Goal: Information Seeking & Learning: Find specific page/section

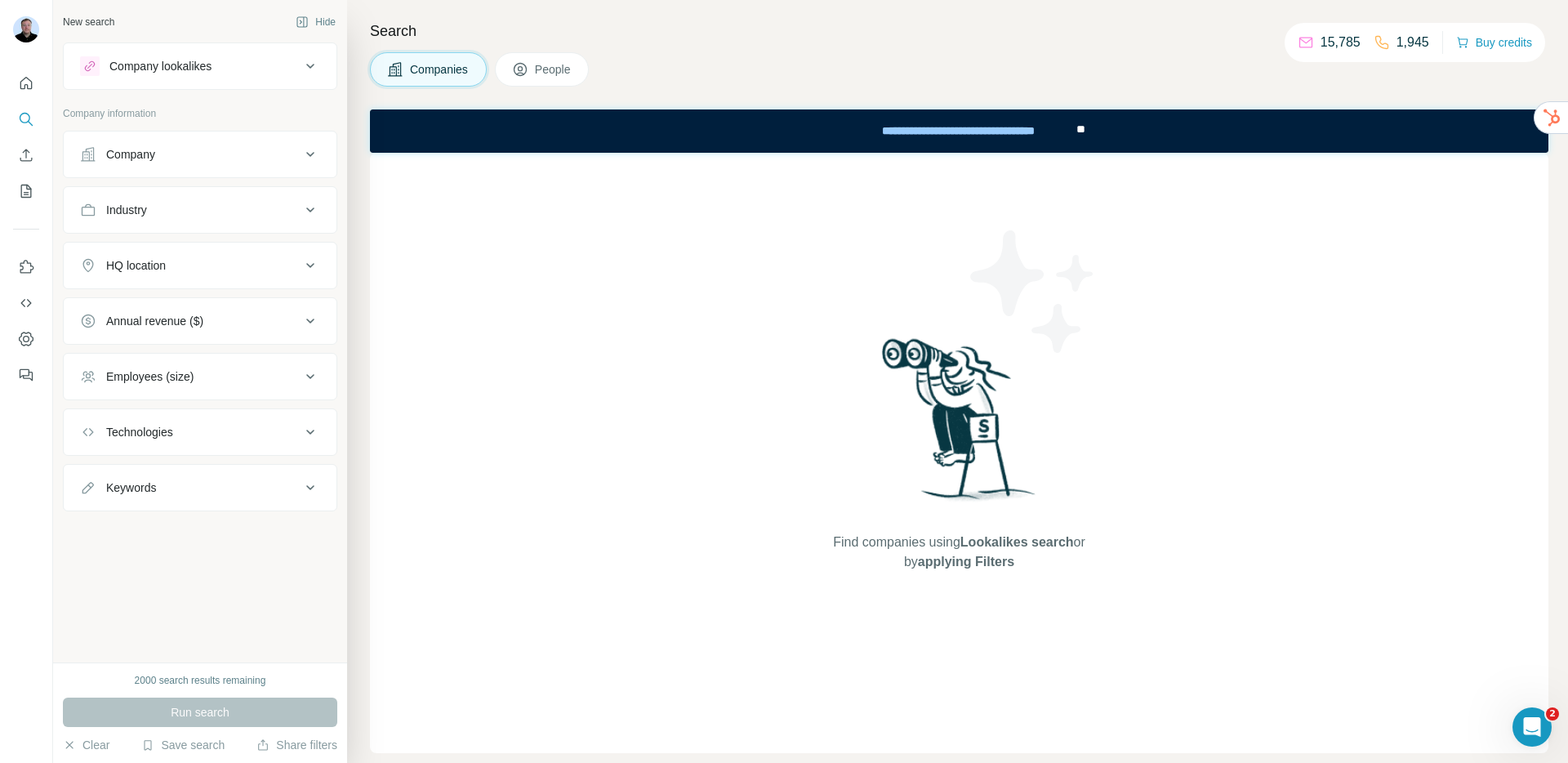
click at [225, 155] on div "Company" at bounding box center [190, 155] width 221 height 16
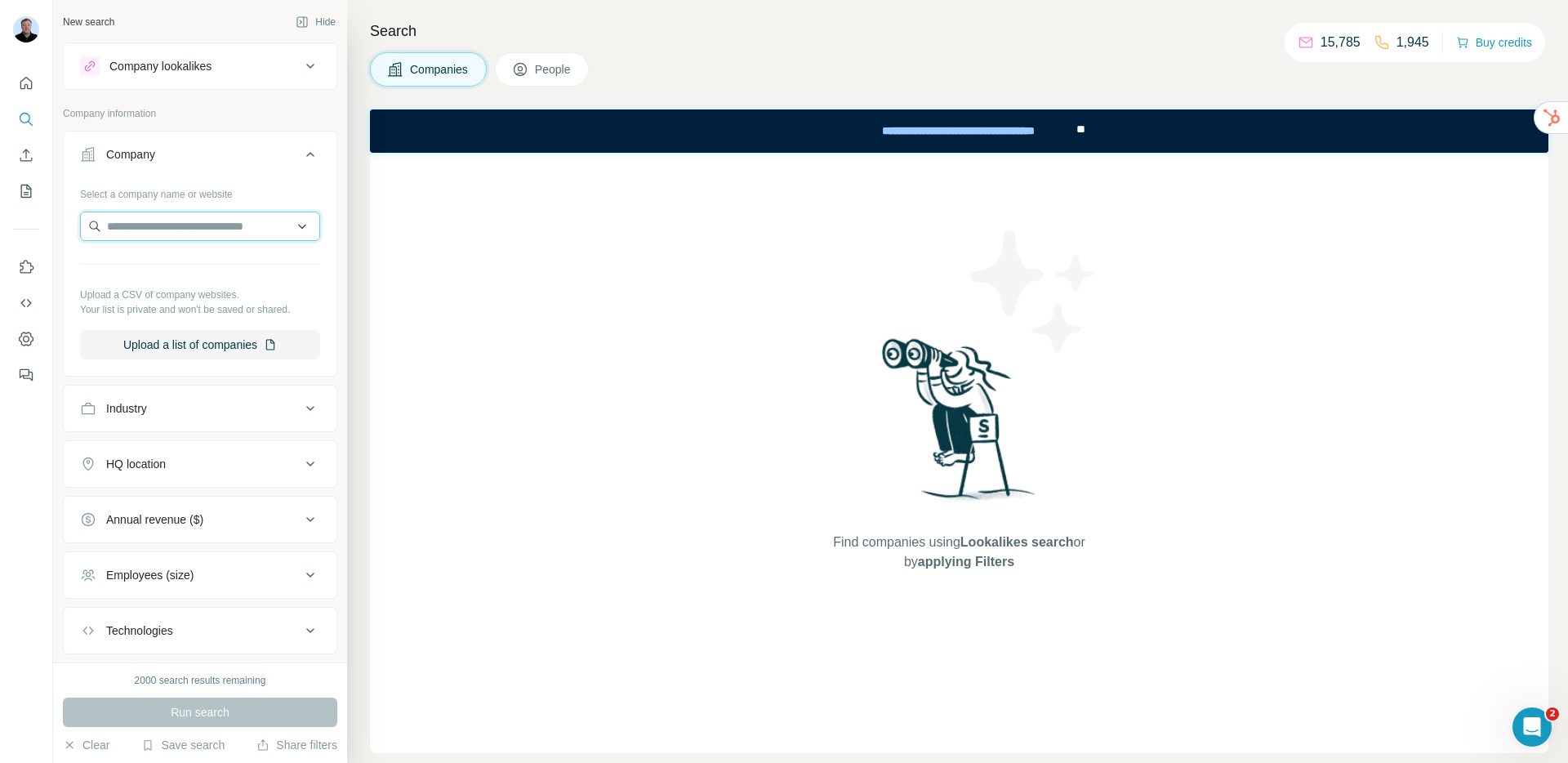
click at [155, 233] on input "text" at bounding box center [200, 226] width 240 height 29
type input "*********"
click at [128, 225] on input "*********" at bounding box center [200, 226] width 240 height 29
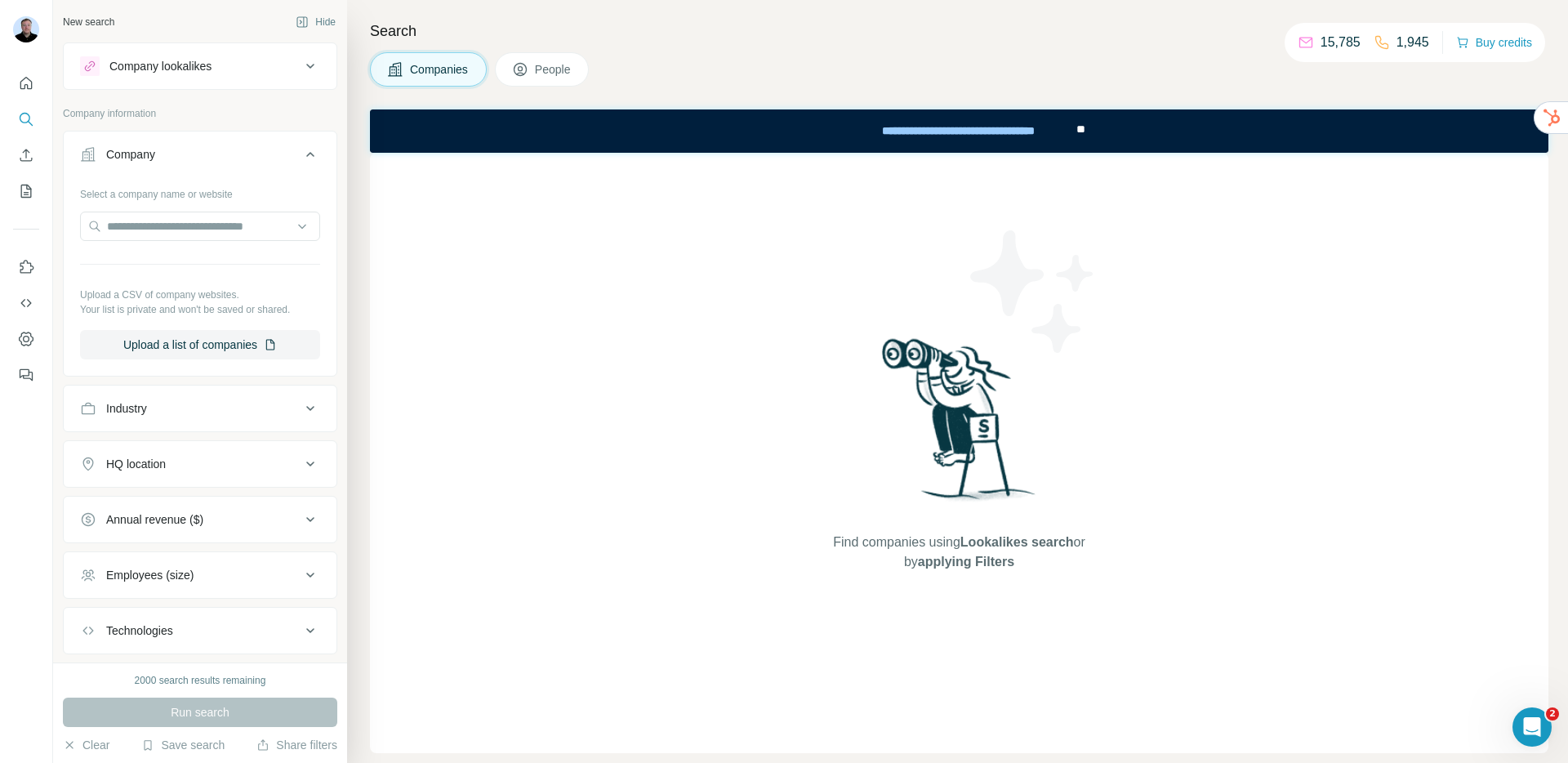
click at [233, 423] on button "Industry" at bounding box center [199, 408] width 273 height 39
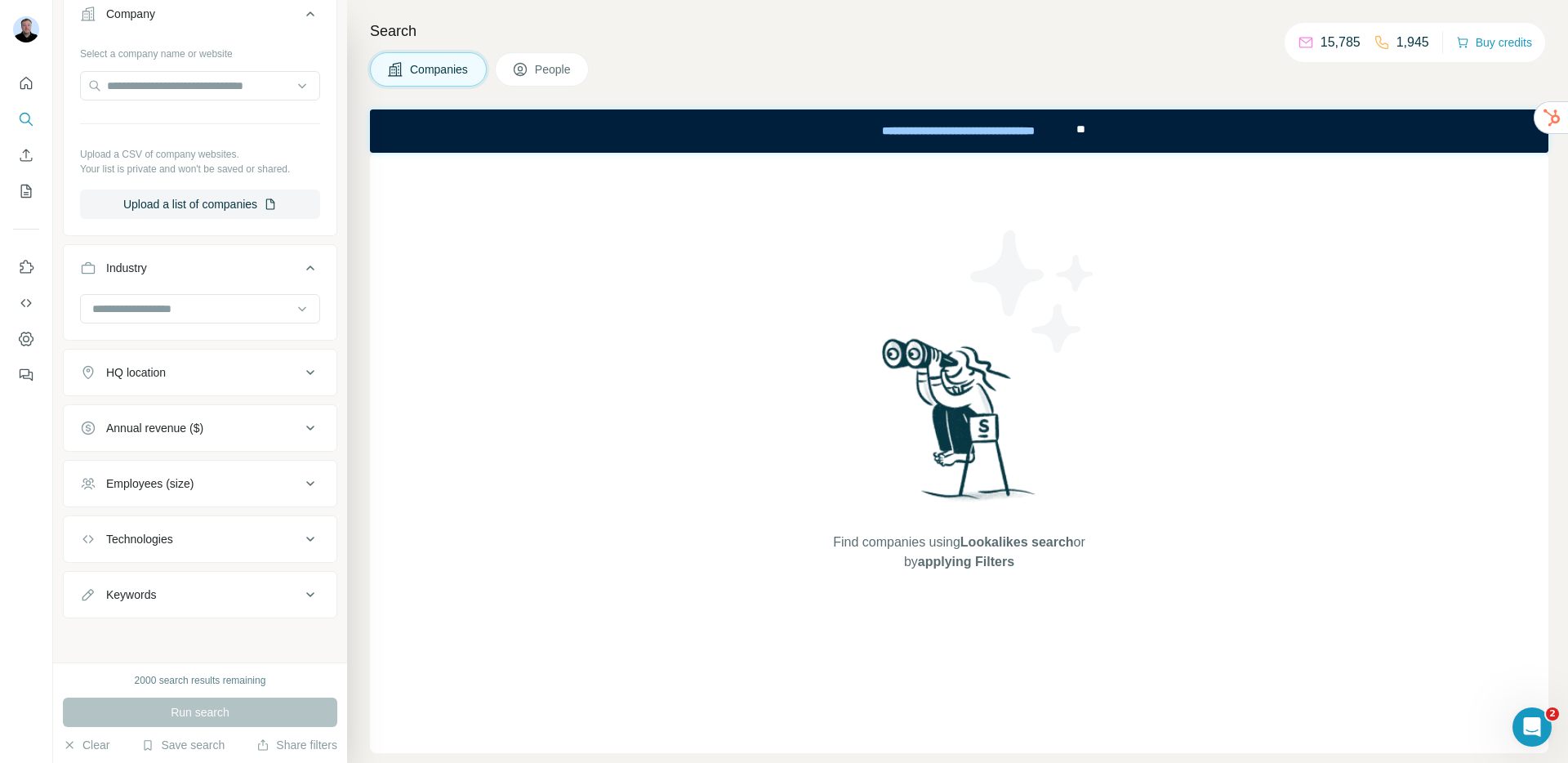
scroll to position [142, 0]
click at [189, 314] on input at bounding box center [191, 307] width 202 height 18
type input "*"
type input "*****"
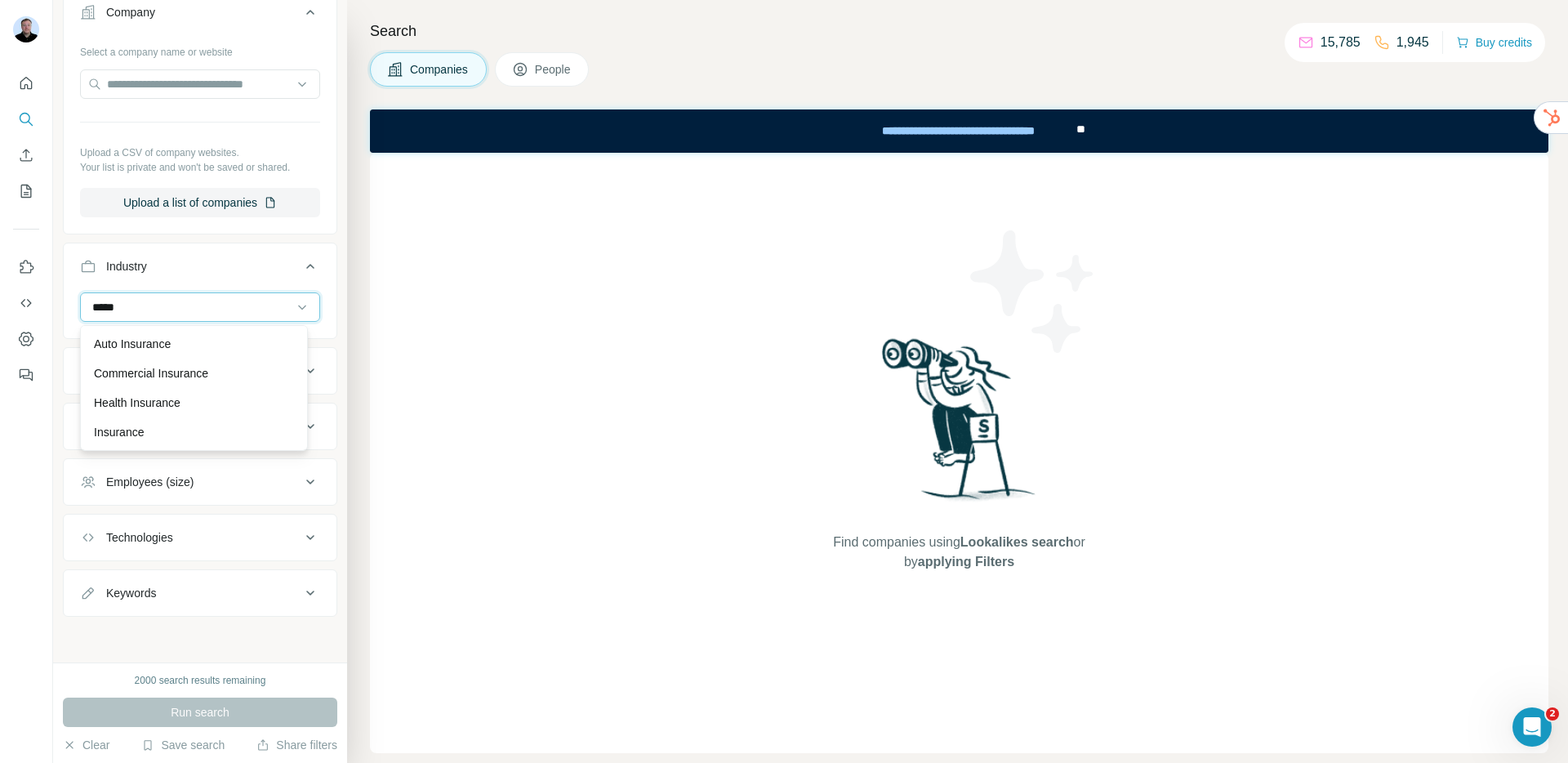
click at [95, 301] on input "*****" at bounding box center [191, 307] width 202 height 18
click at [95, 301] on input at bounding box center [191, 307] width 202 height 18
type input "*"
type input "*********"
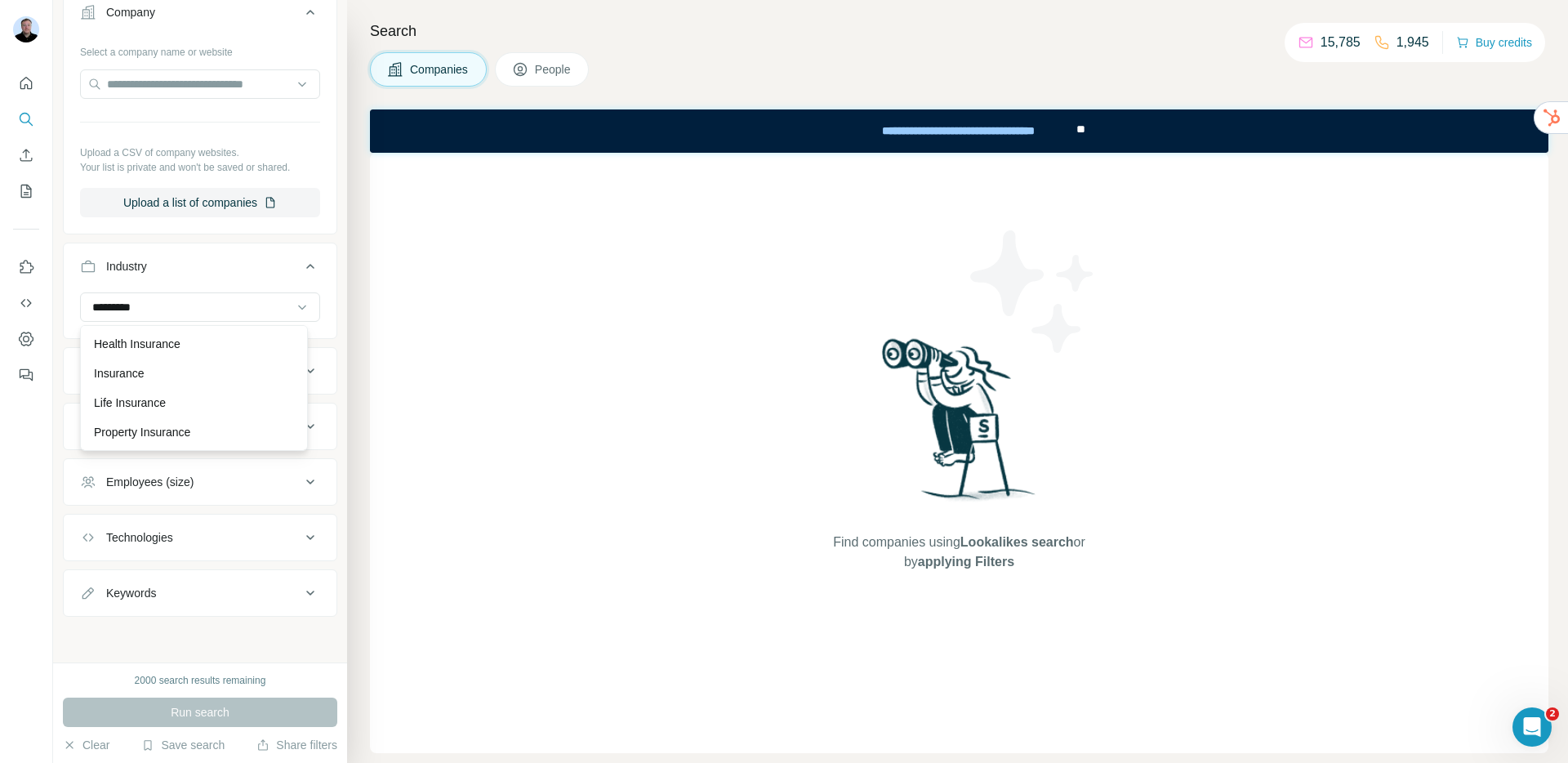
click at [173, 365] on div "Insurance" at bounding box center [194, 373] width 200 height 16
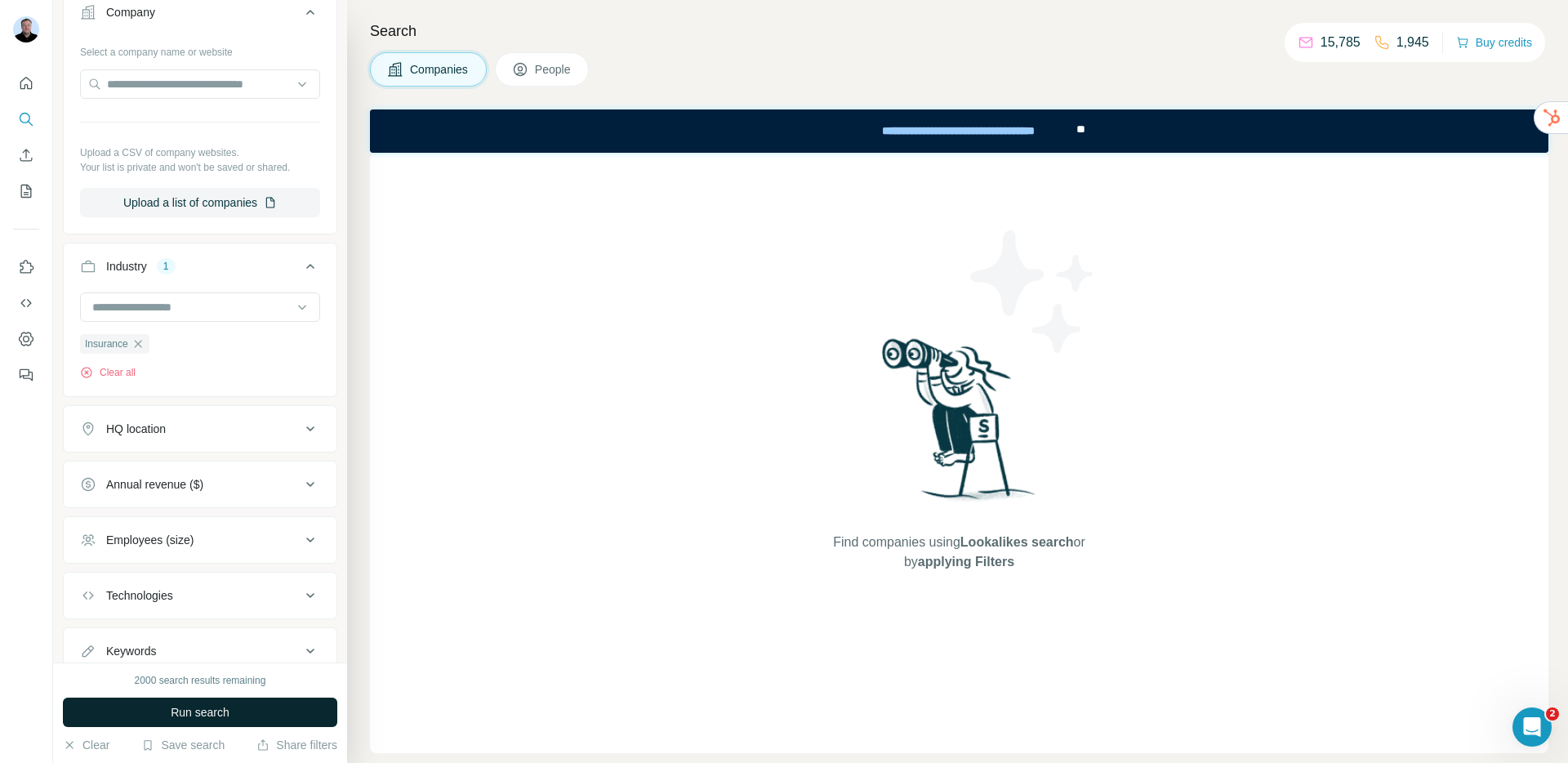
click at [234, 701] on button "Run search" at bounding box center [199, 712] width 274 height 29
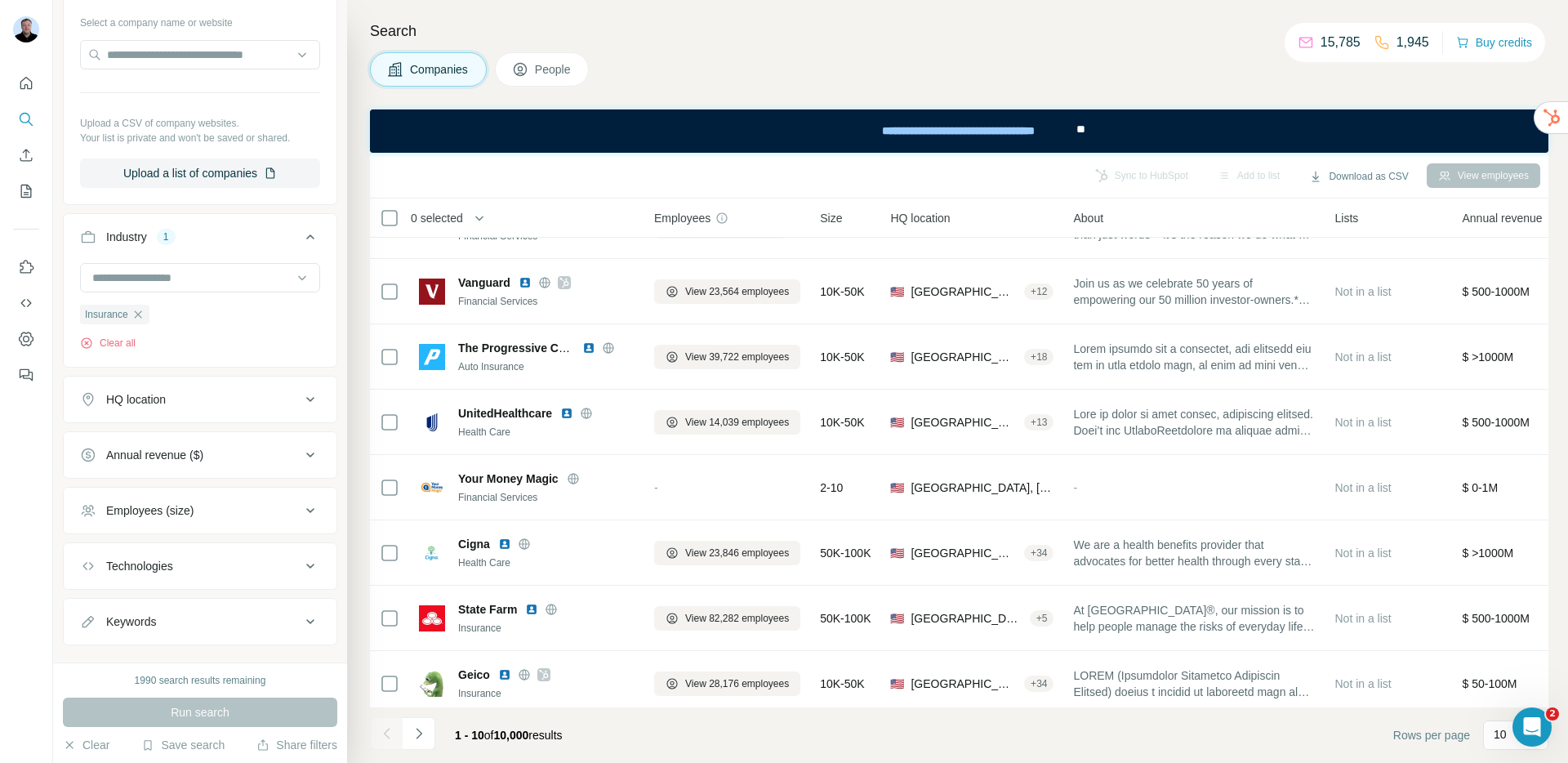
scroll to position [174, 0]
click at [542, 78] on button "People" at bounding box center [542, 70] width 95 height 34
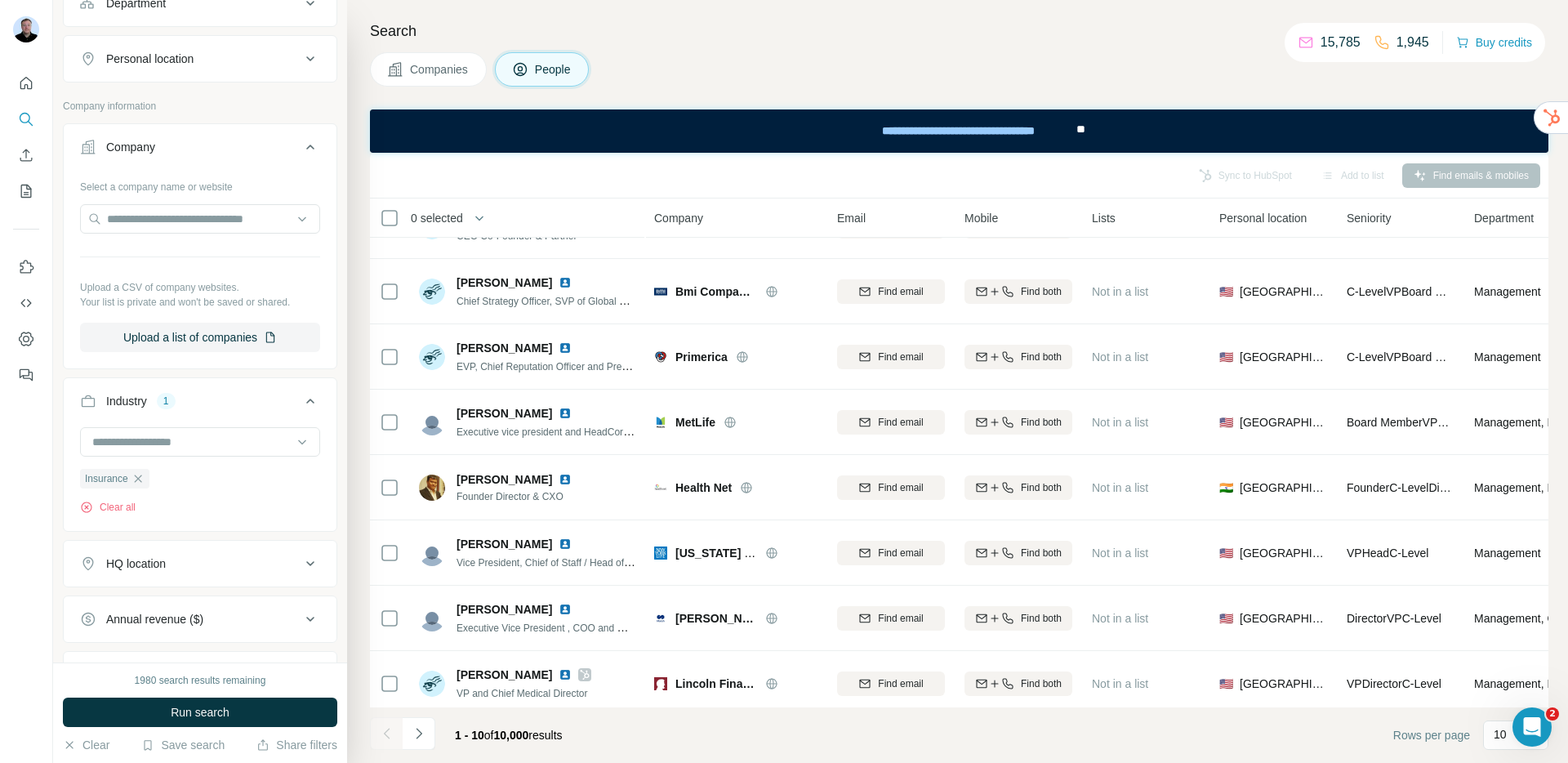
scroll to position [132, 0]
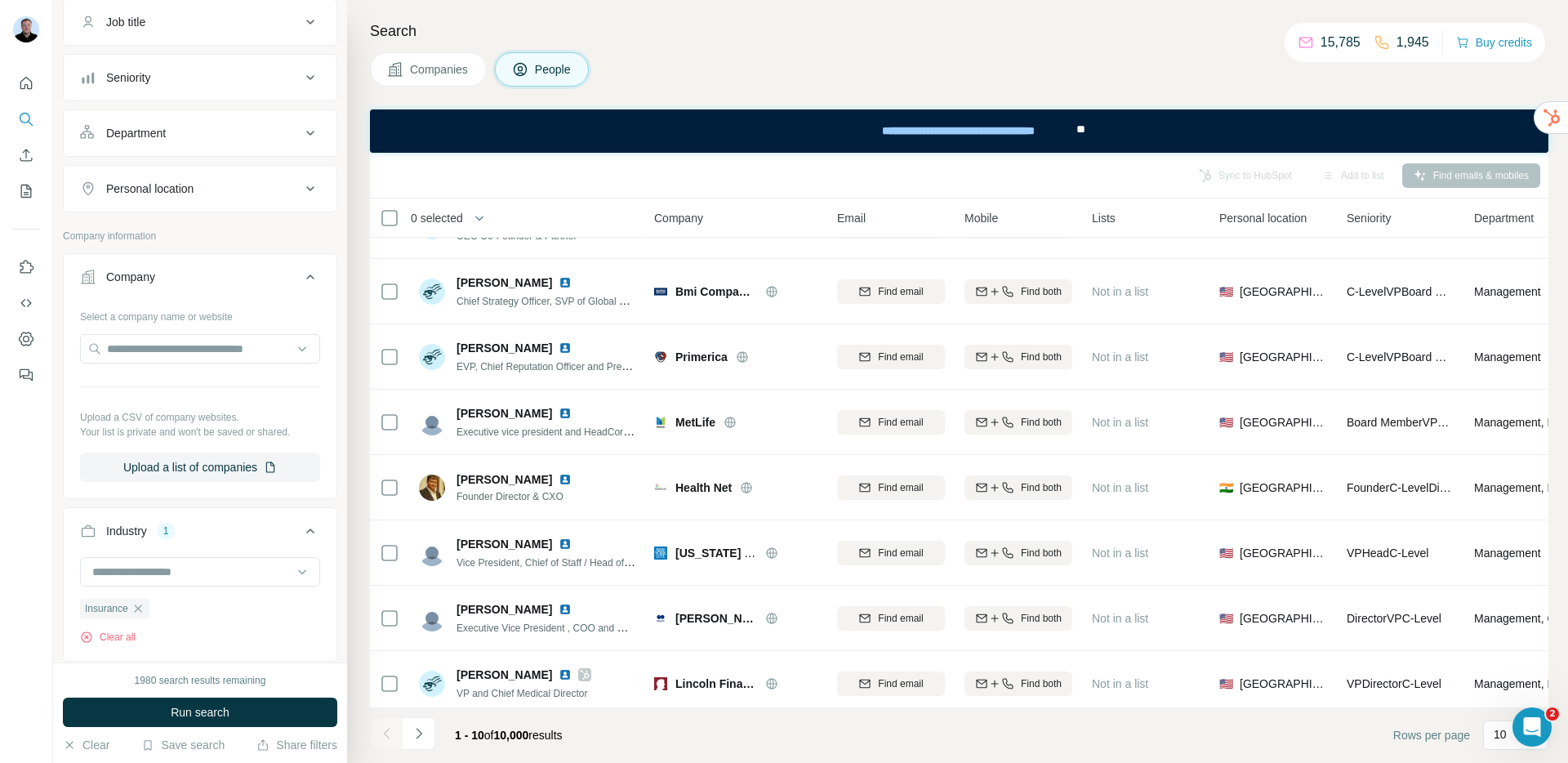
click at [239, 187] on div "Personal location" at bounding box center [190, 189] width 221 height 16
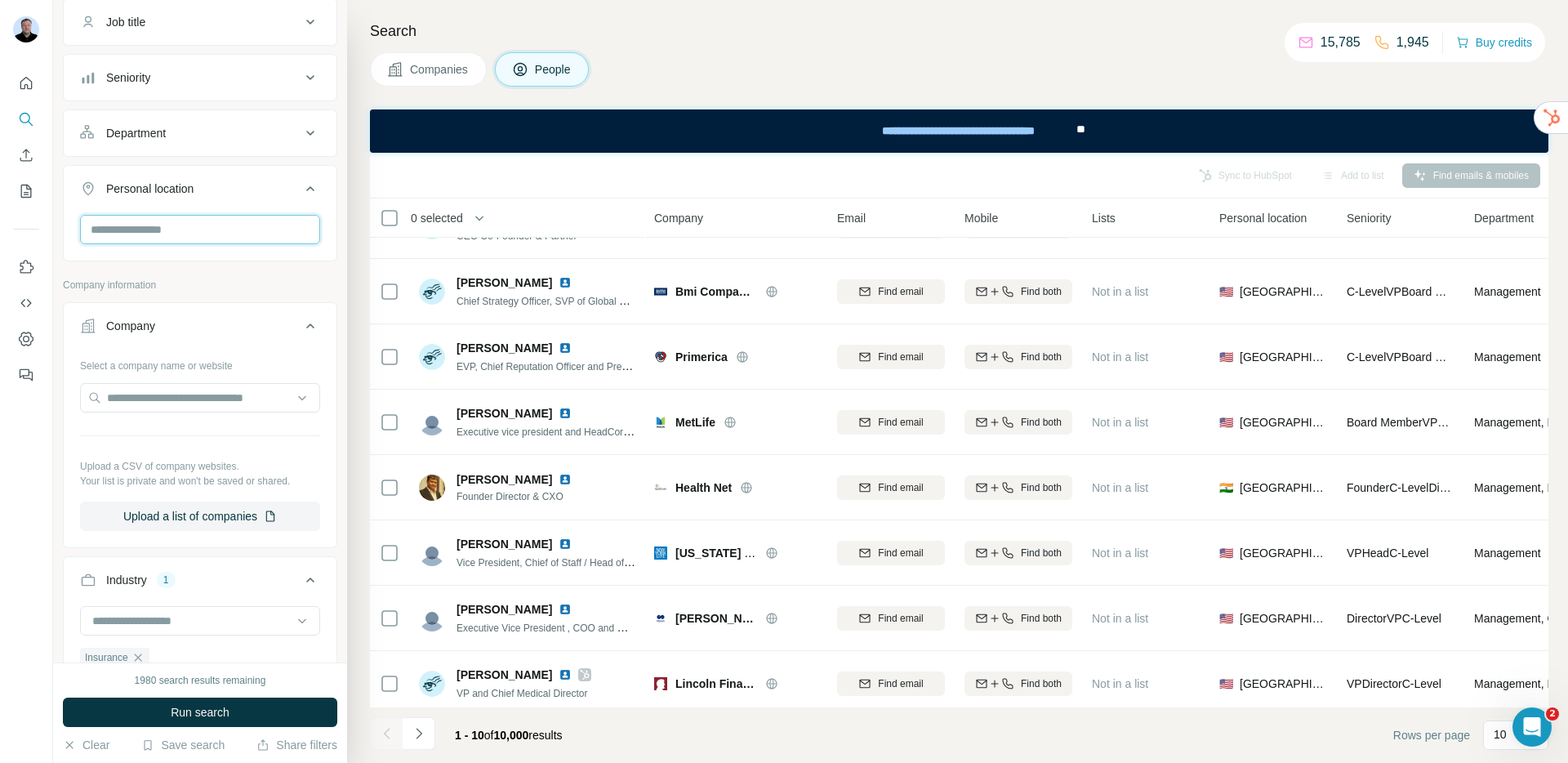
click at [243, 228] on input "text" at bounding box center [200, 229] width 240 height 29
type input "******"
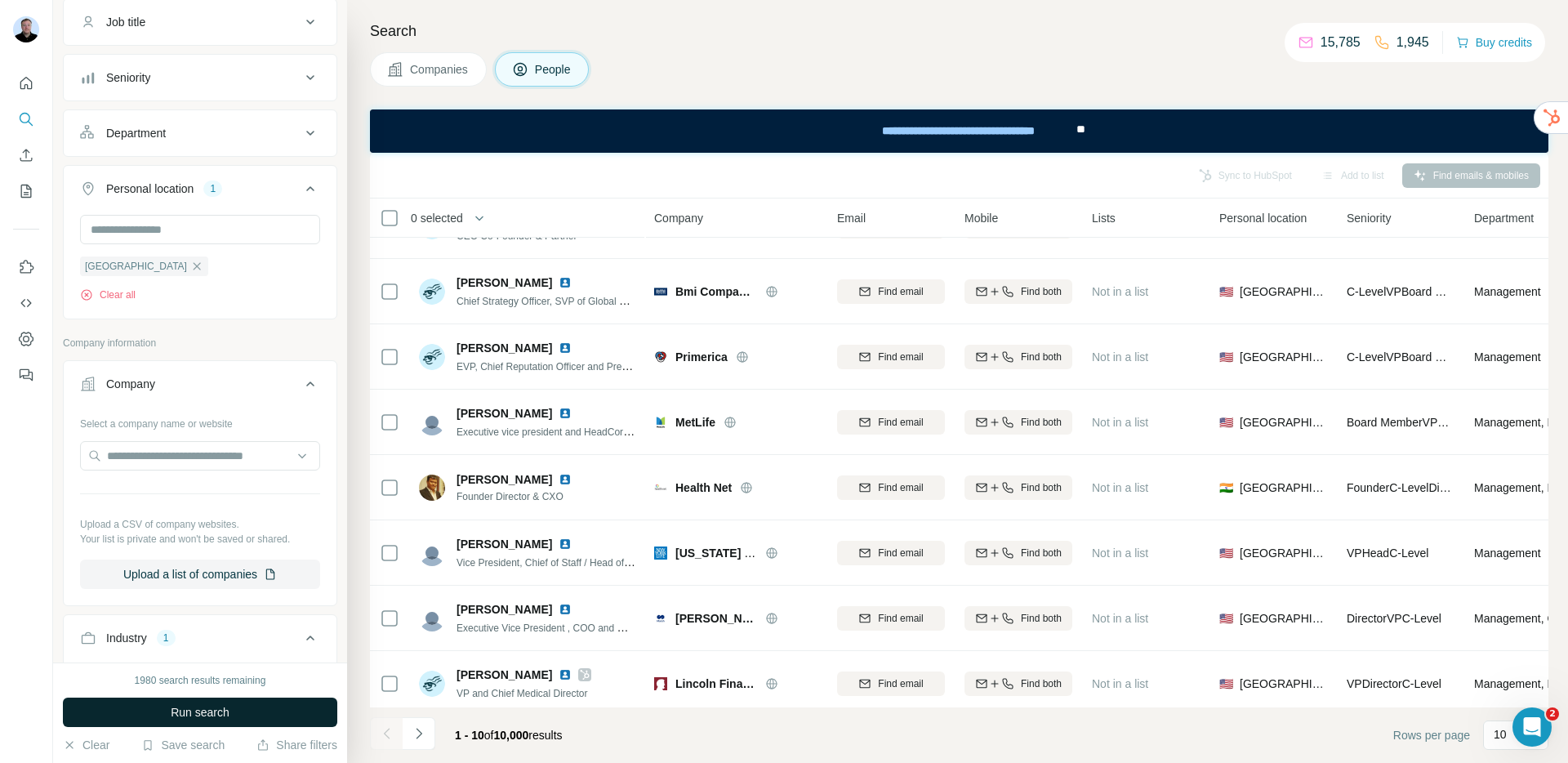
click at [247, 712] on button "Run search" at bounding box center [199, 712] width 274 height 29
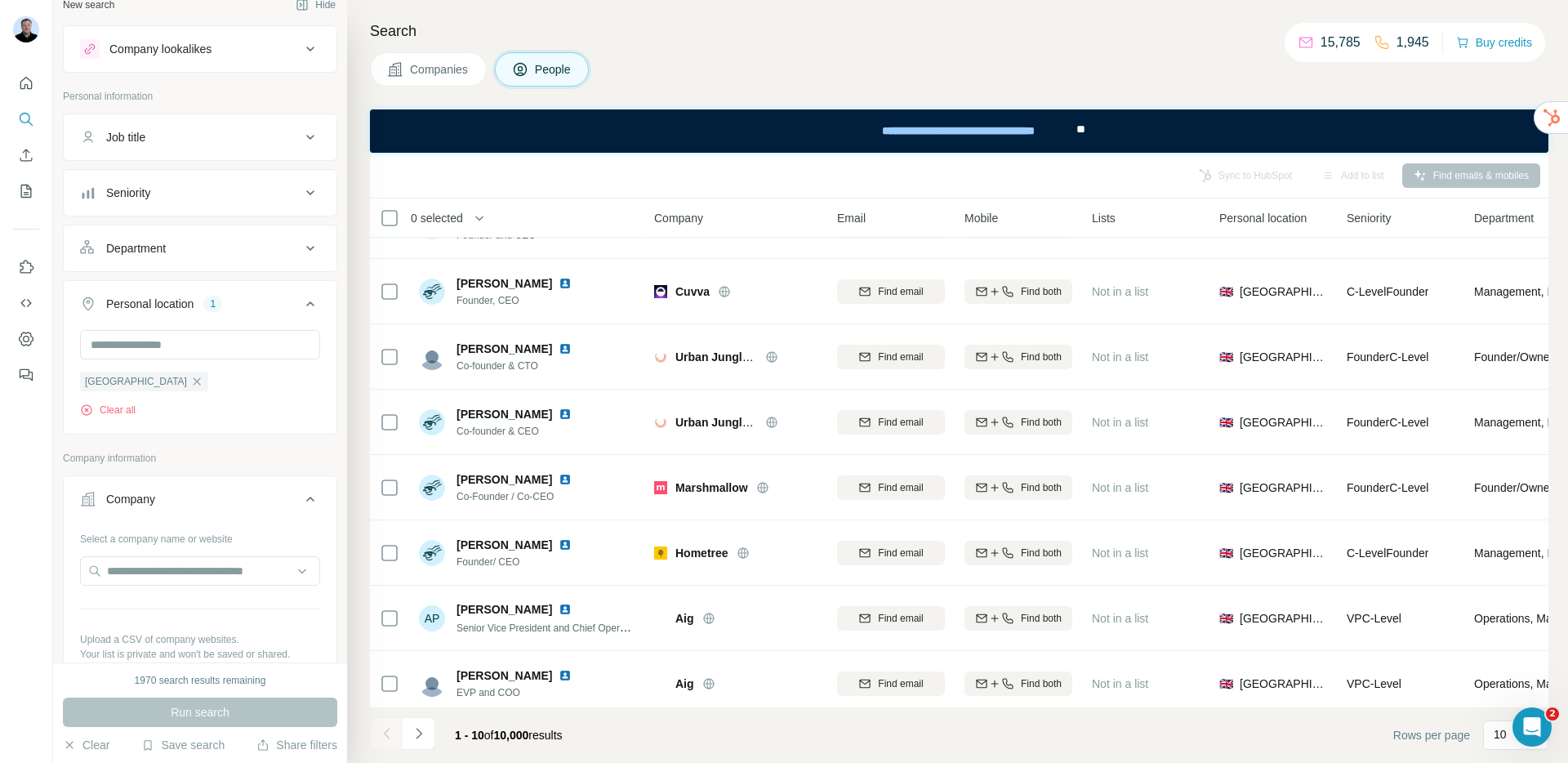
scroll to position [13, 0]
click at [176, 143] on div "Job title" at bounding box center [190, 141] width 221 height 16
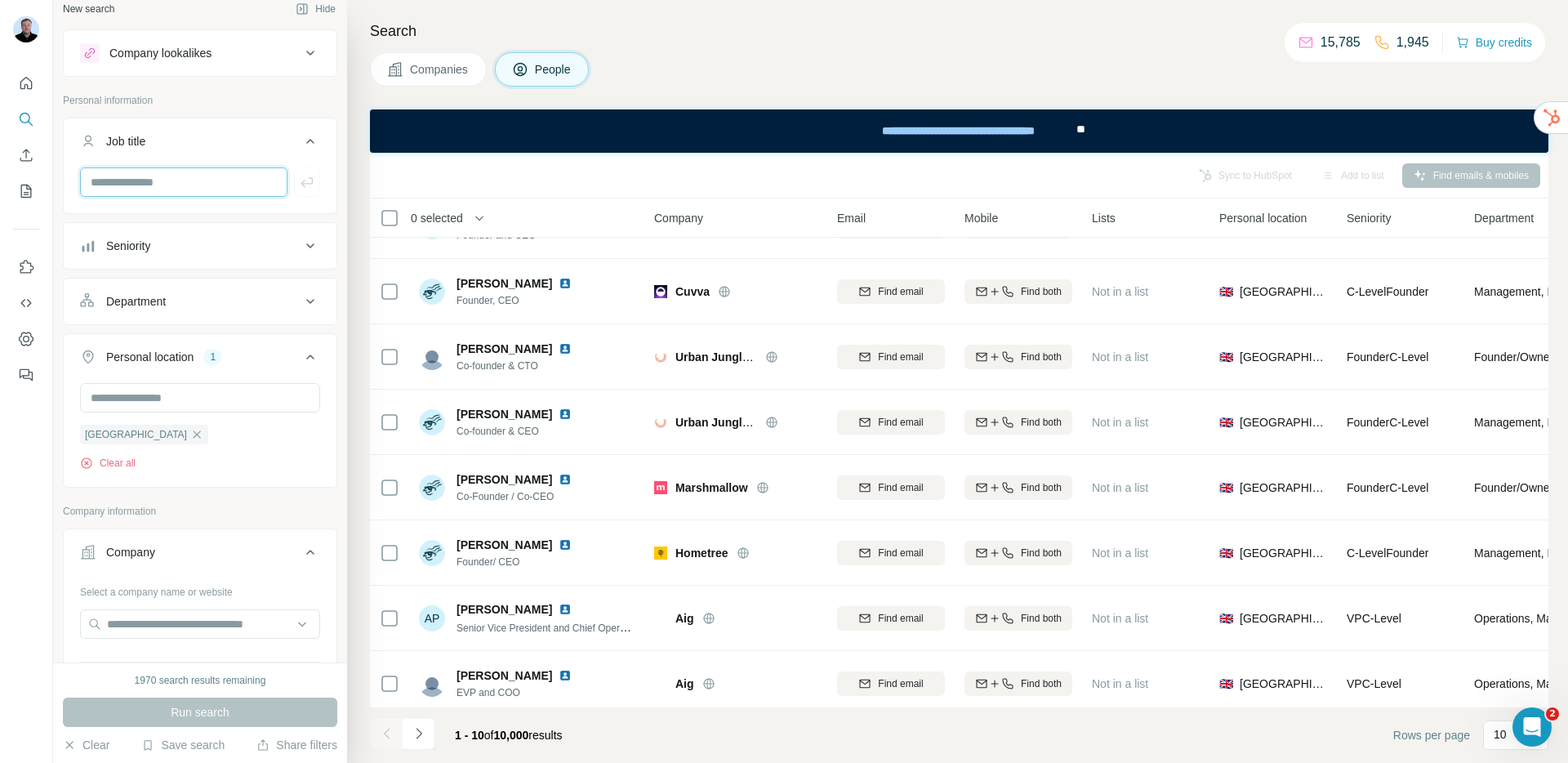
click at [205, 194] on input "text" at bounding box center [184, 181] width 207 height 29
type input "****"
click at [300, 179] on icon "button" at bounding box center [306, 181] width 13 height 10
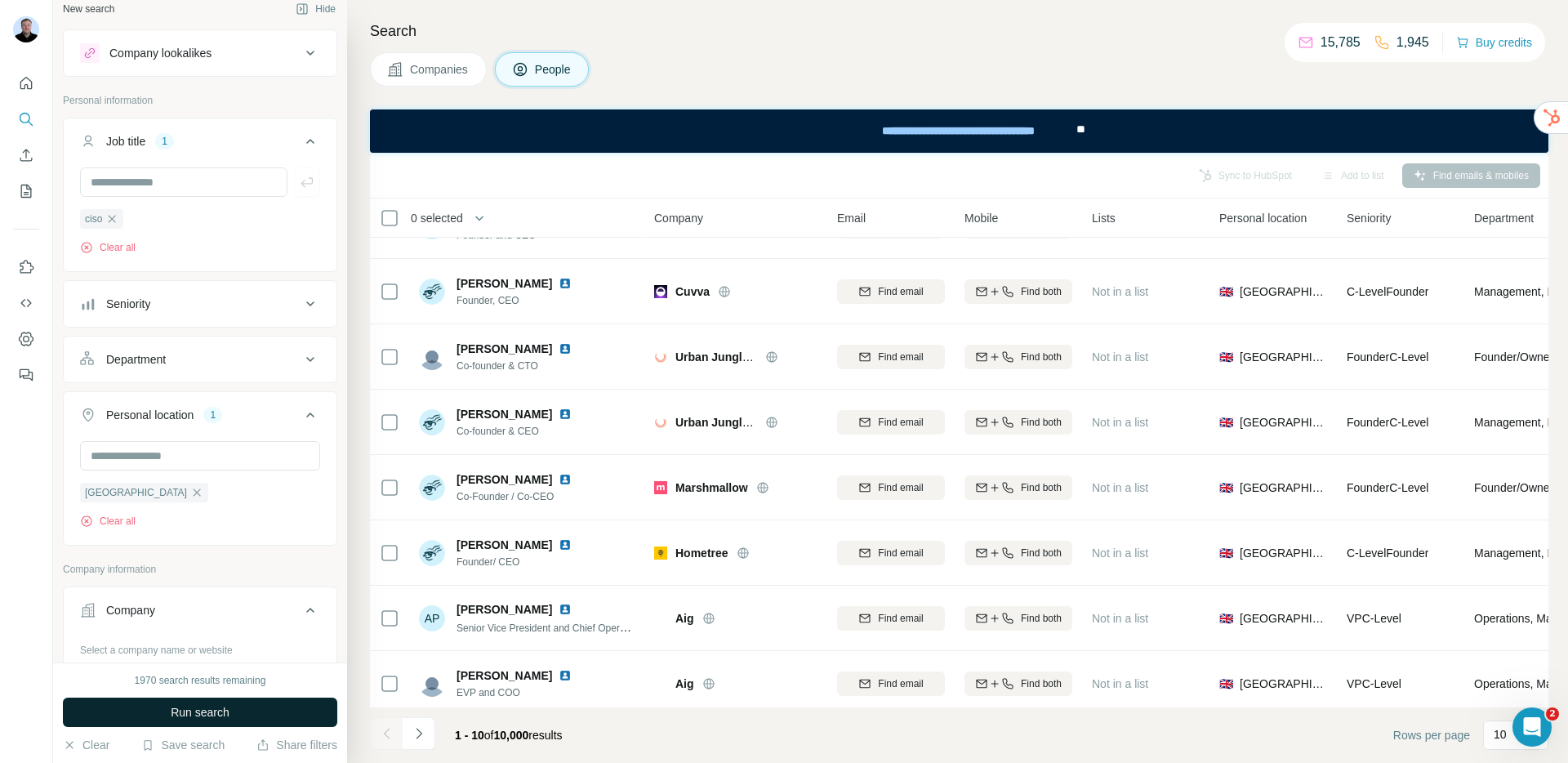
click at [215, 712] on span "Run search" at bounding box center [200, 712] width 59 height 16
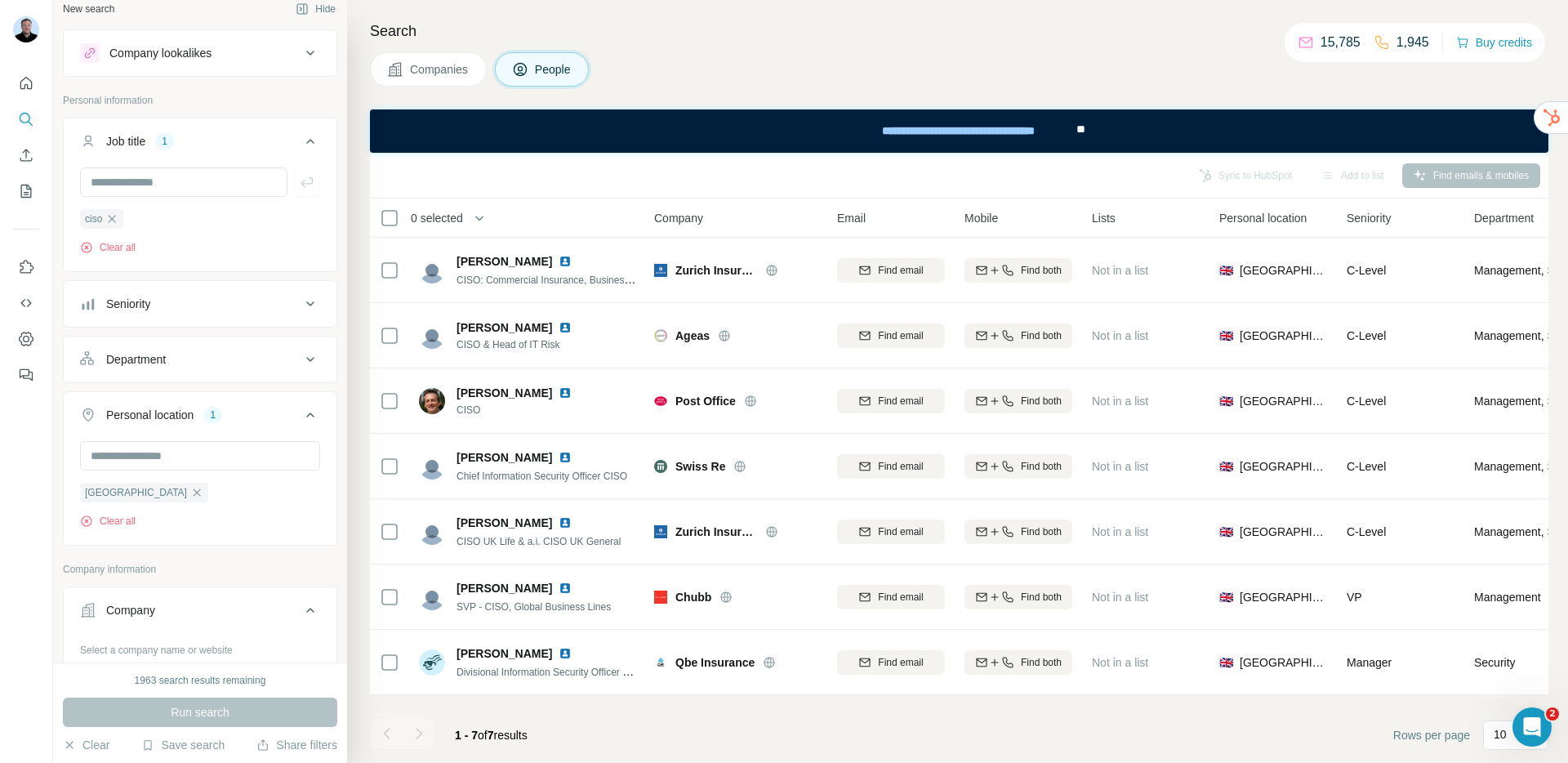
click at [204, 305] on div "Seniority" at bounding box center [190, 304] width 221 height 16
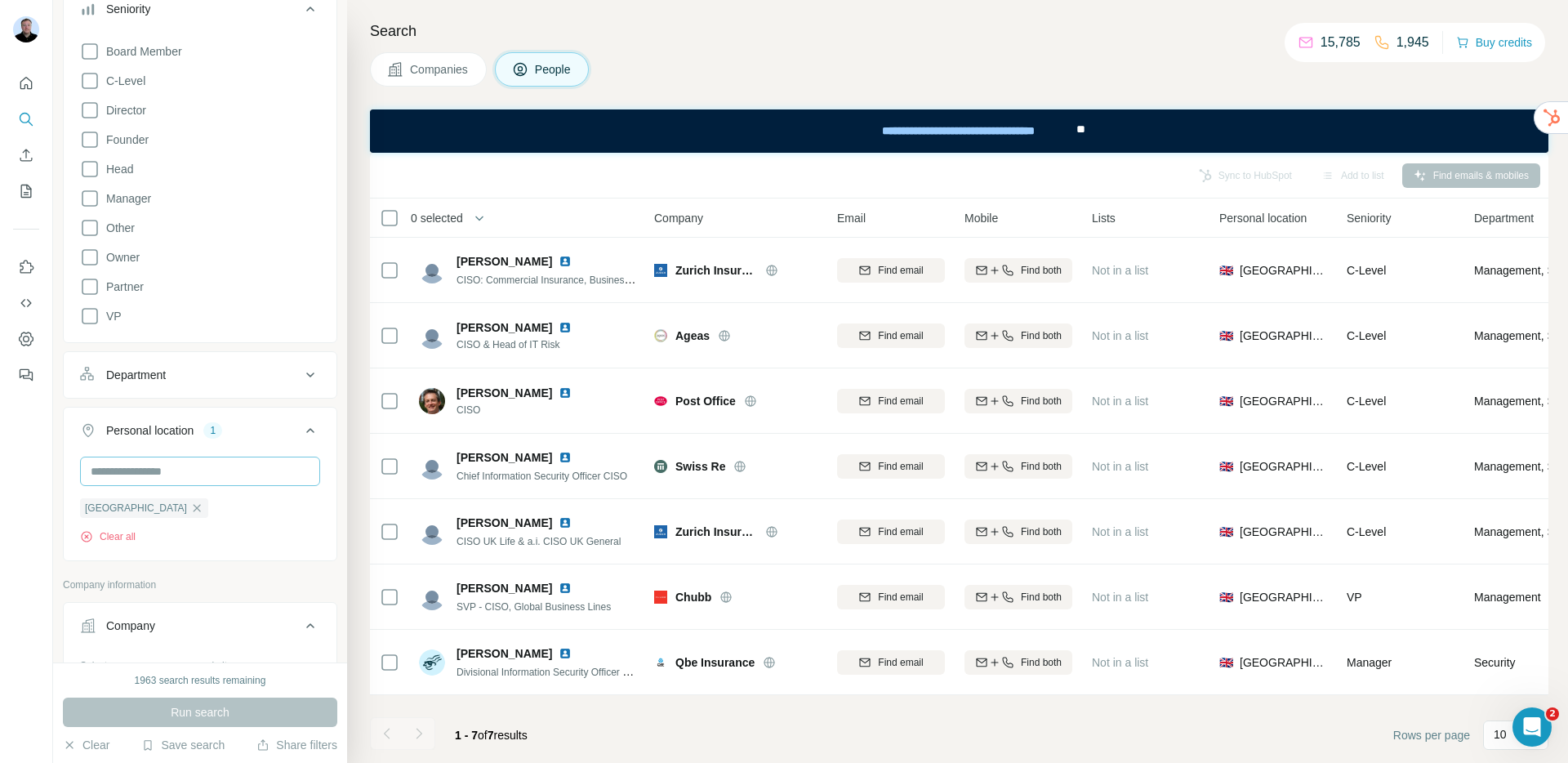
scroll to position [310, 0]
click at [172, 466] on input "text" at bounding box center [200, 469] width 240 height 29
type input "****"
click at [173, 507] on div "🇧🇲 Bermuda" at bounding box center [194, 514] width 200 height 20
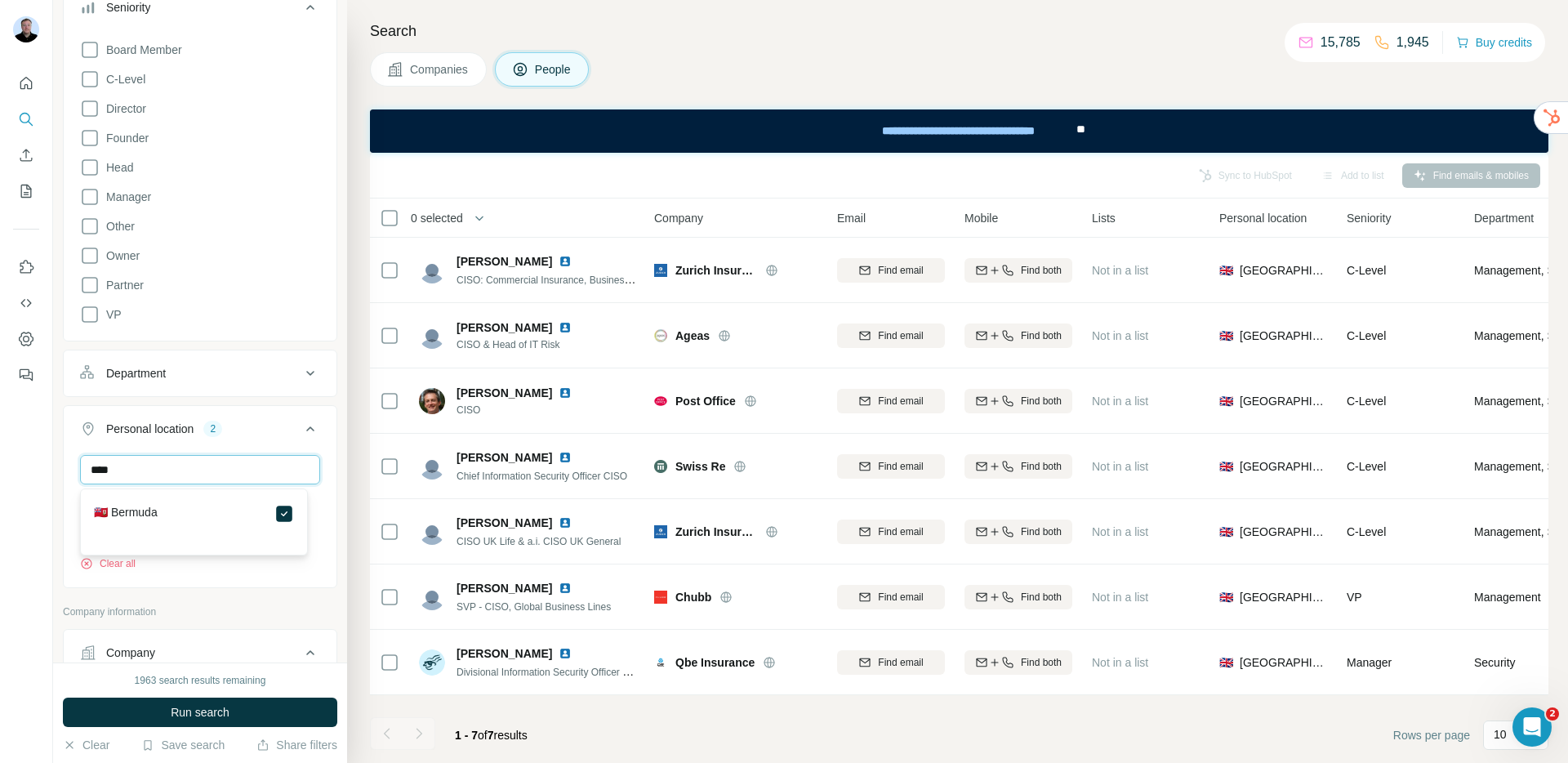
click at [227, 476] on input "****" at bounding box center [200, 469] width 240 height 29
click at [226, 476] on input "****" at bounding box center [200, 469] width 240 height 29
click at [242, 433] on div "Personal location 2" at bounding box center [190, 429] width 221 height 16
click at [261, 433] on div "Personal location 2" at bounding box center [190, 429] width 221 height 16
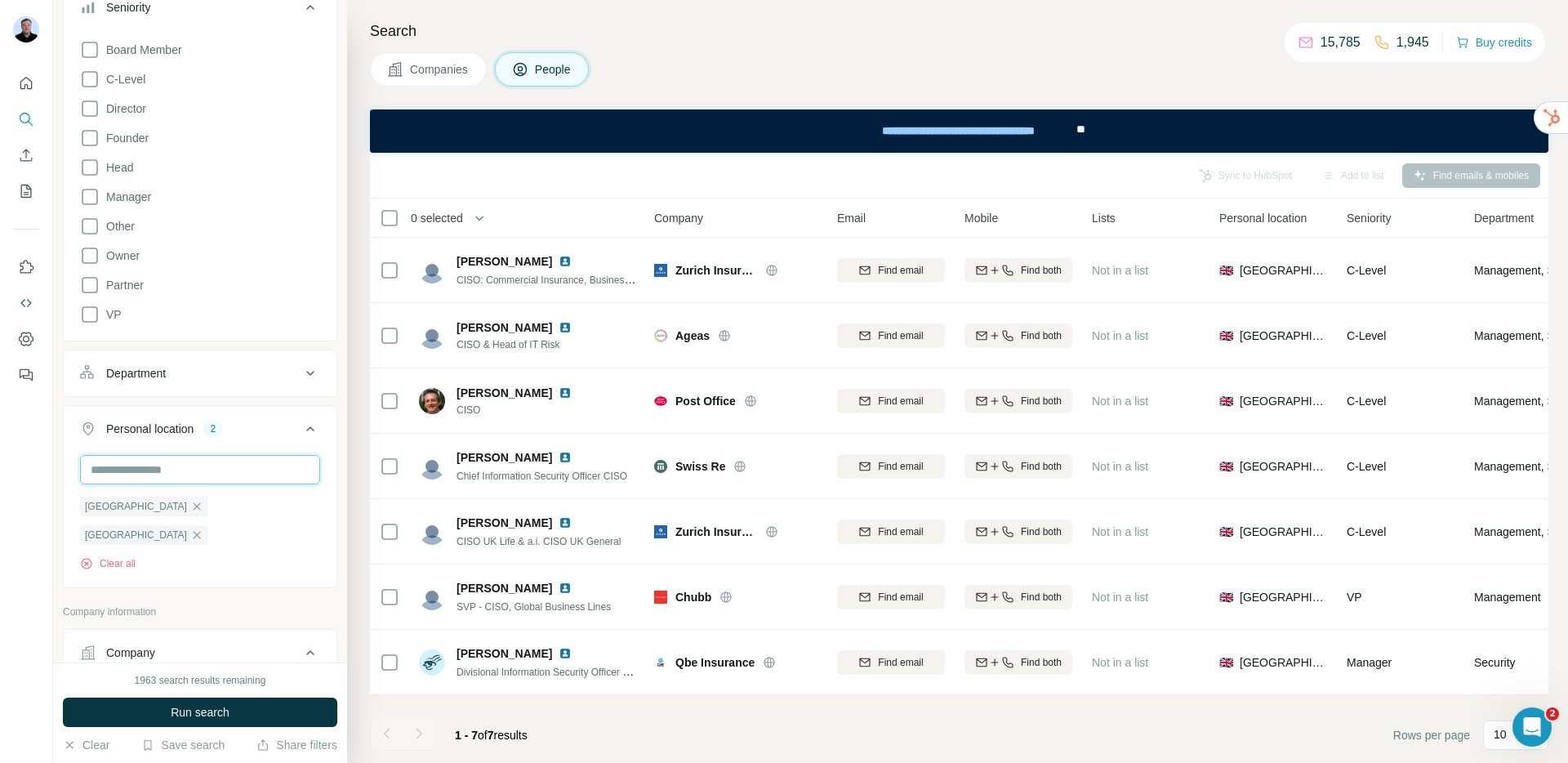
click at [211, 467] on input "text" at bounding box center [200, 469] width 240 height 29
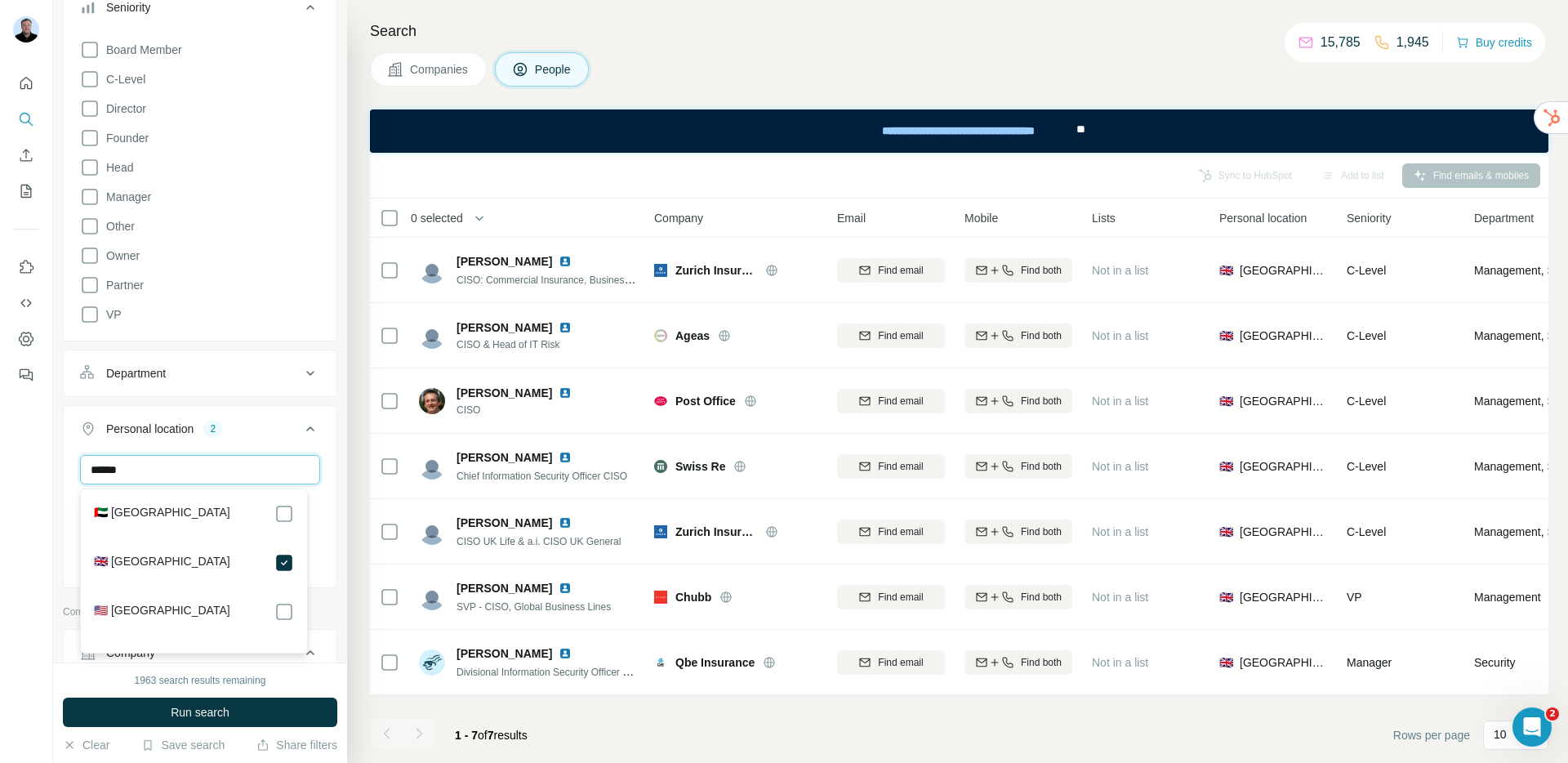
type input "******"
click at [206, 605] on div "🇺🇸 United States" at bounding box center [194, 612] width 200 height 20
click at [294, 612] on div "🇦🇪 United Arab Emirates 🇬🇧 United Kingdom 🇺🇸 United States" at bounding box center [194, 571] width 220 height 157
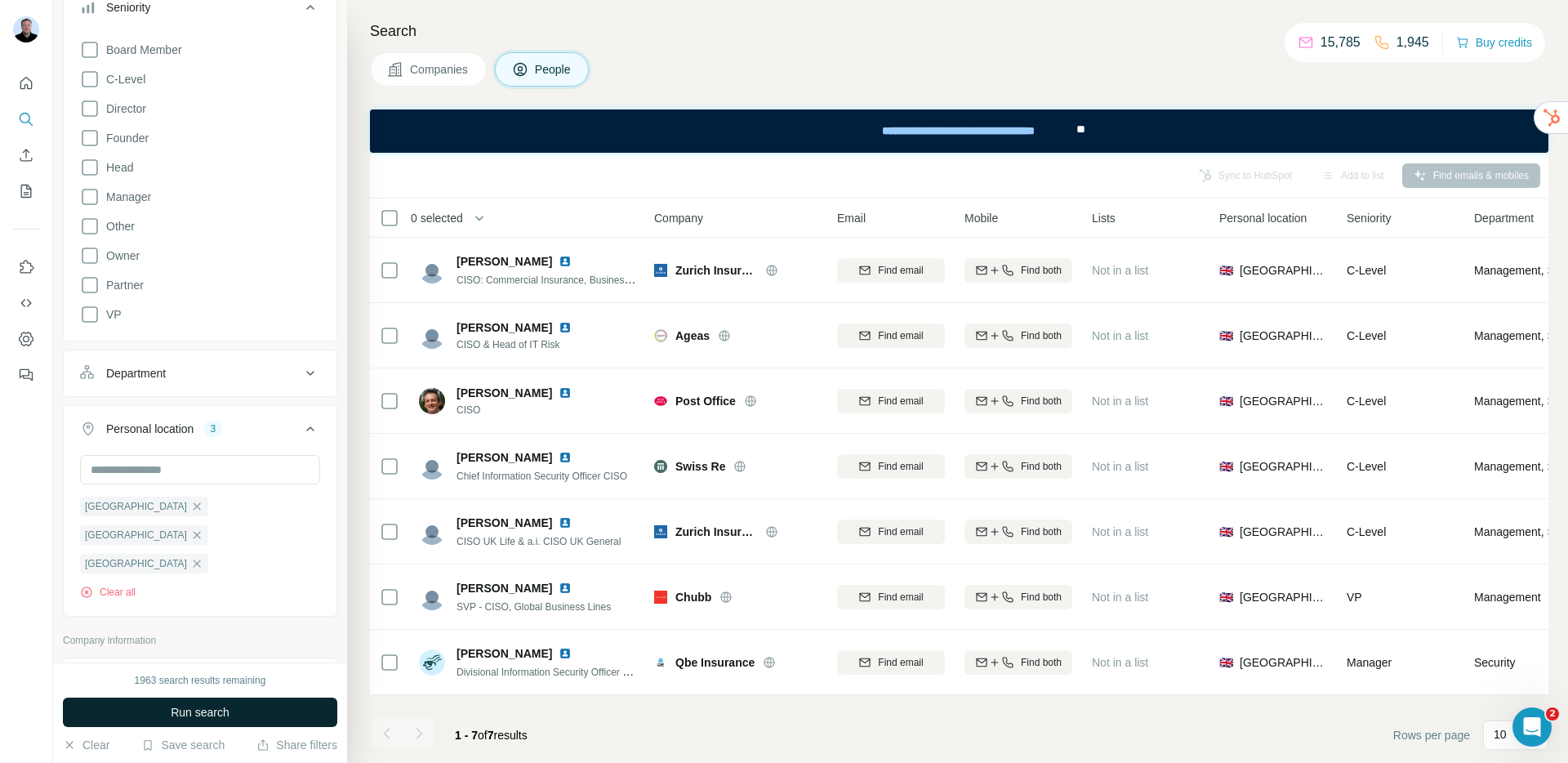
click at [264, 700] on button "Run search" at bounding box center [199, 712] width 274 height 29
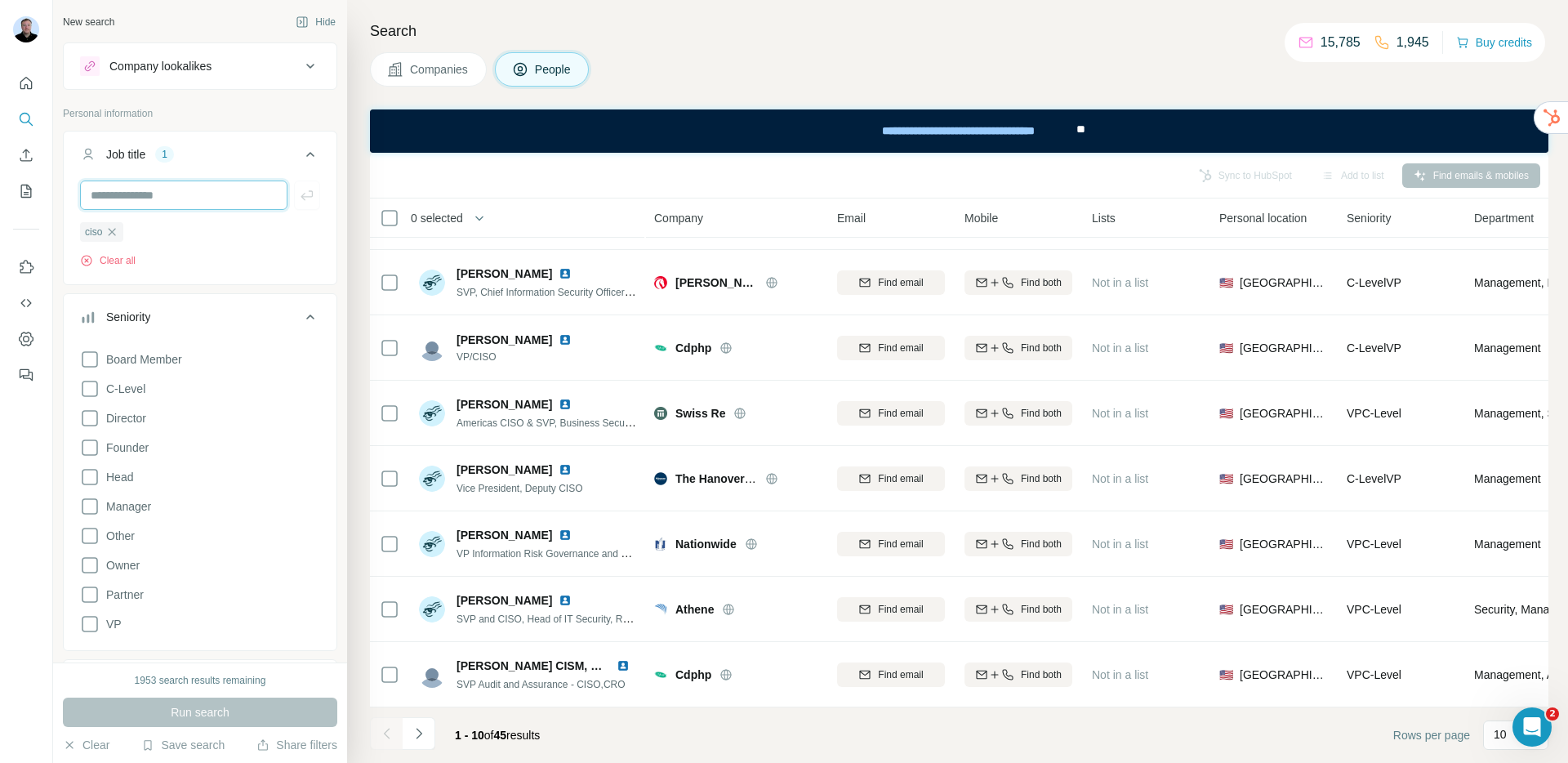
click at [204, 195] on input "text" at bounding box center [184, 195] width 207 height 29
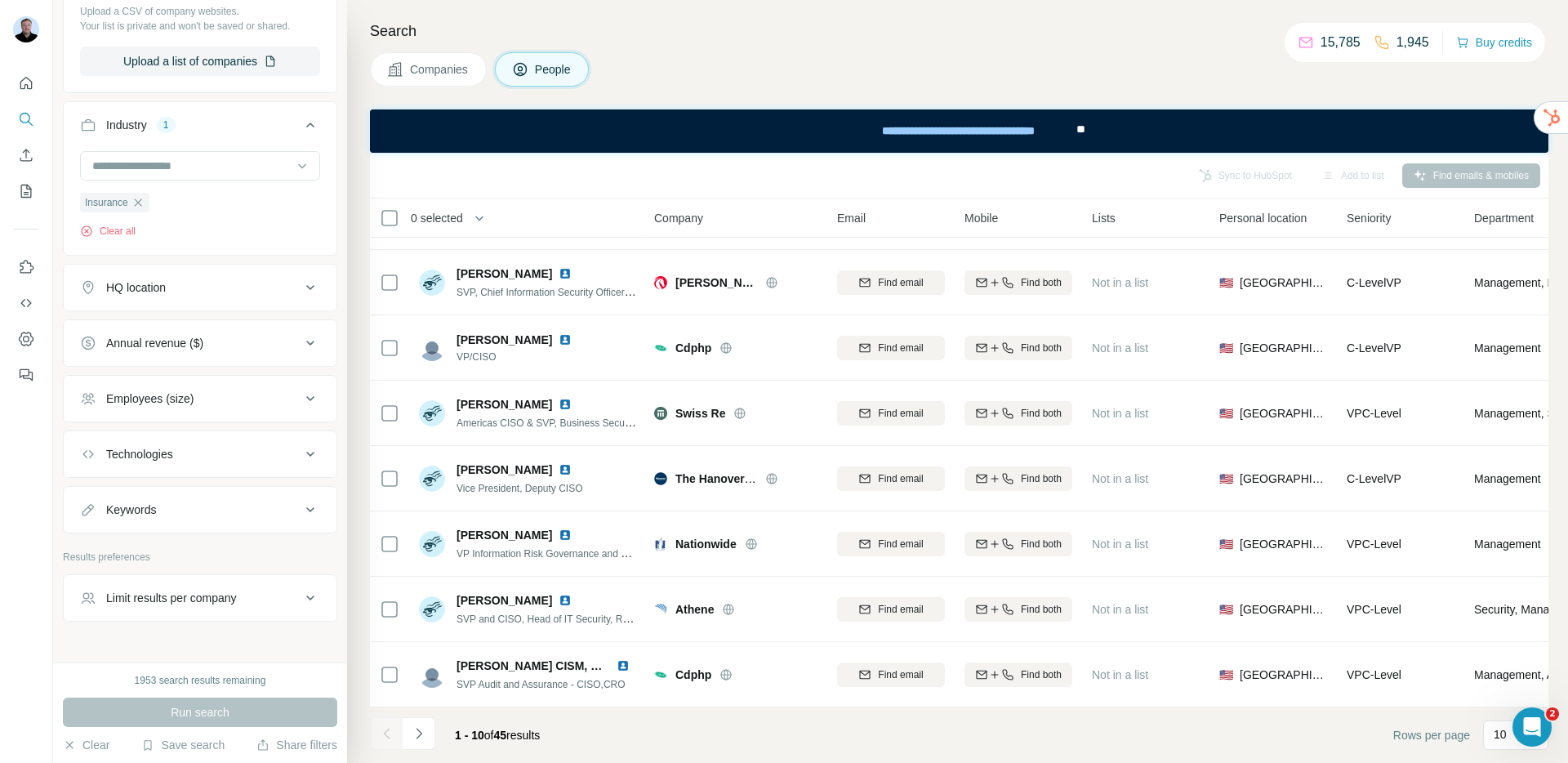
scroll to position [1129, 0]
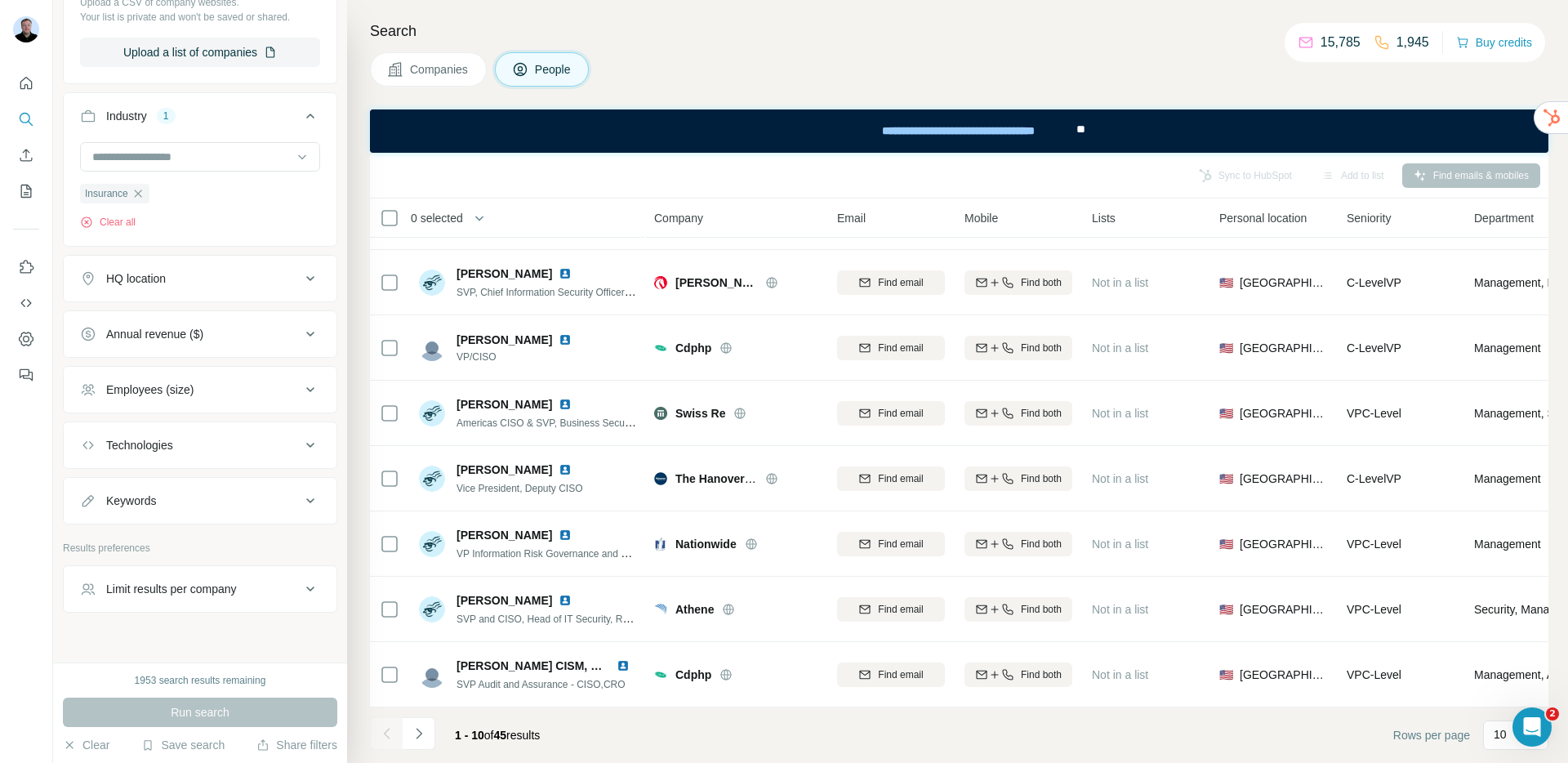
click at [746, 58] on div "Companies People" at bounding box center [959, 70] width 1178 height 34
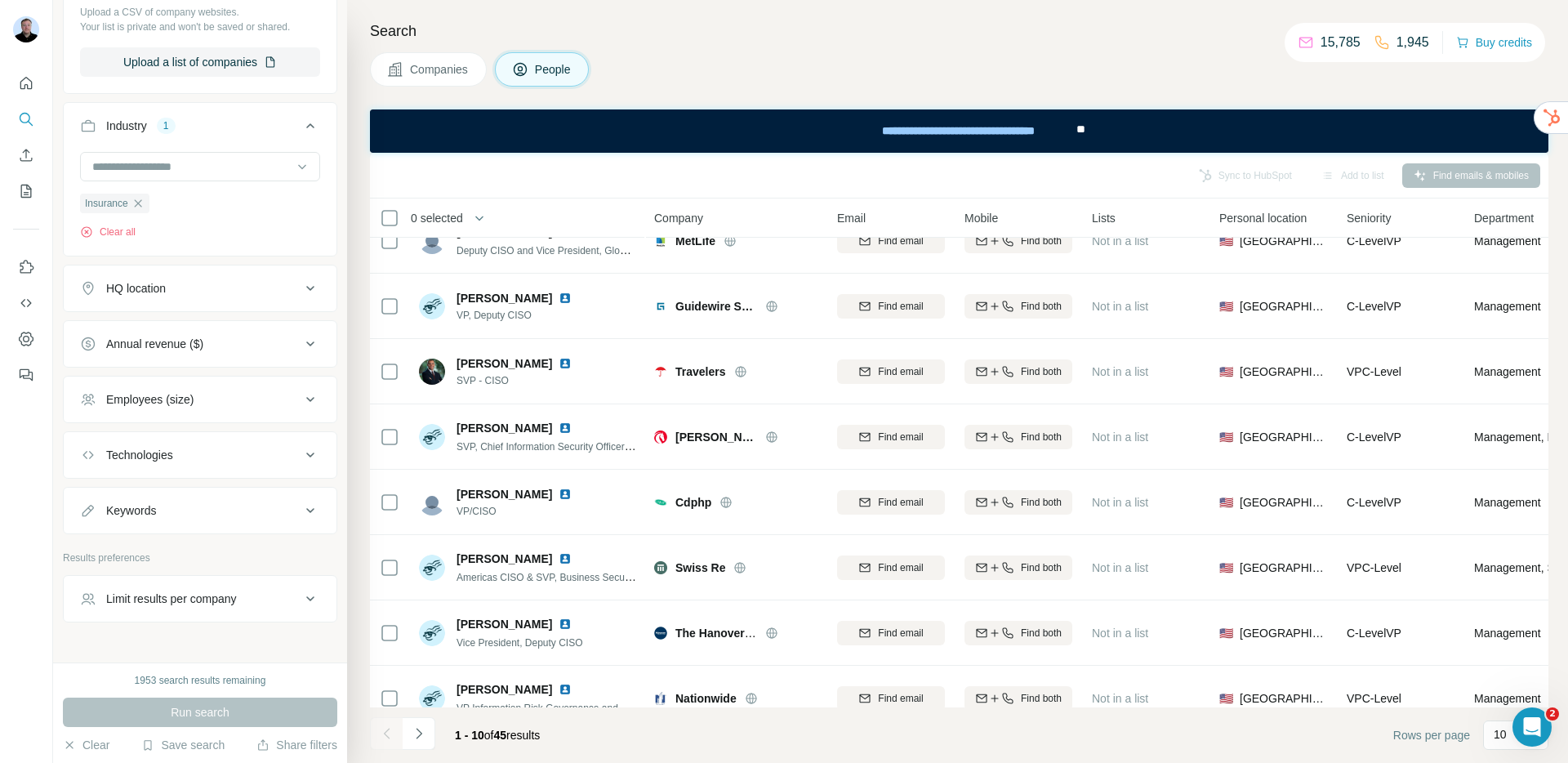
scroll to position [1120, 0]
click at [166, 500] on div "Keywords" at bounding box center [190, 508] width 221 height 16
click at [180, 535] on input "text" at bounding box center [184, 549] width 207 height 29
type input "****"
click at [299, 541] on icon "button" at bounding box center [307, 549] width 16 height 16
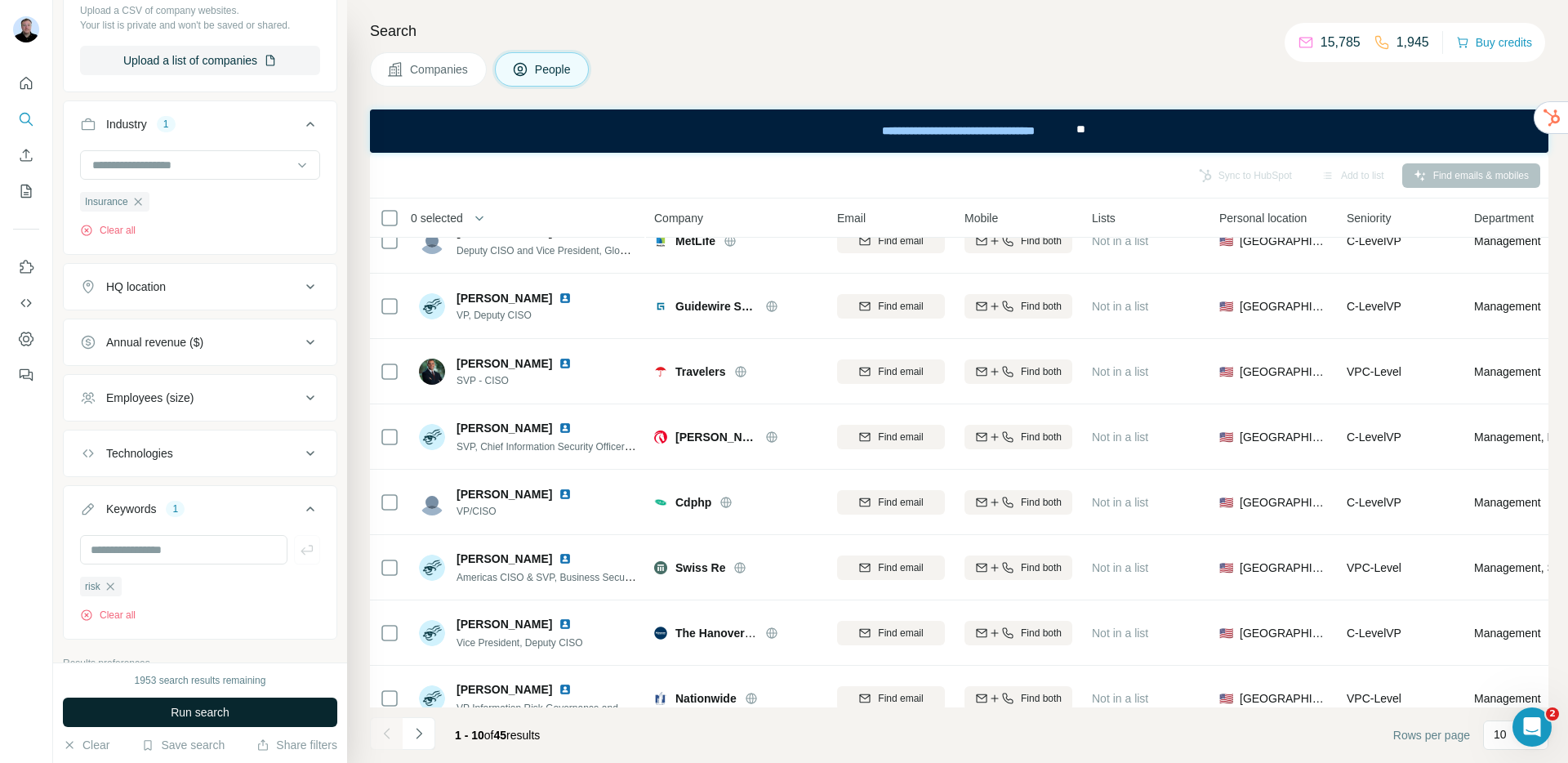
click at [252, 719] on button "Run search" at bounding box center [199, 712] width 274 height 29
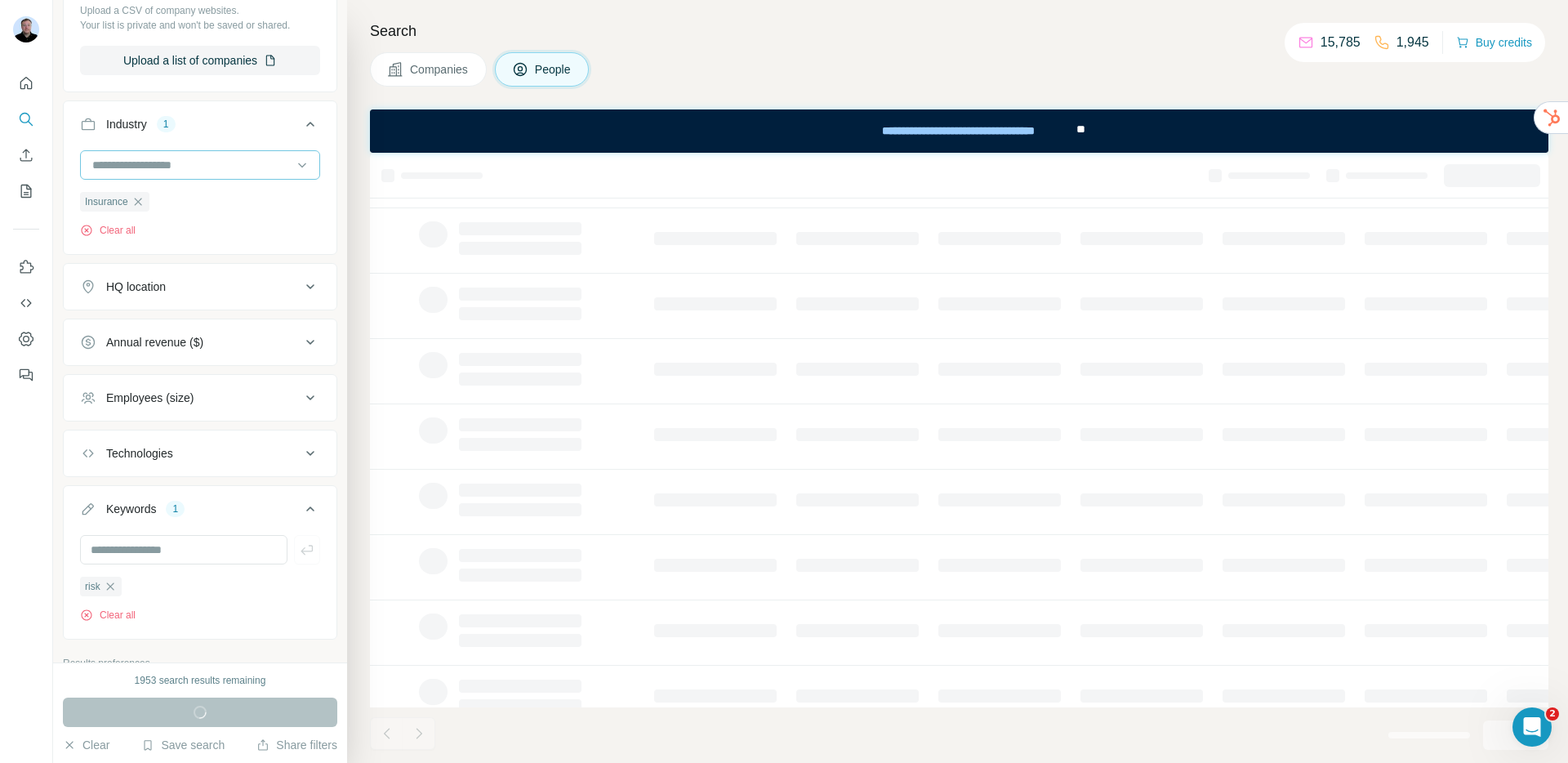
click at [172, 156] on input at bounding box center [191, 165] width 202 height 18
type input "****"
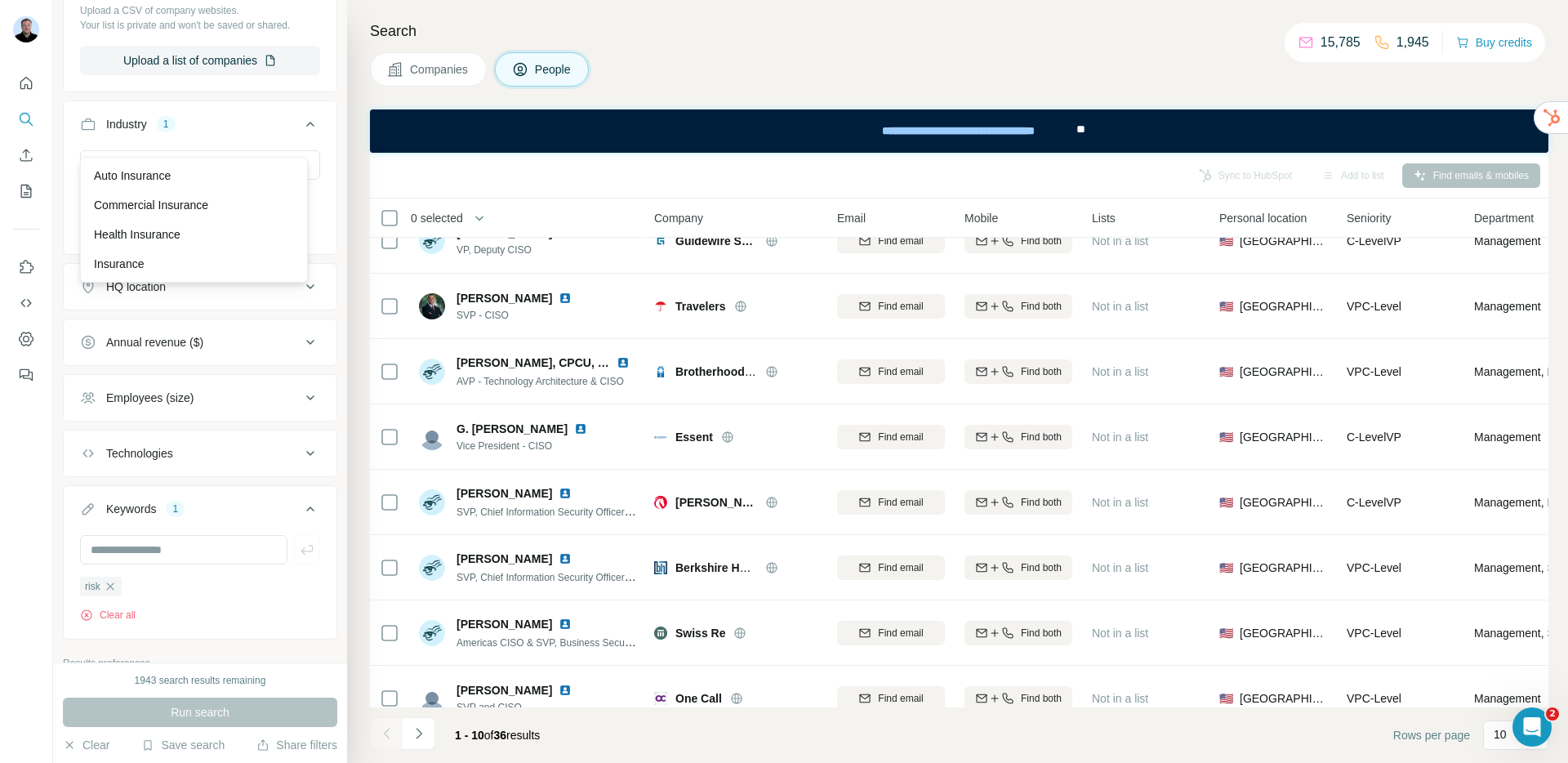
click at [363, 88] on div "Search Companies People Sync to HubSpot Add to list Find emails & mobiles 0 sel…" at bounding box center [958, 382] width 1221 height 763
click at [141, 197] on icon "button" at bounding box center [138, 201] width 7 height 7
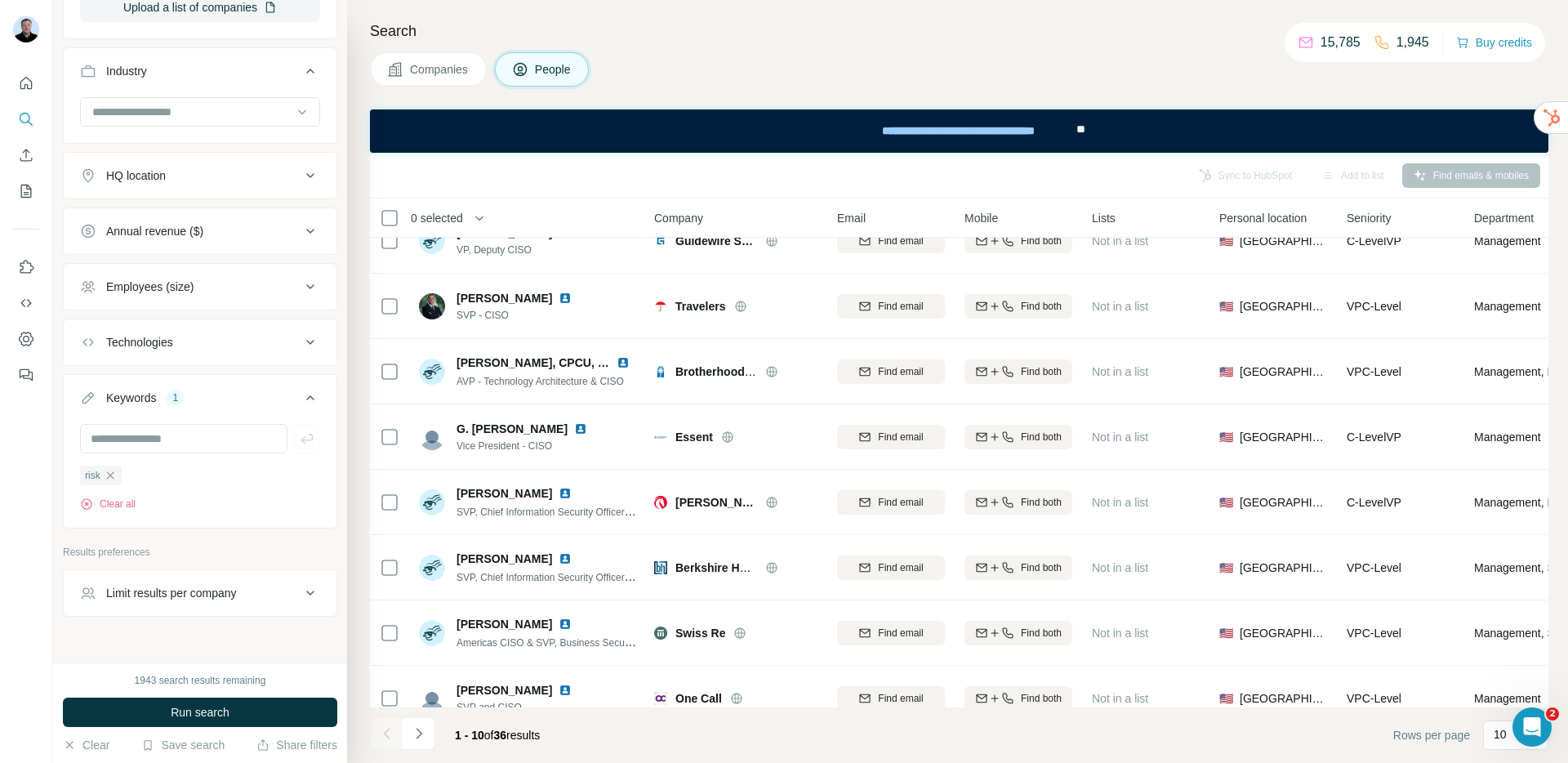
scroll to position [1178, 0]
click at [114, 465] on icon "button" at bounding box center [110, 471] width 13 height 13
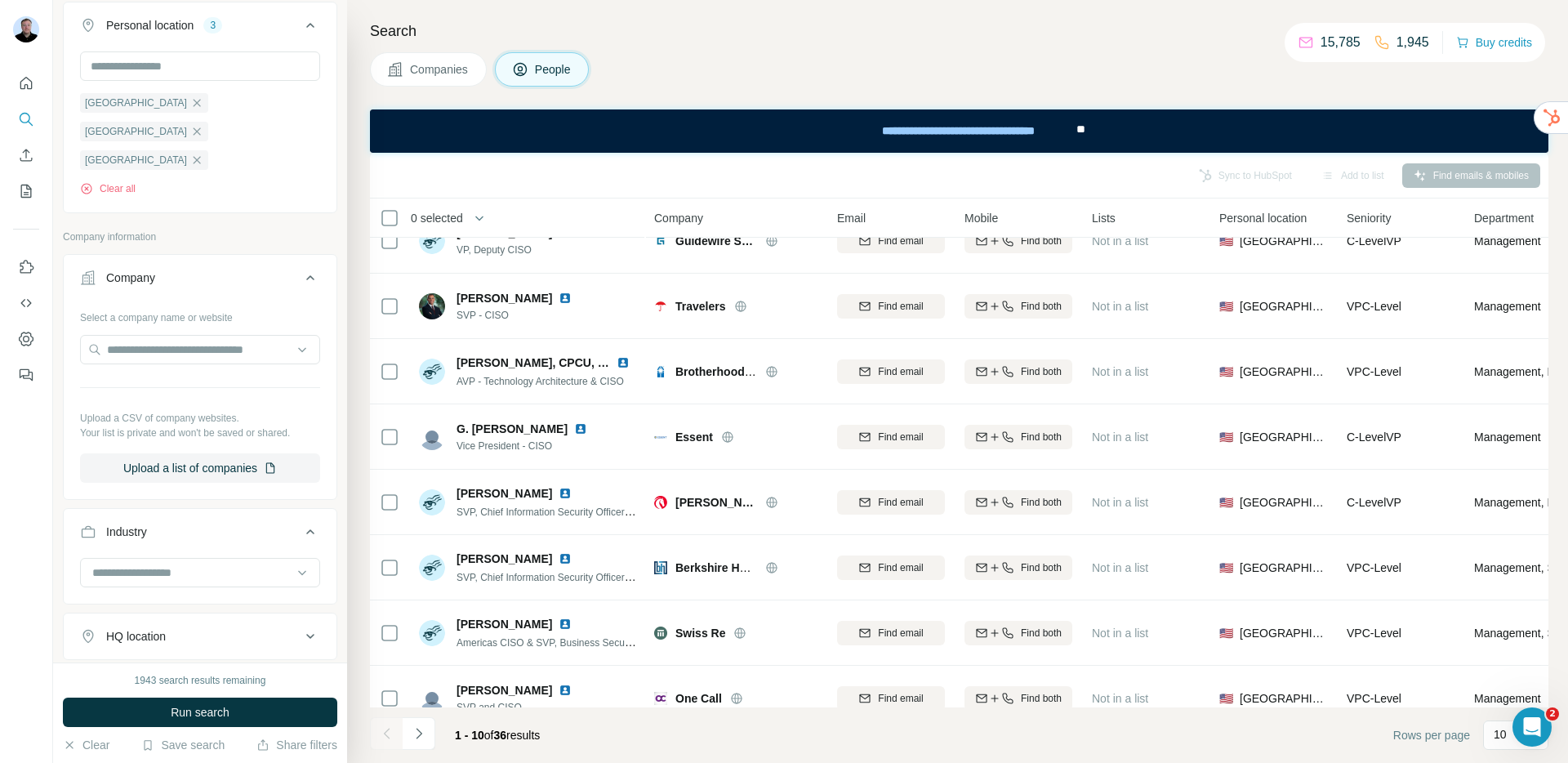
scroll to position [1119, 0]
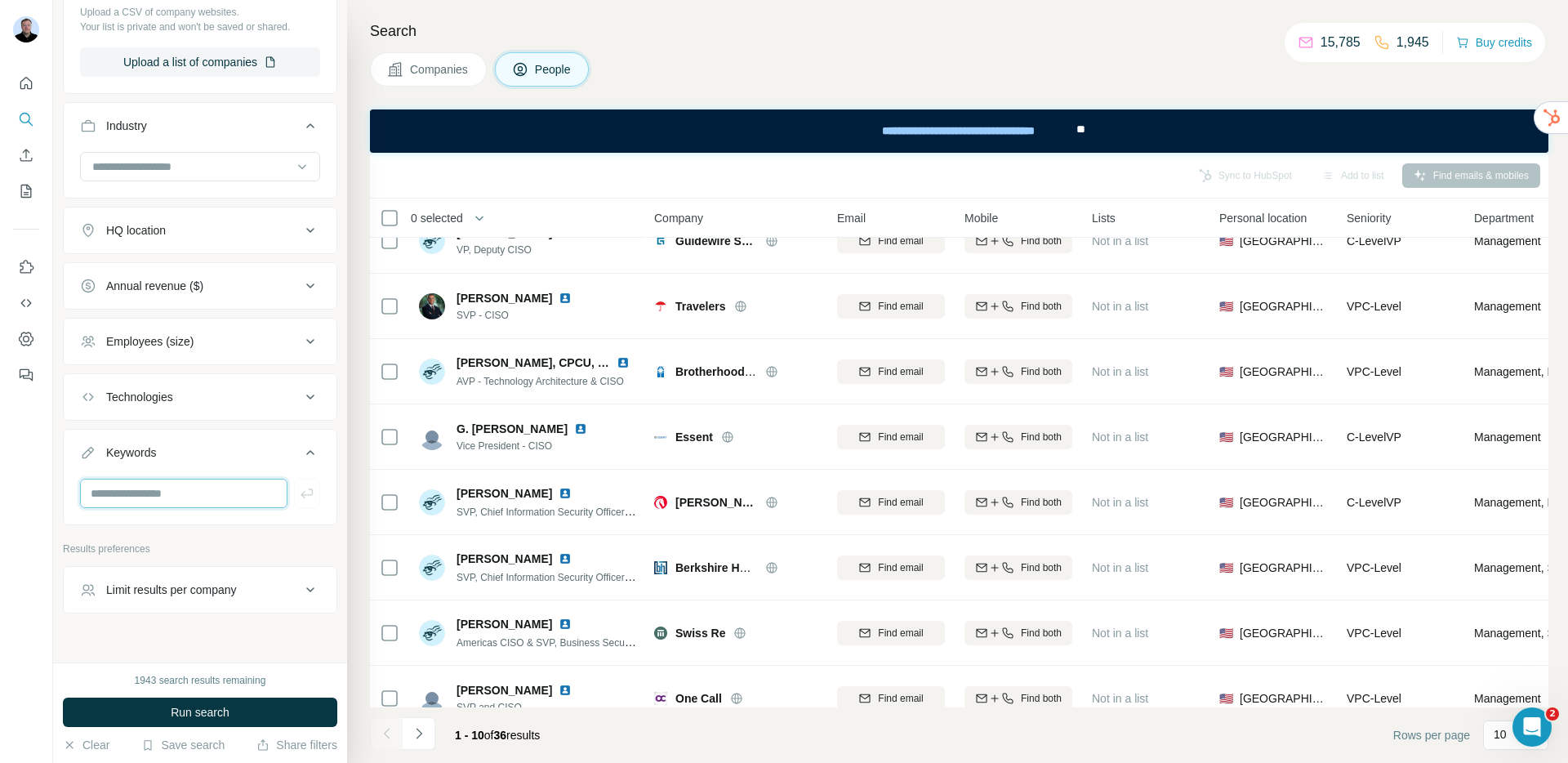
click at [172, 479] on input "text" at bounding box center [184, 493] width 207 height 29
type input "**********"
click at [299, 485] on icon "button" at bounding box center [307, 493] width 16 height 16
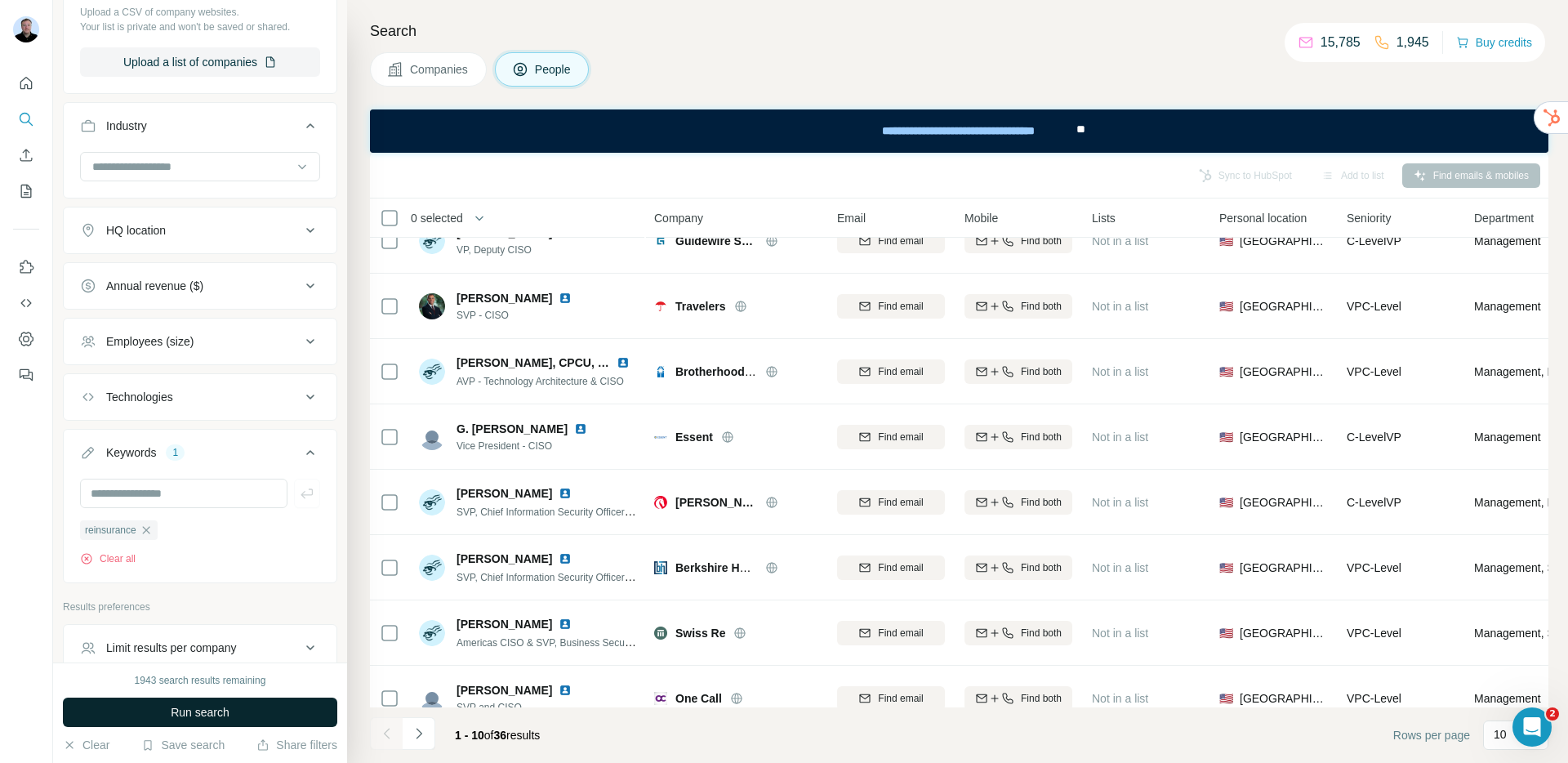
click at [237, 710] on button "Run search" at bounding box center [199, 712] width 274 height 29
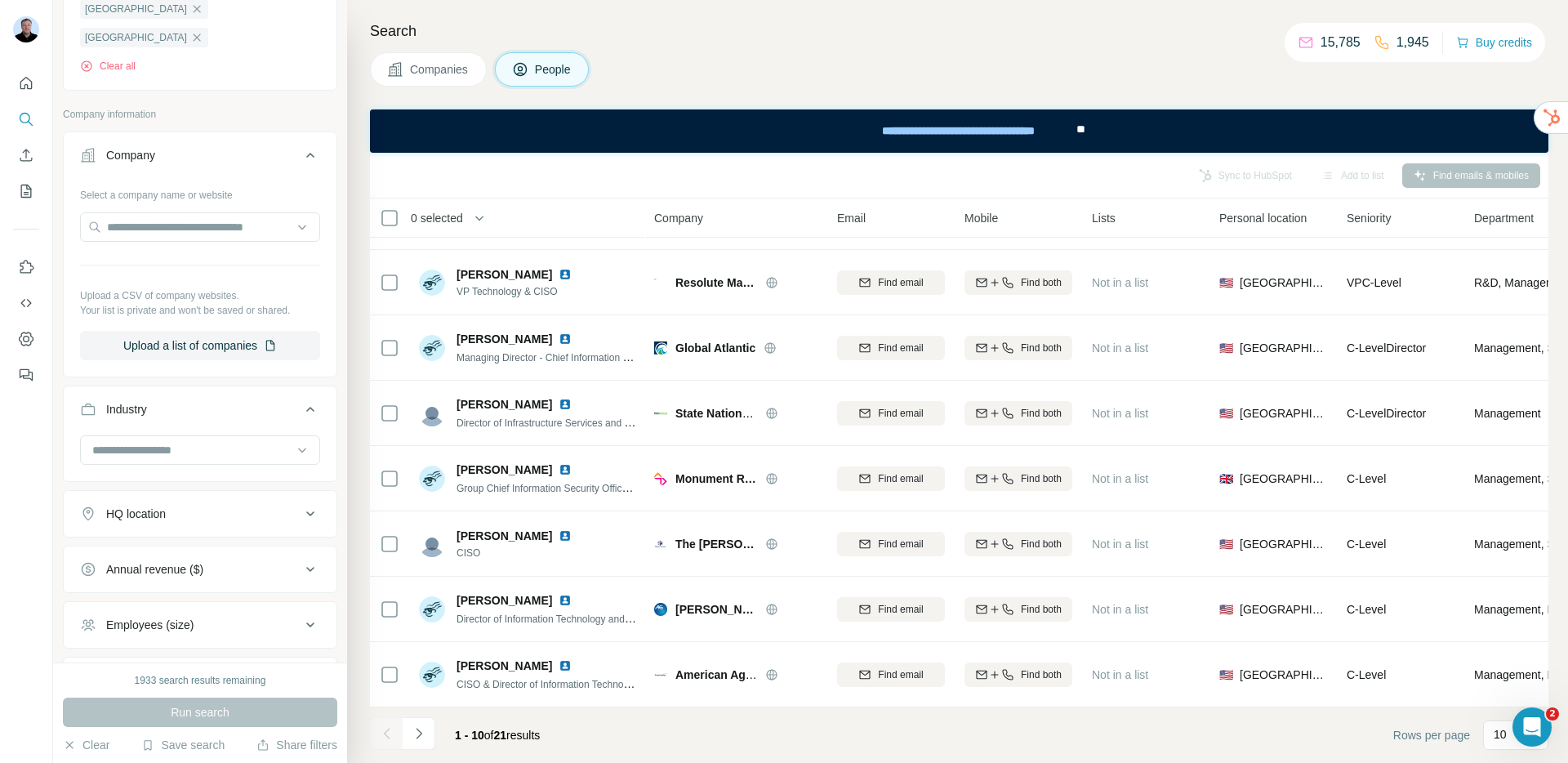
scroll to position [1178, 0]
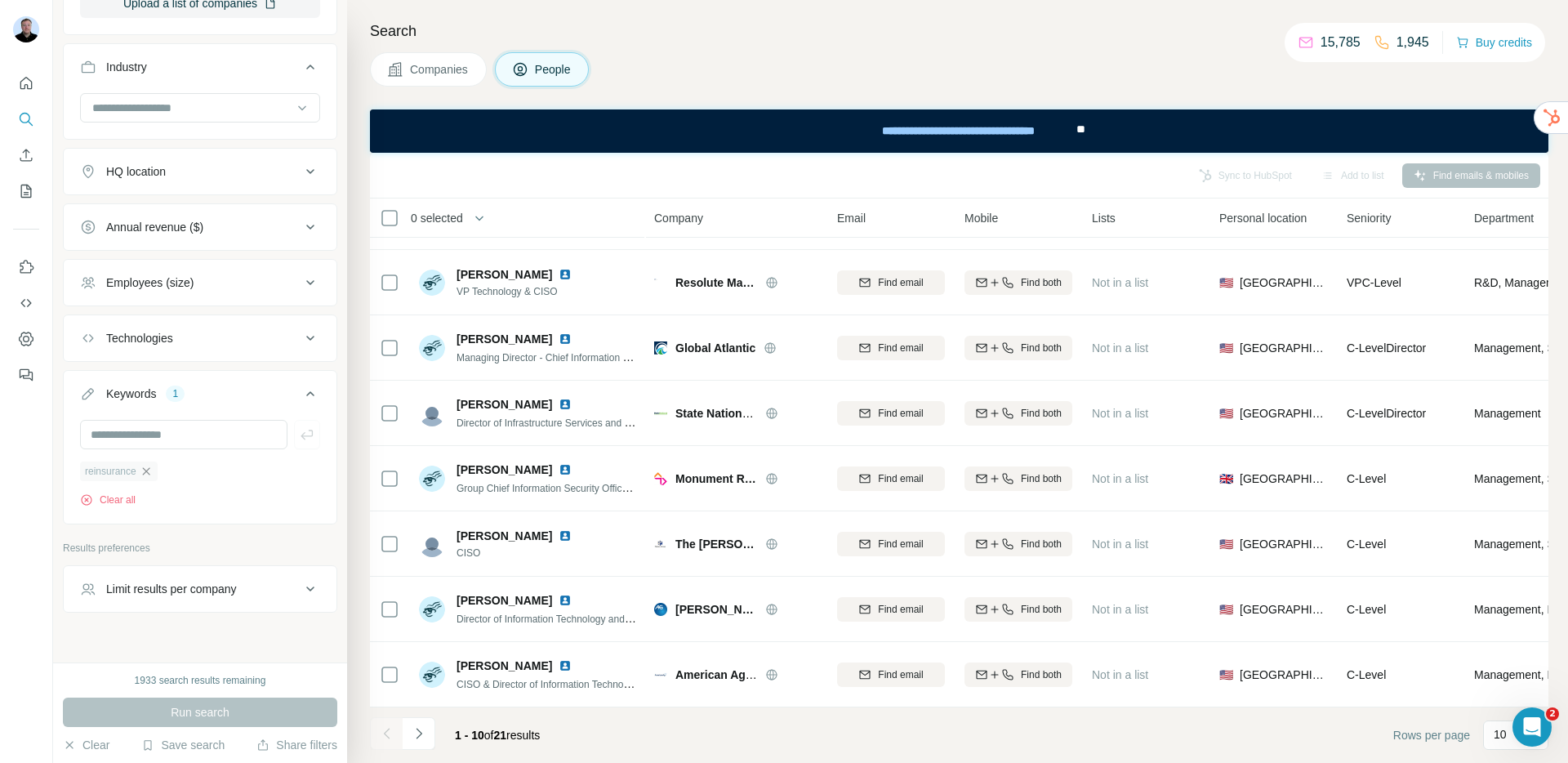
click at [147, 465] on icon "button" at bounding box center [146, 471] width 13 height 13
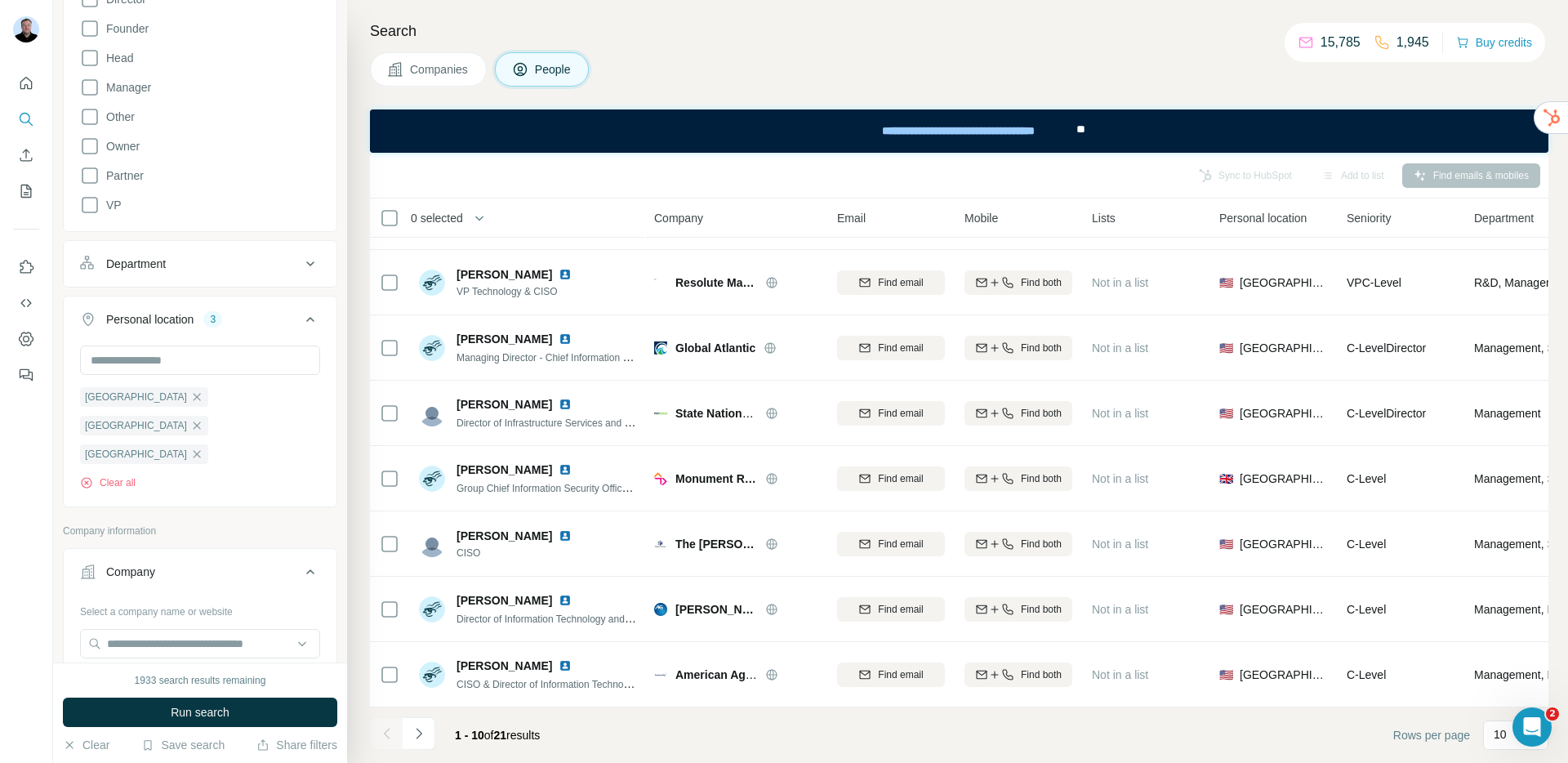
scroll to position [415, 0]
click at [190, 451] on icon "button" at bounding box center [197, 457] width 13 height 13
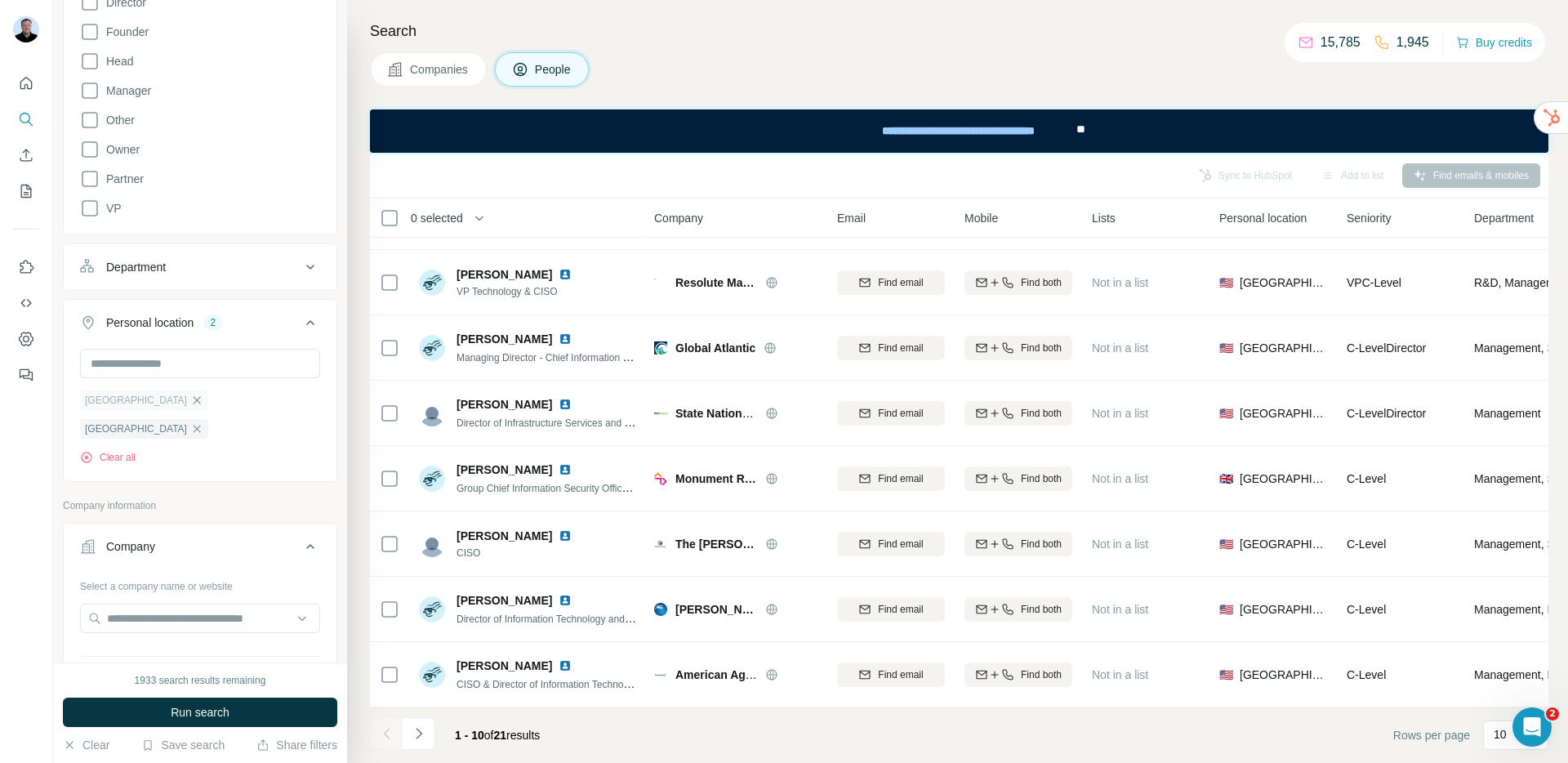
click at [190, 402] on icon "button" at bounding box center [197, 400] width 13 height 13
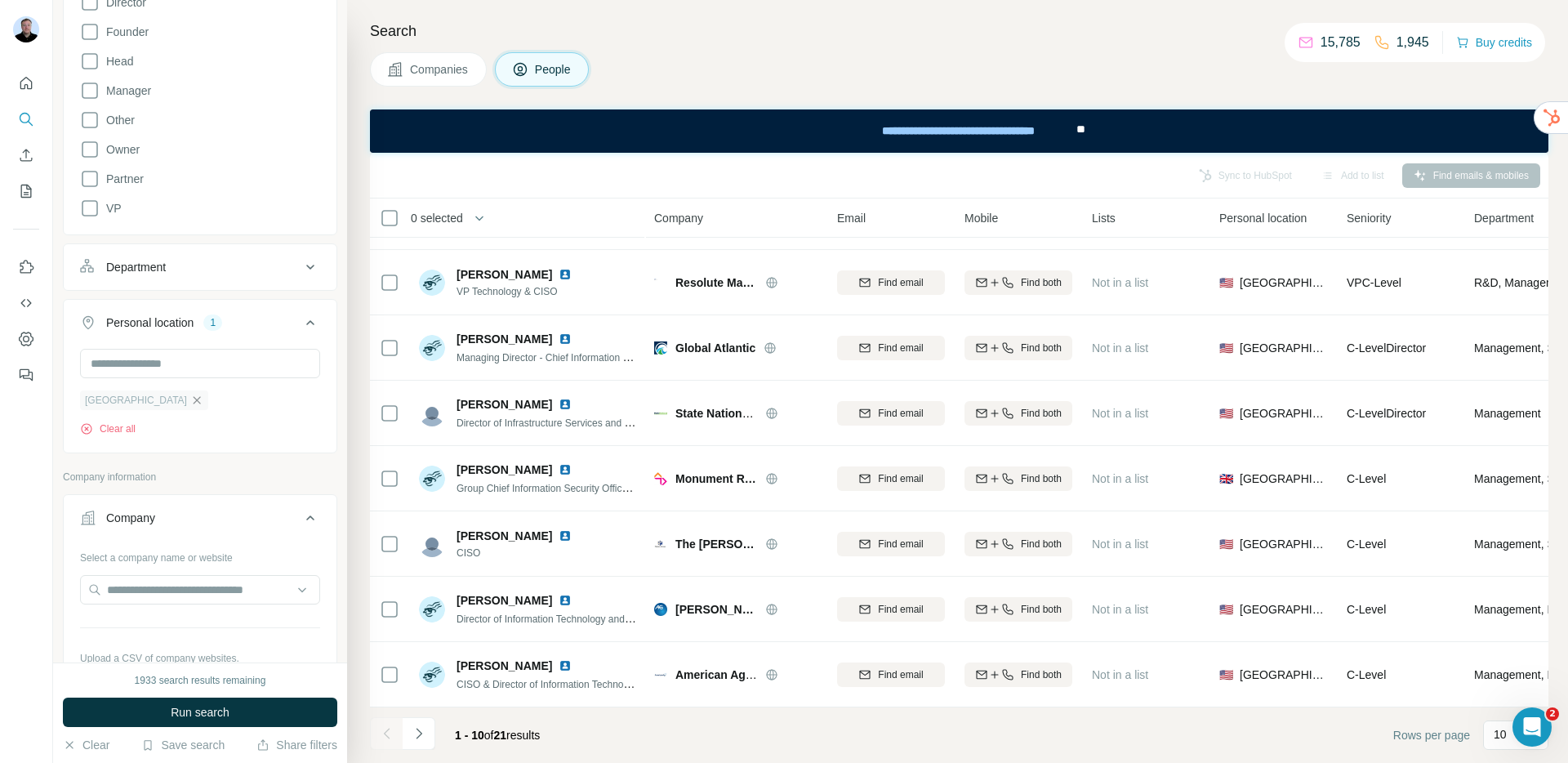
click at [190, 398] on icon "button" at bounding box center [197, 400] width 13 height 13
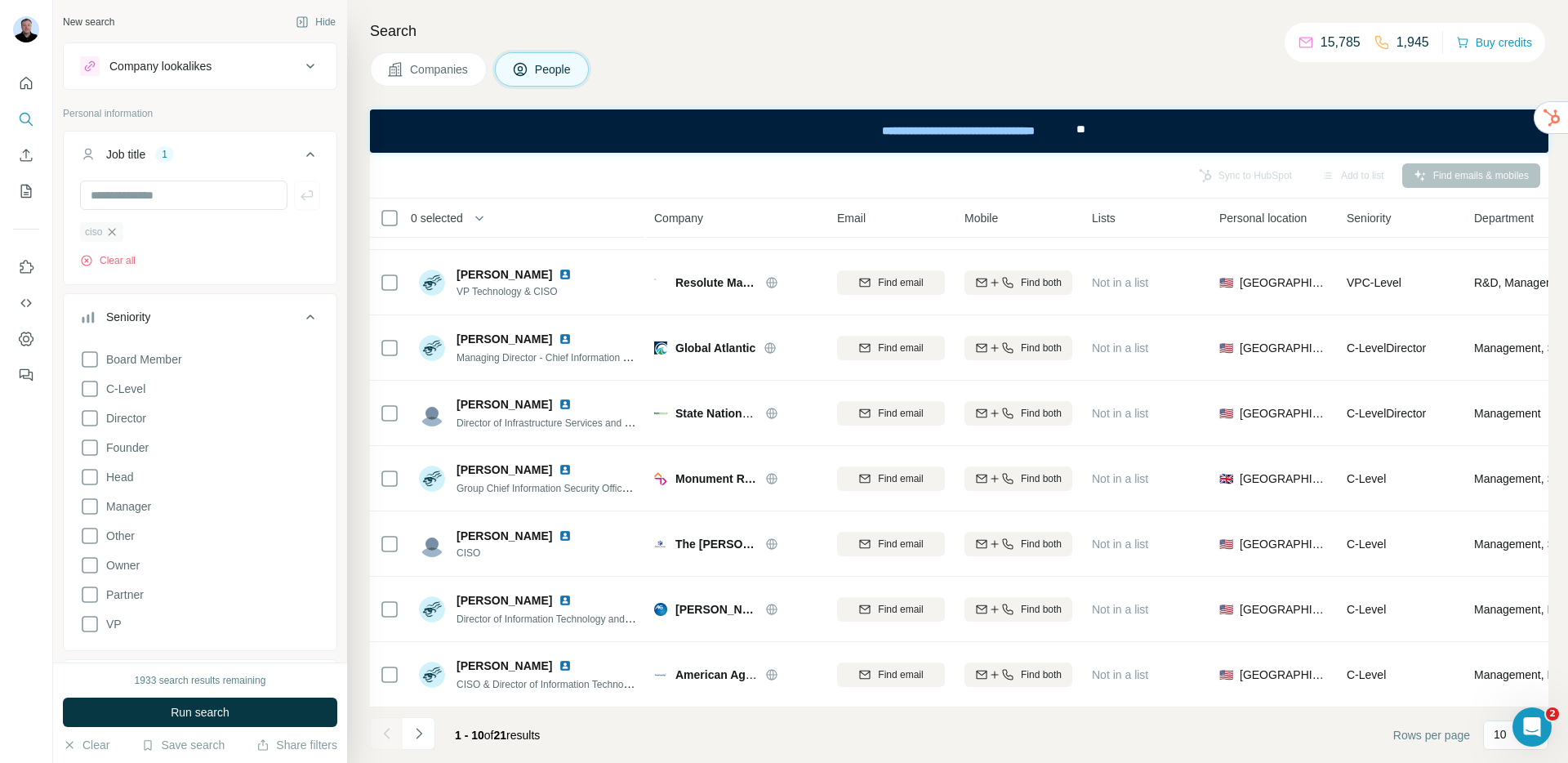
click at [115, 231] on icon "button" at bounding box center [113, 231] width 7 height 7
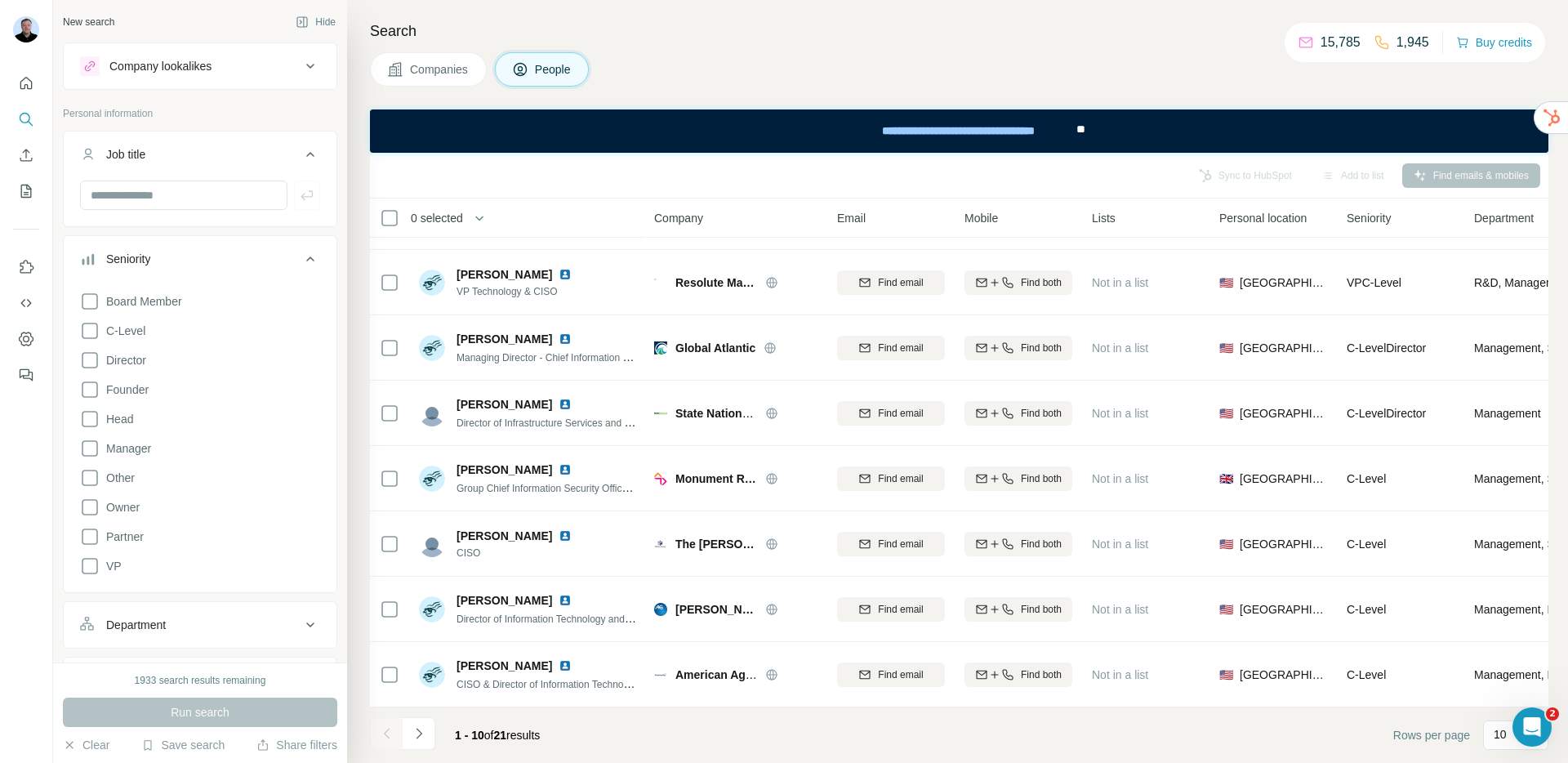
click at [194, 66] on div "Company lookalikes" at bounding box center [161, 66] width 102 height 16
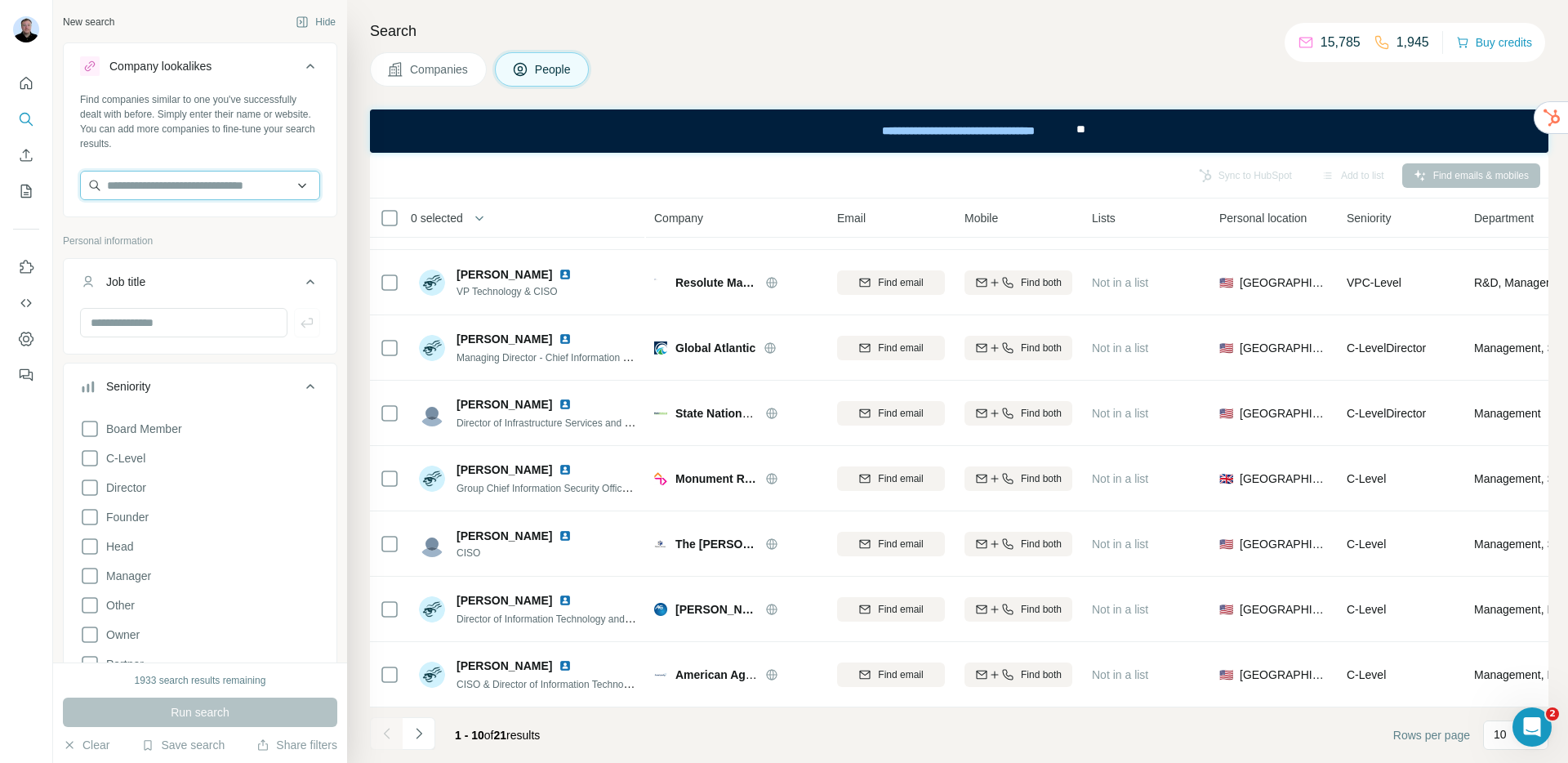
click at [164, 184] on input "text" at bounding box center [200, 185] width 240 height 29
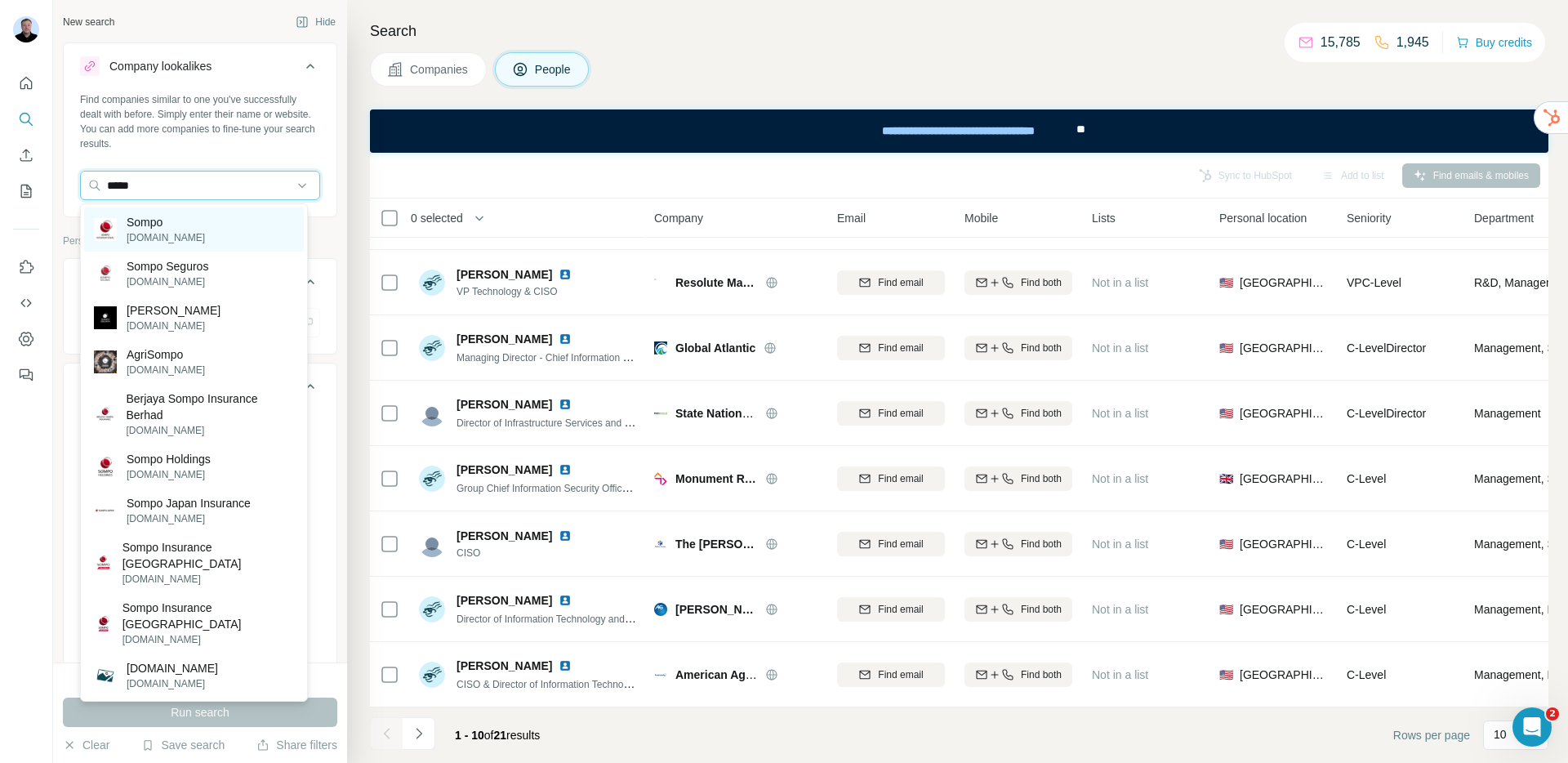
type input "*****"
click at [209, 239] on div "Sompo sompo-intl.com" at bounding box center [194, 229] width 220 height 44
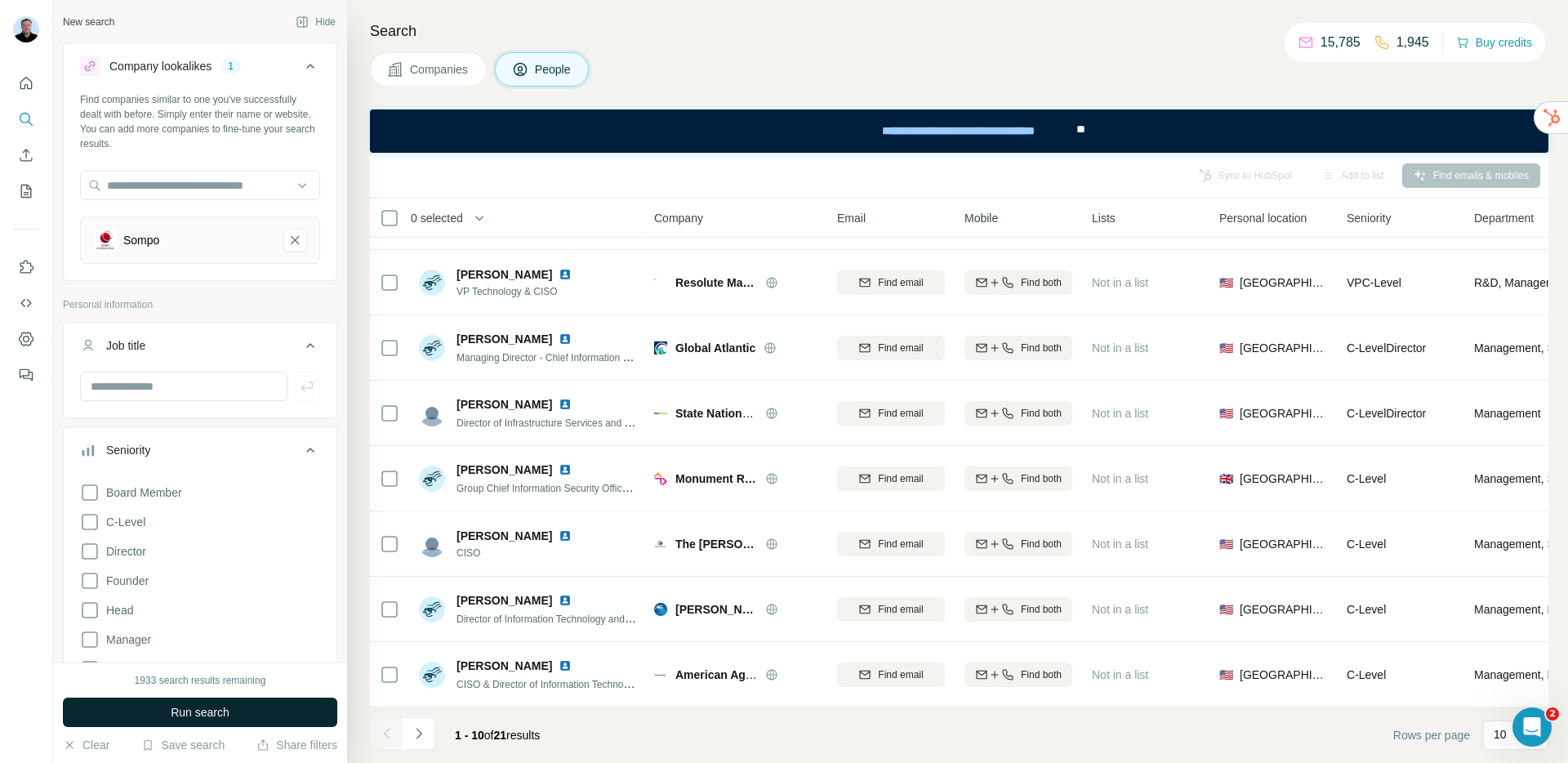
click at [233, 718] on button "Run search" at bounding box center [199, 712] width 274 height 29
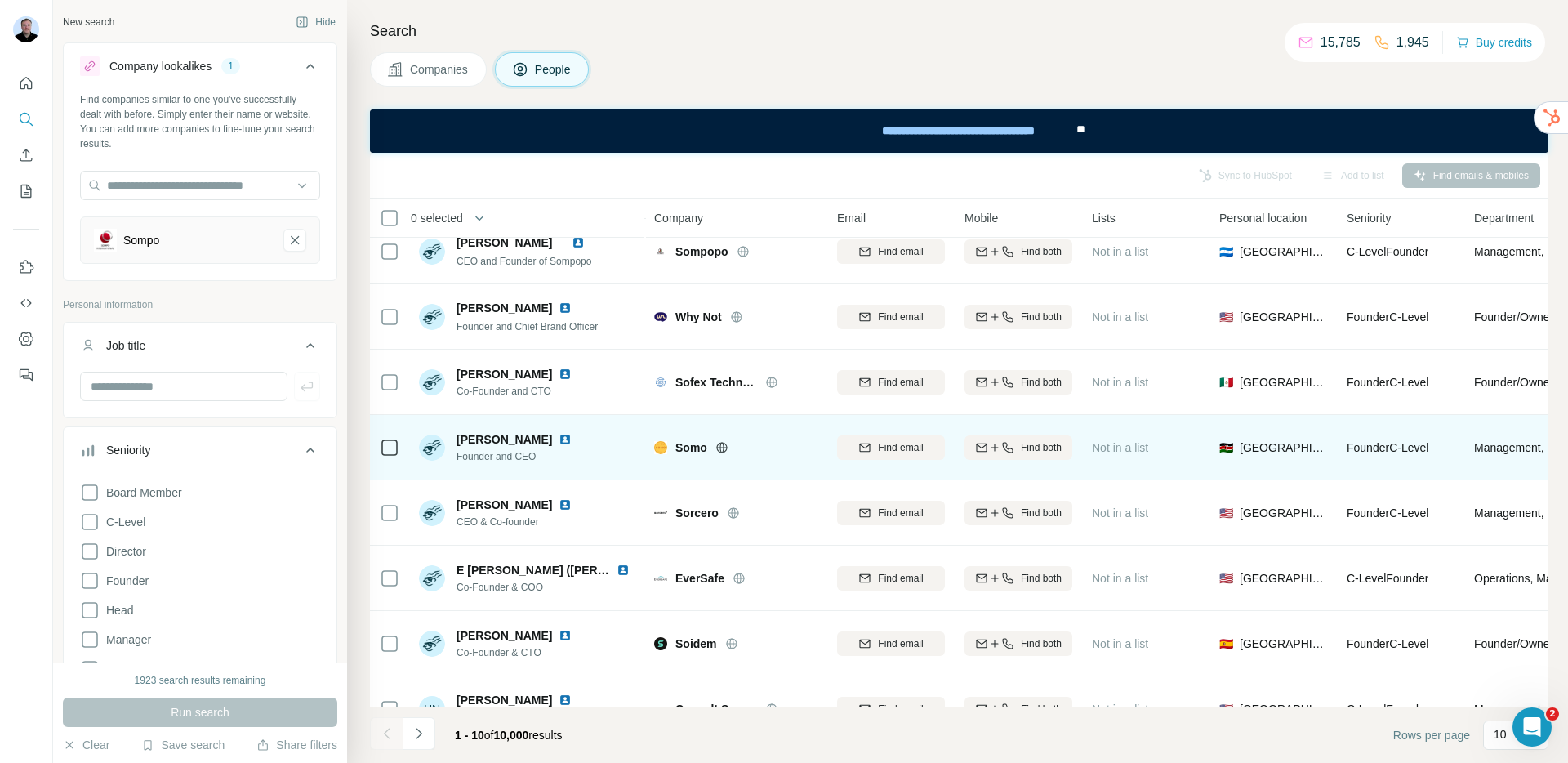
scroll to position [193, 0]
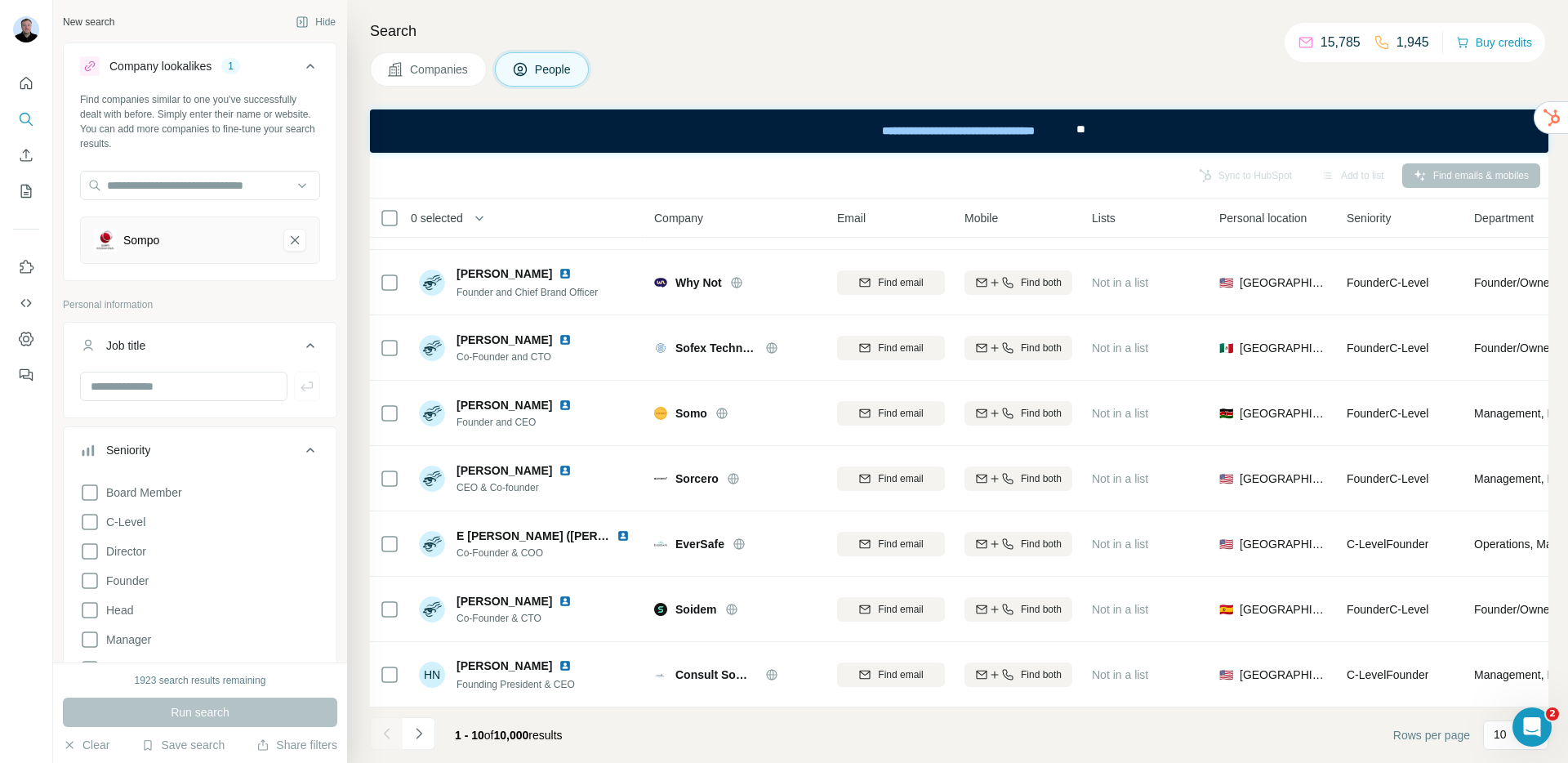
click at [440, 77] on span "Companies" at bounding box center [440, 70] width 60 height 16
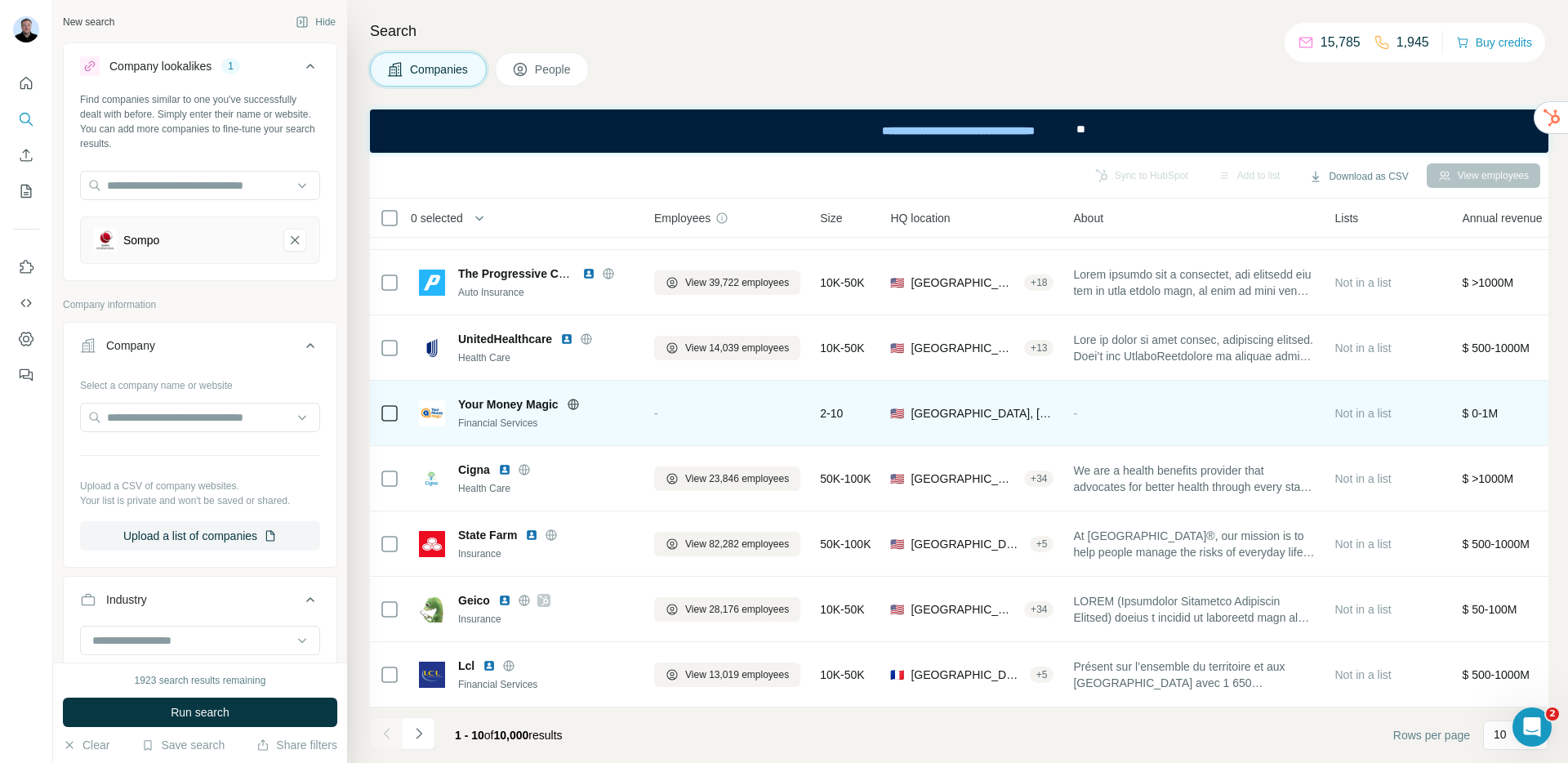
scroll to position [193, 0]
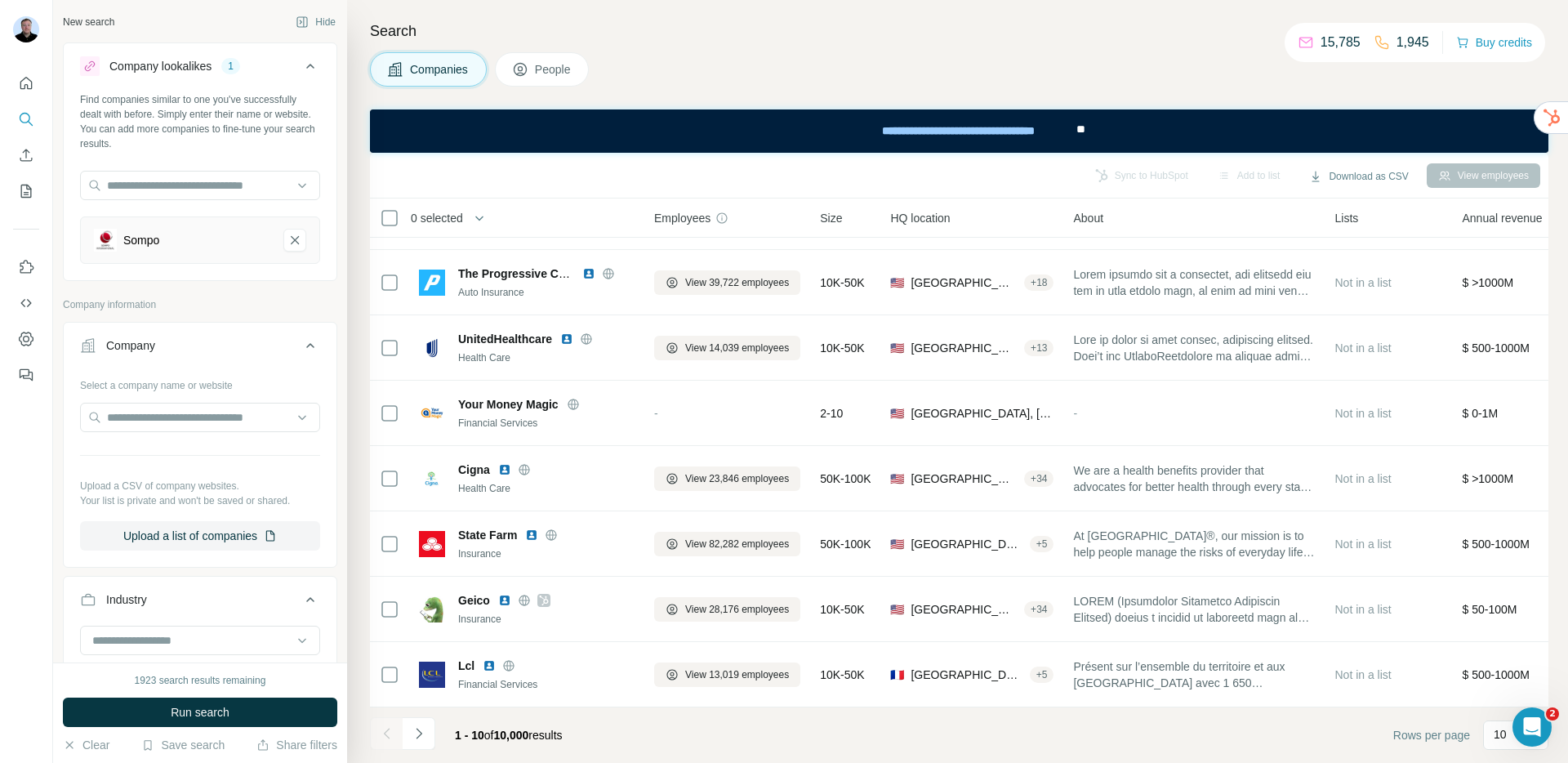
click at [548, 71] on span "People" at bounding box center [554, 70] width 38 height 16
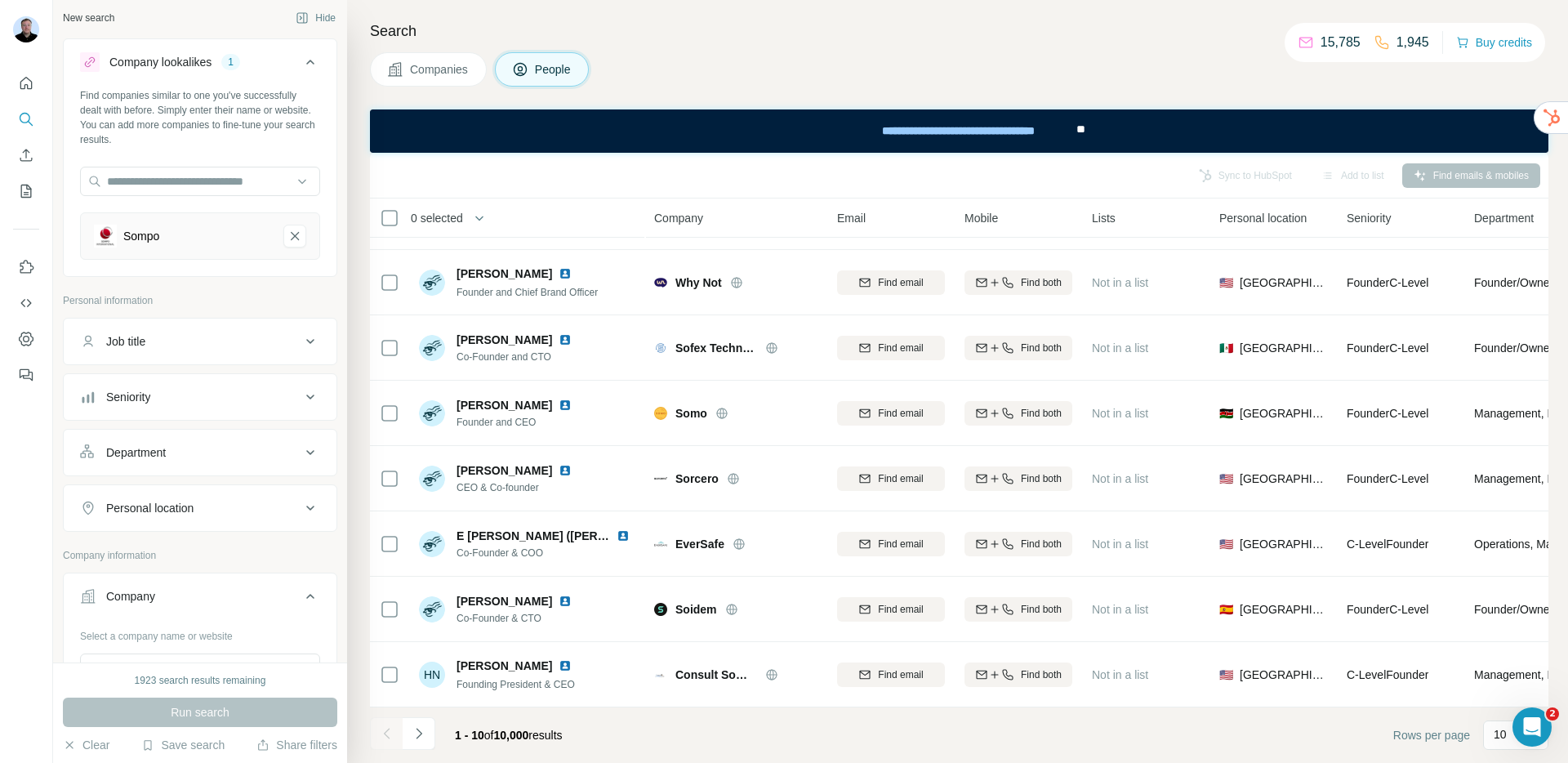
scroll to position [6, 0]
click at [413, 72] on span "Companies" at bounding box center [440, 70] width 60 height 16
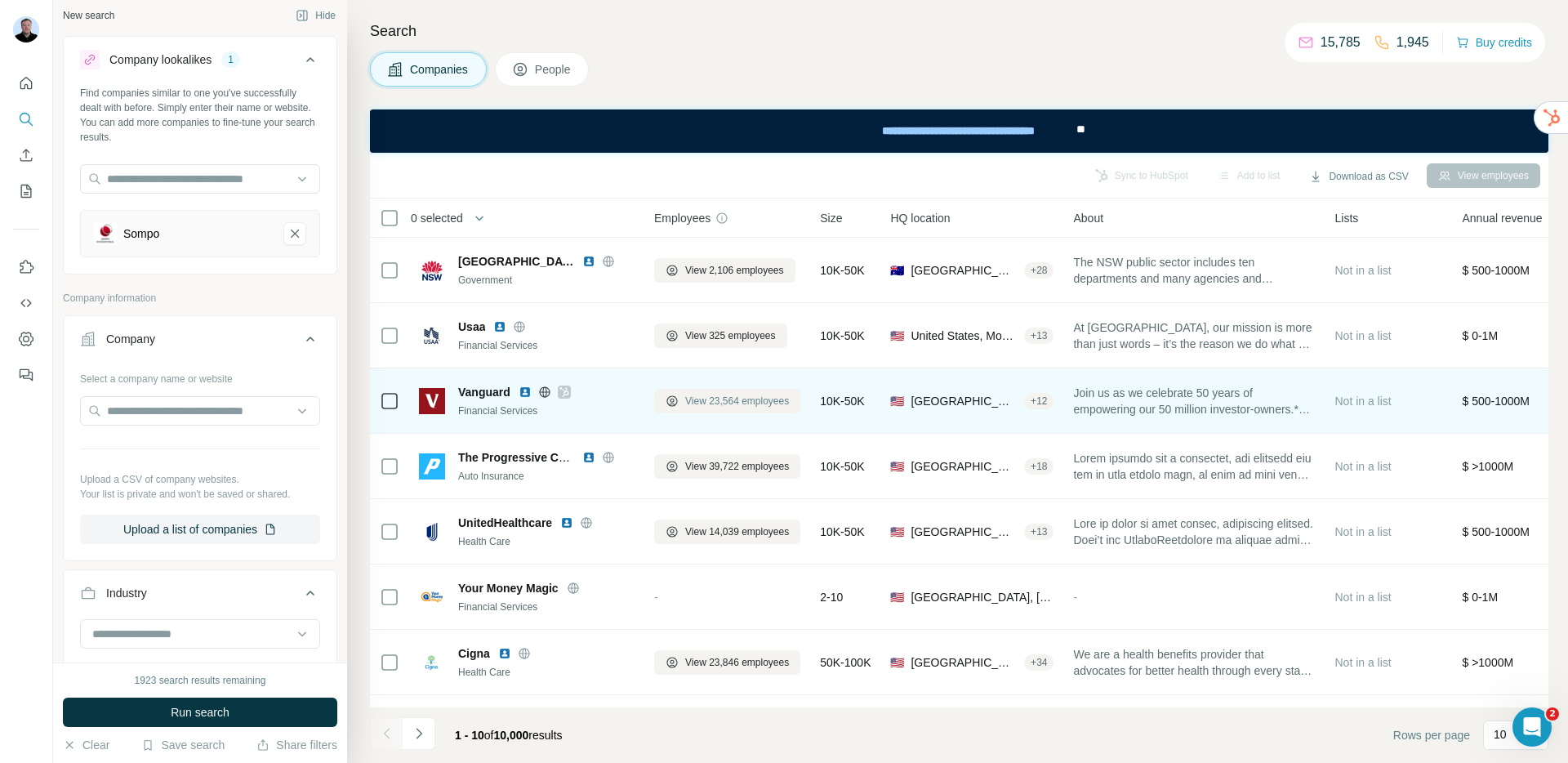
click at [723, 404] on span "View 23,564 employees" at bounding box center [737, 401] width 104 height 14
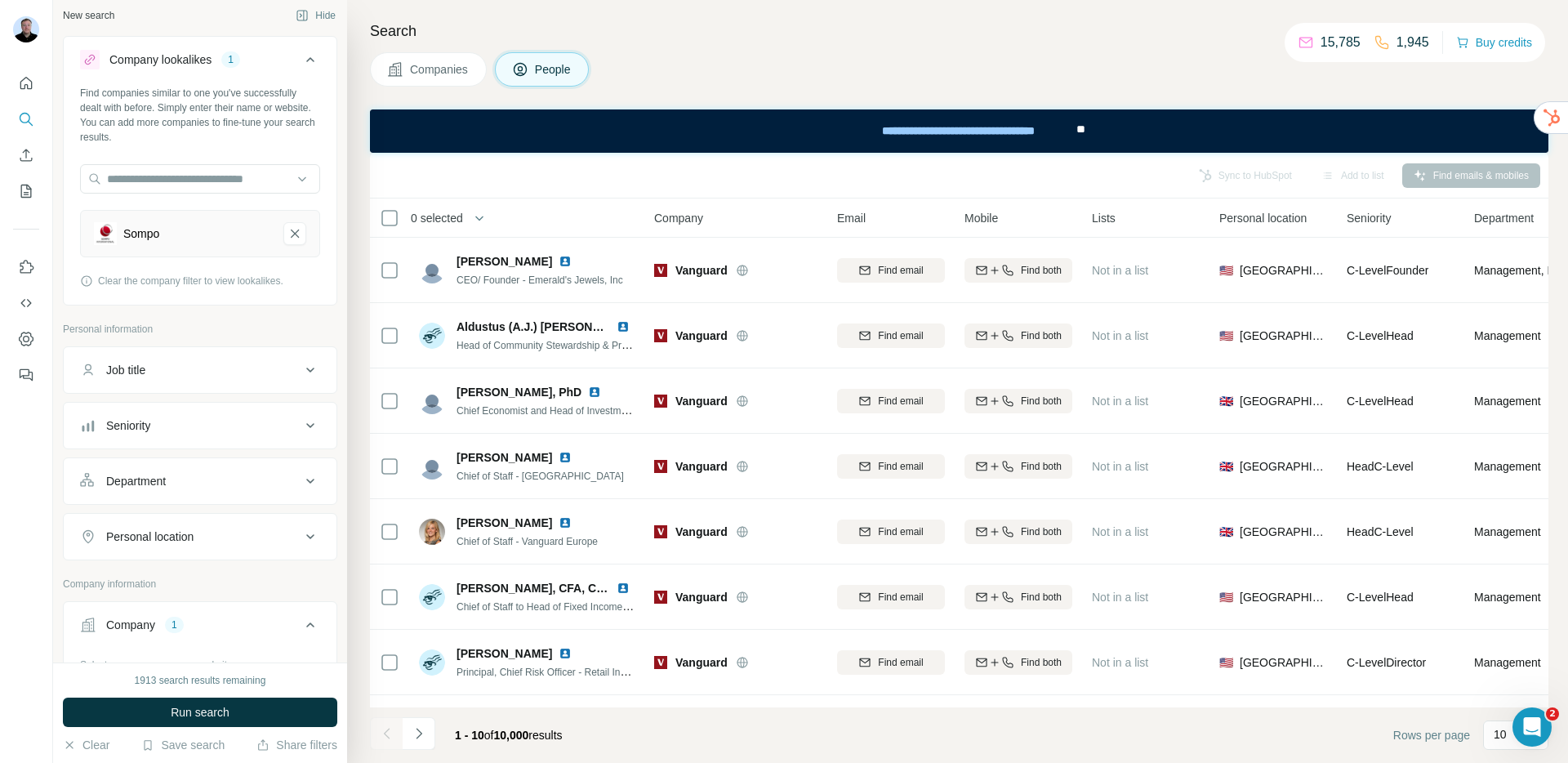
click at [420, 71] on span "Companies" at bounding box center [440, 70] width 60 height 16
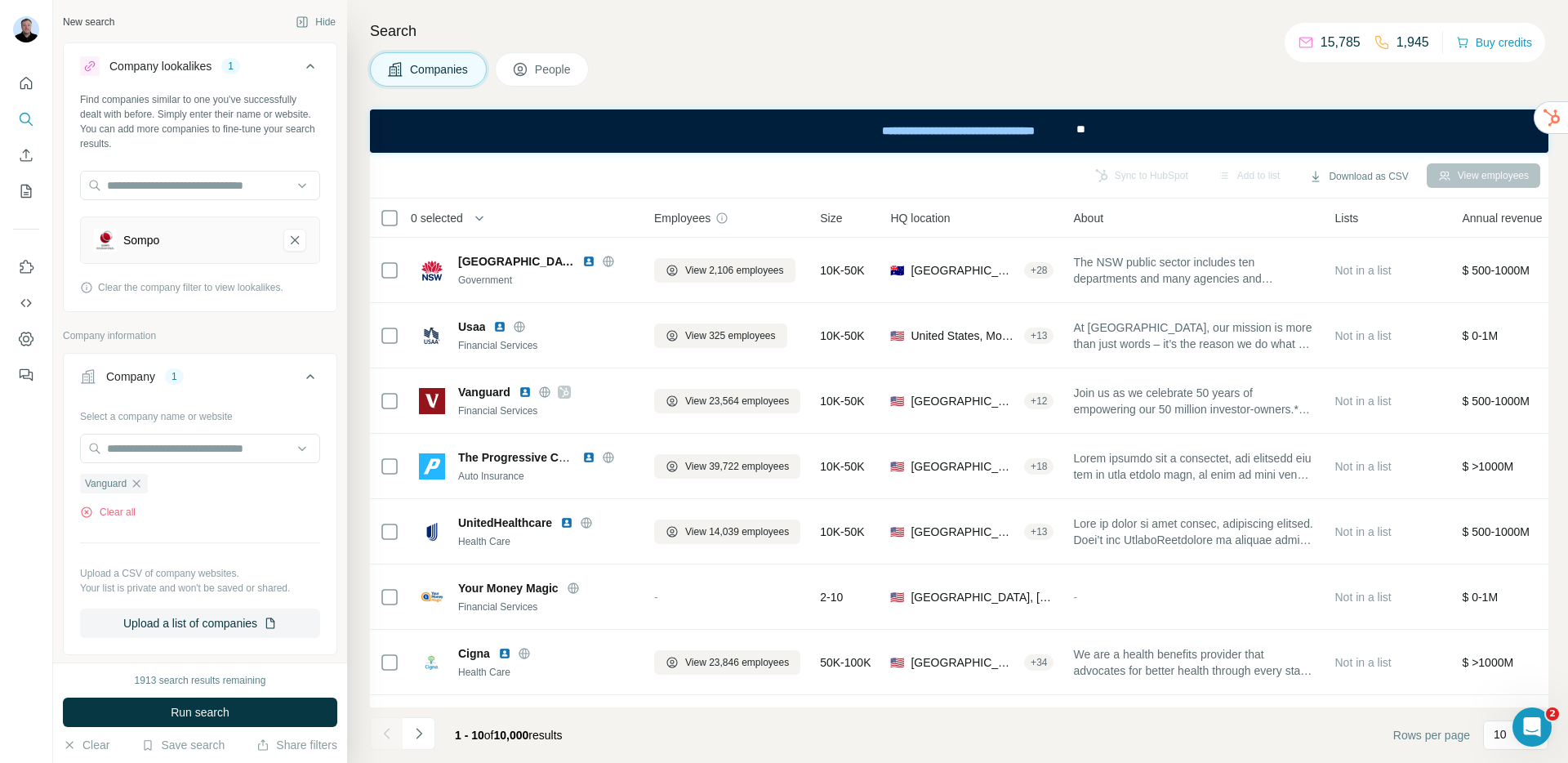
click at [532, 67] on button "People" at bounding box center [542, 70] width 95 height 34
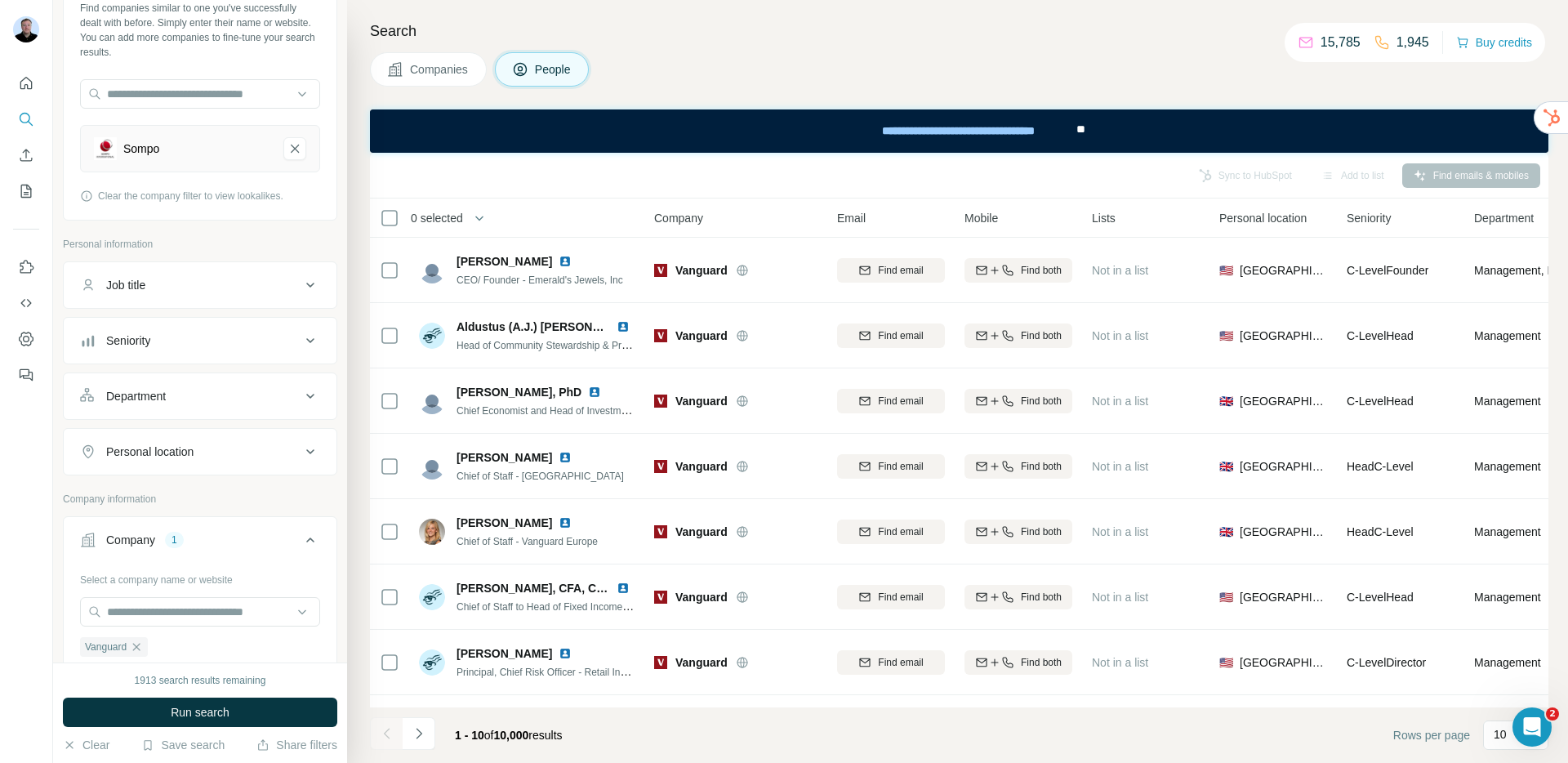
scroll to position [177, 0]
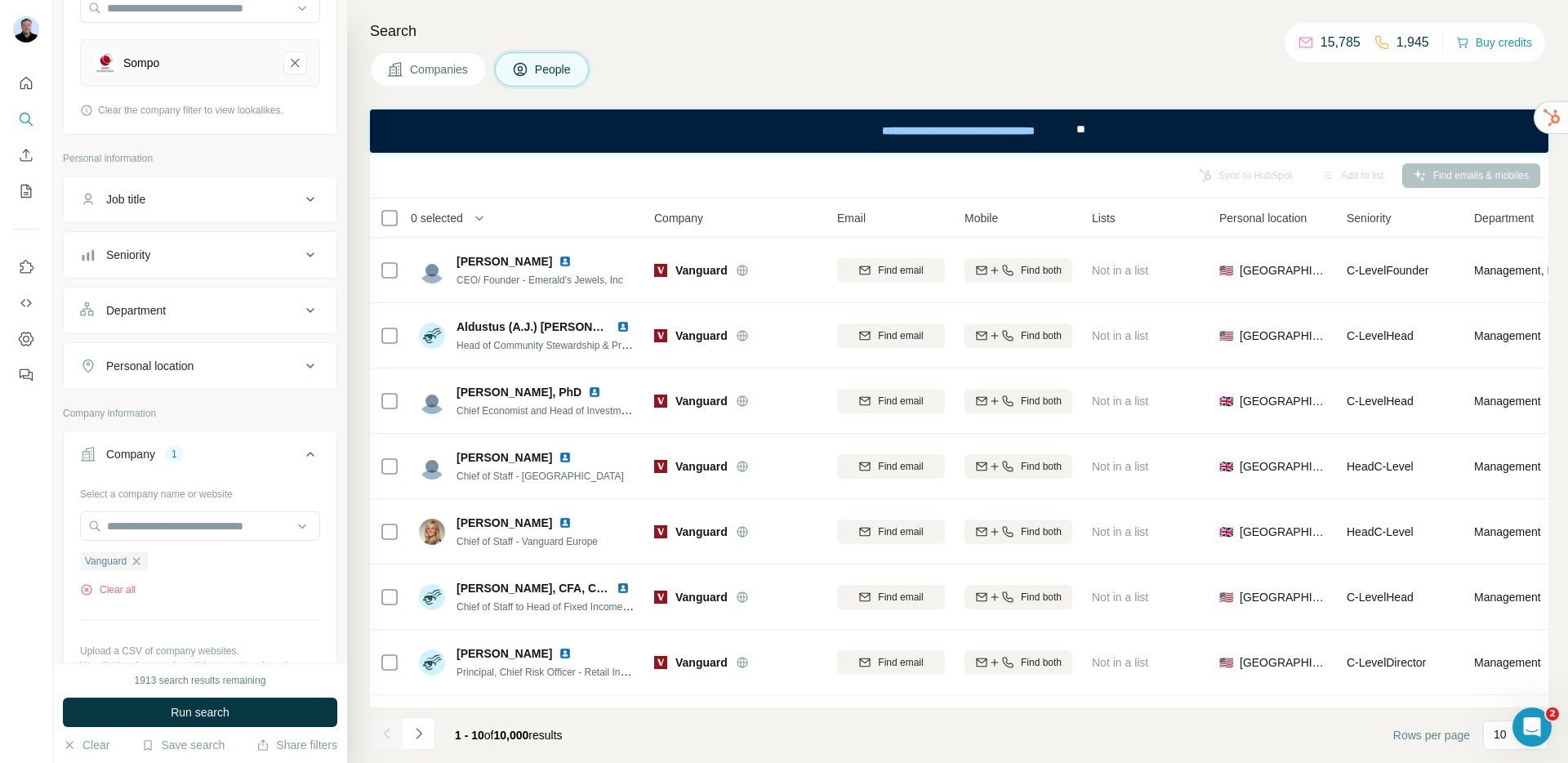
click at [194, 204] on div "Job title" at bounding box center [190, 199] width 221 height 16
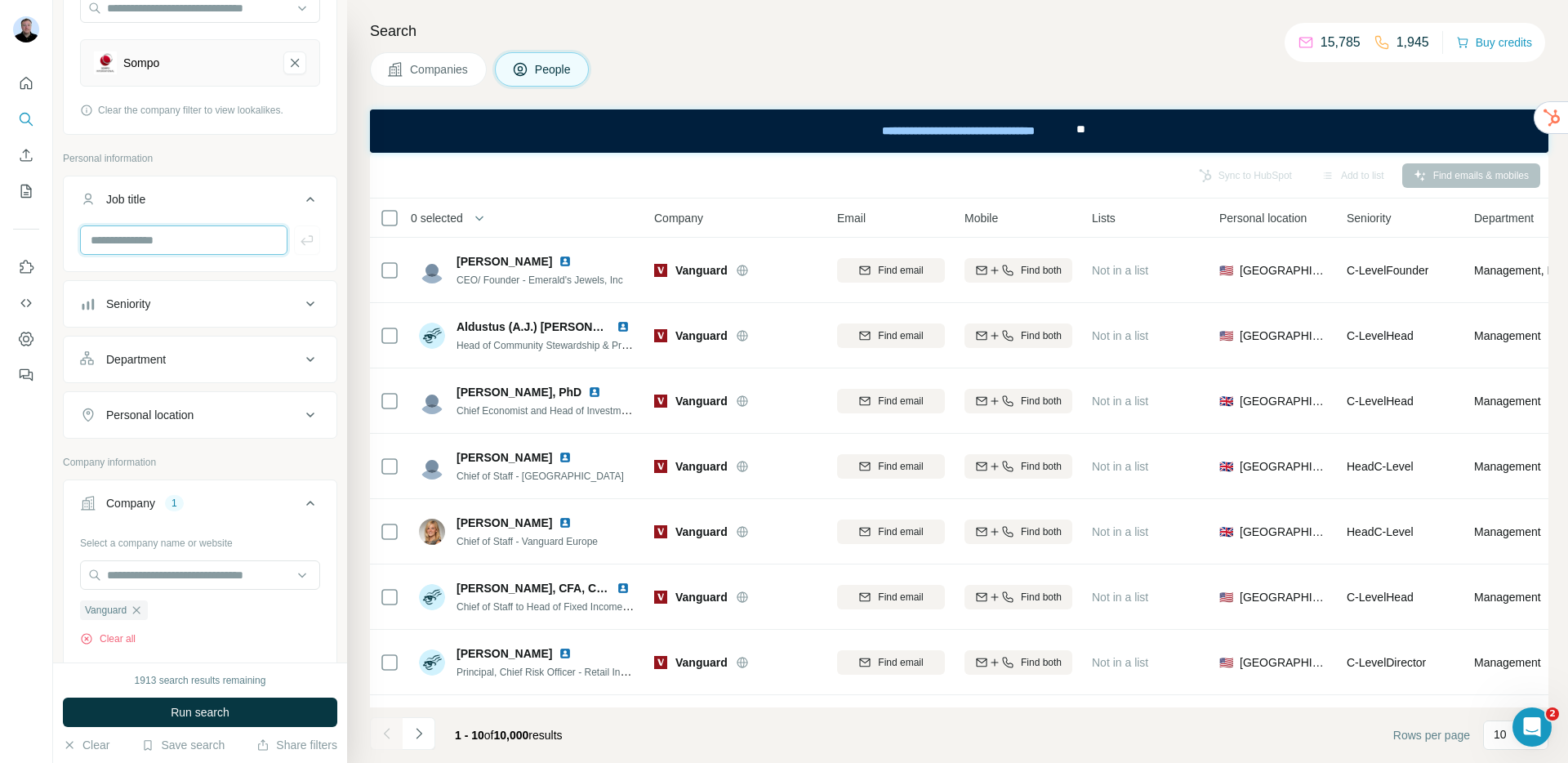
click at [200, 244] on input "text" at bounding box center [184, 239] width 207 height 29
type input "****"
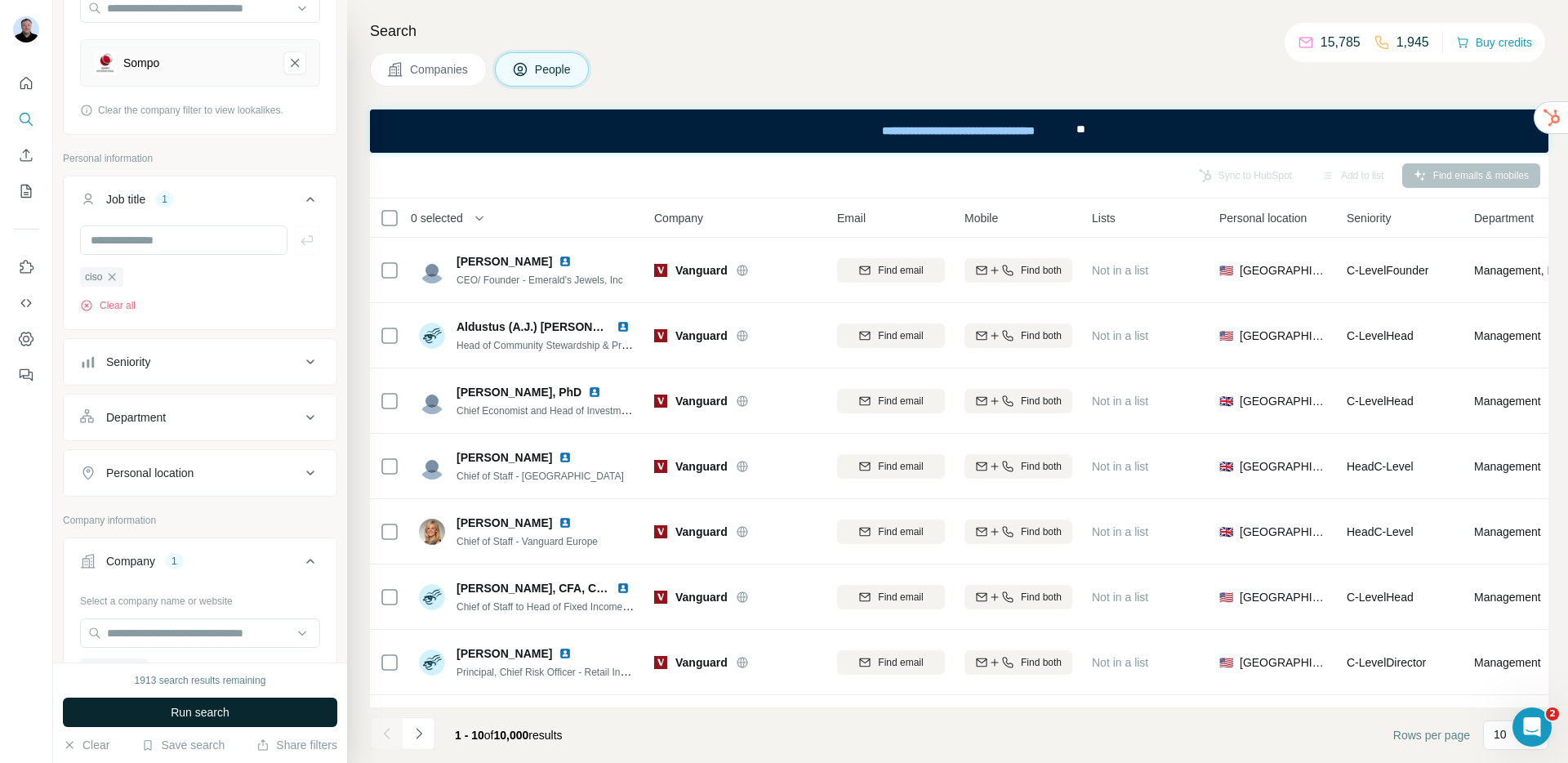
click at [237, 719] on button "Run search" at bounding box center [199, 712] width 274 height 29
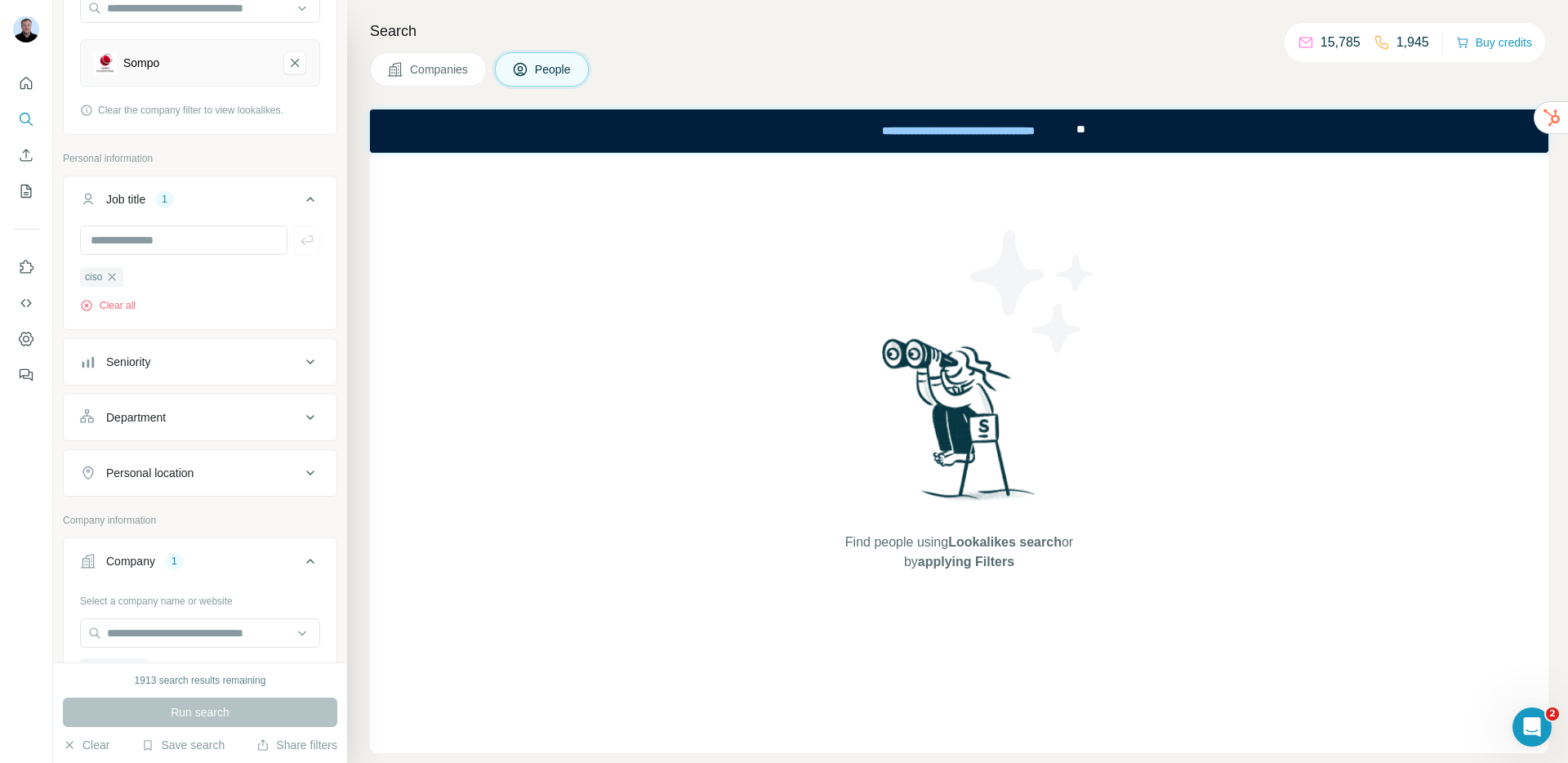
click at [433, 75] on span "Companies" at bounding box center [440, 70] width 60 height 16
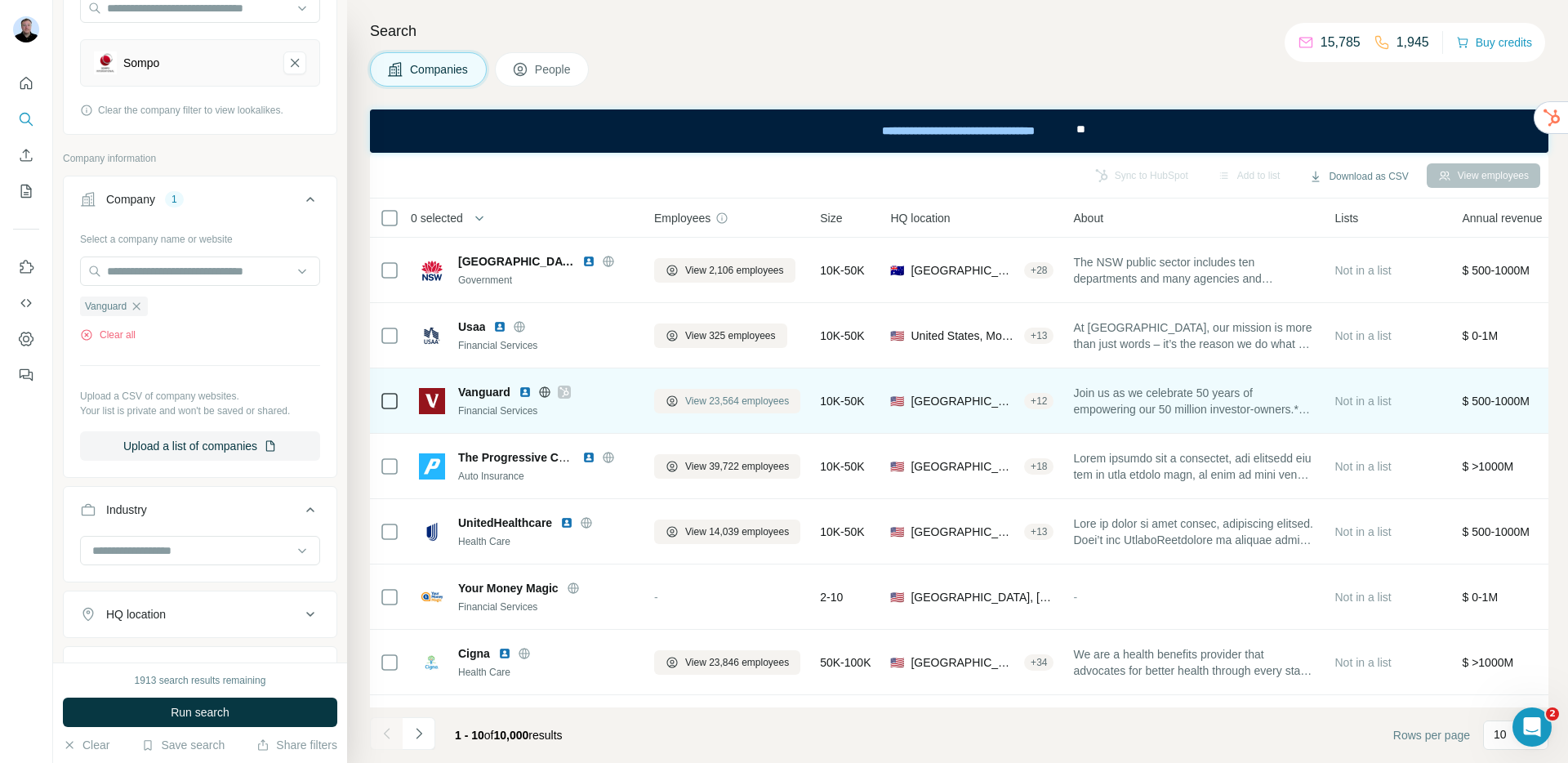
click at [721, 403] on span "View 23,564 employees" at bounding box center [737, 401] width 104 height 14
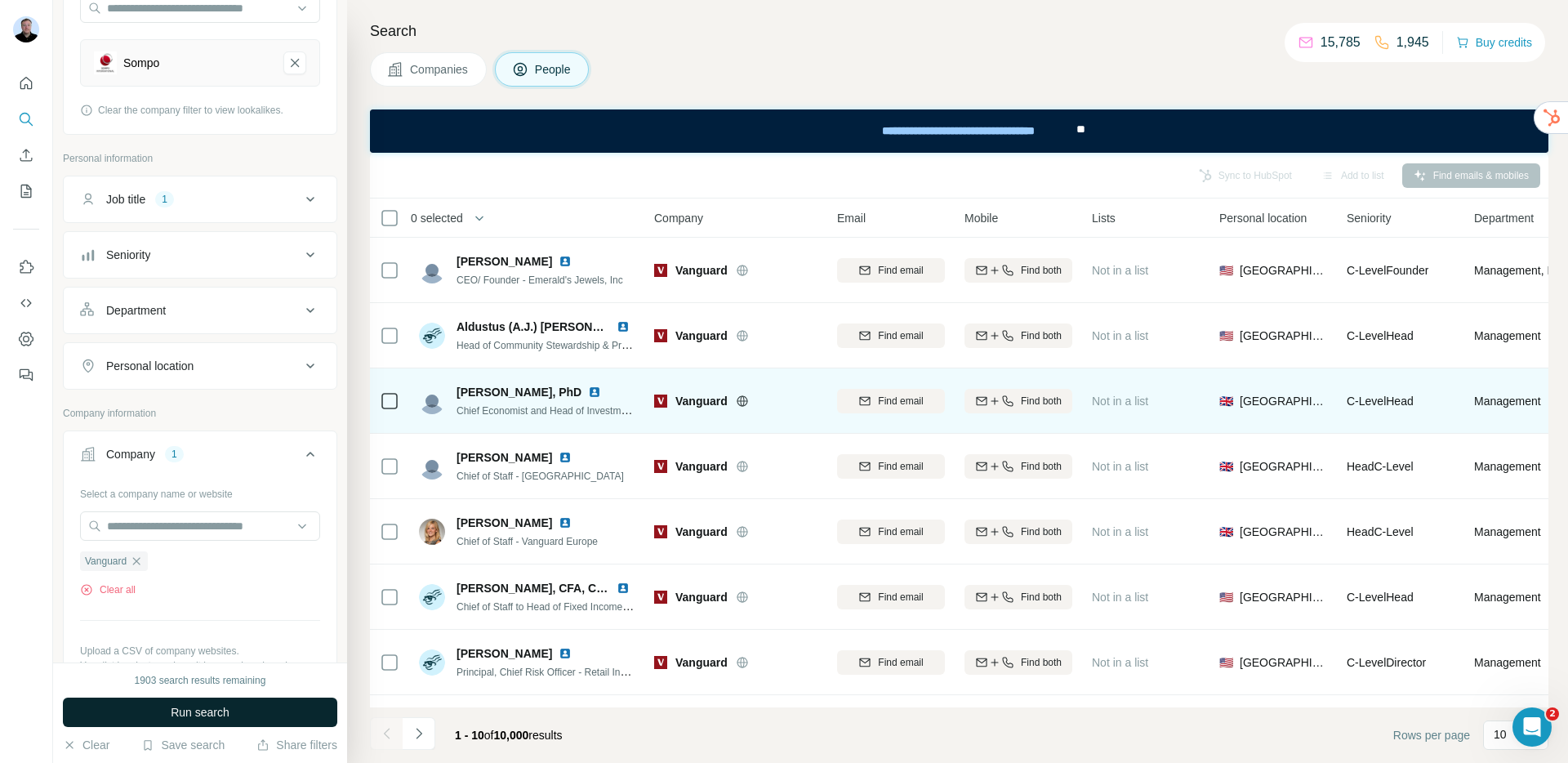
click at [251, 717] on button "Run search" at bounding box center [199, 712] width 274 height 29
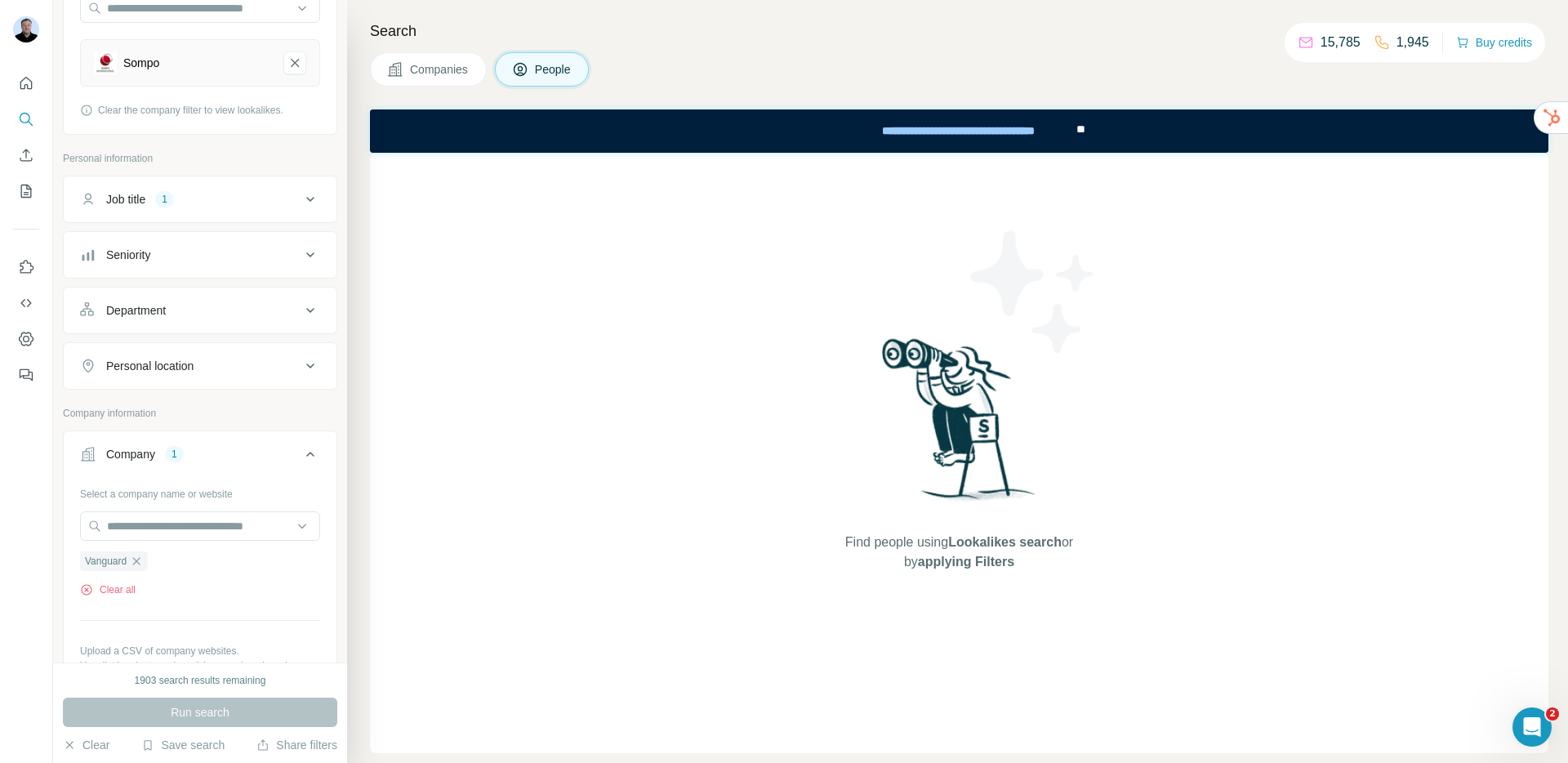
click at [209, 212] on button "Job title 1" at bounding box center [199, 199] width 273 height 39
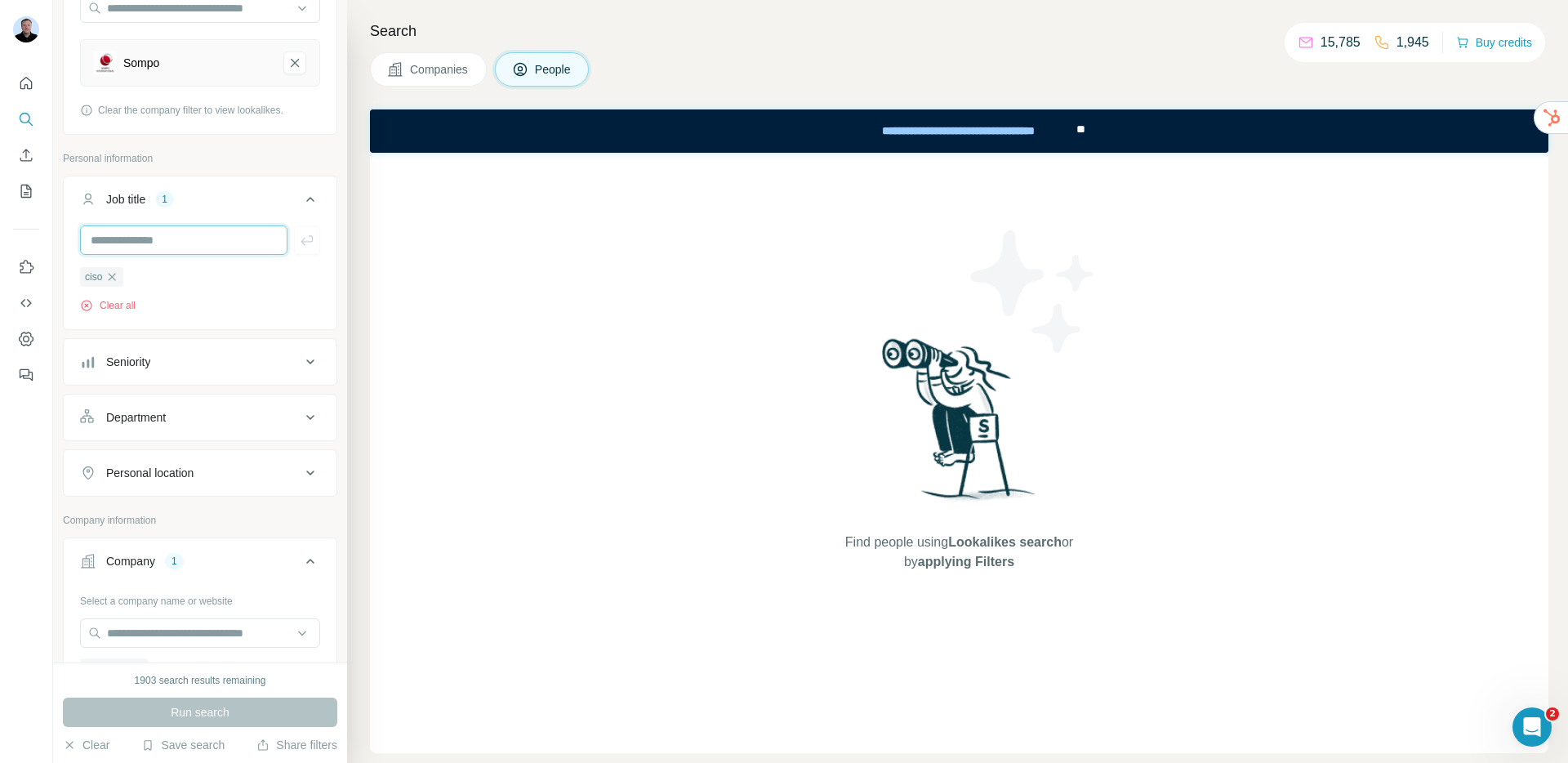
click at [160, 244] on input "text" at bounding box center [184, 239] width 207 height 29
click at [113, 276] on icon "button" at bounding box center [112, 277] width 13 height 13
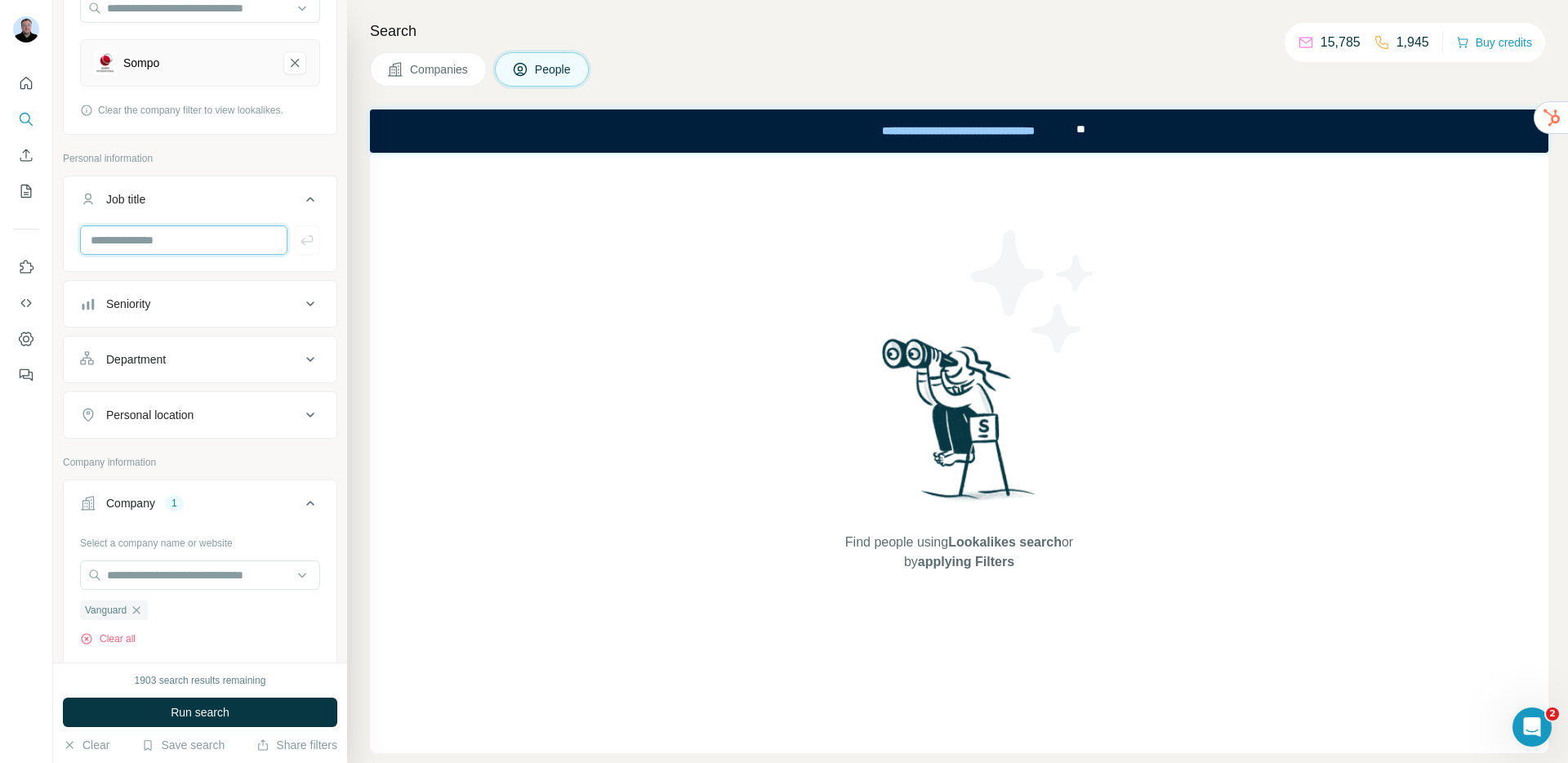
click at [155, 243] on input "text" at bounding box center [184, 239] width 207 height 29
type input "*****"
click at [299, 240] on icon "button" at bounding box center [307, 240] width 16 height 16
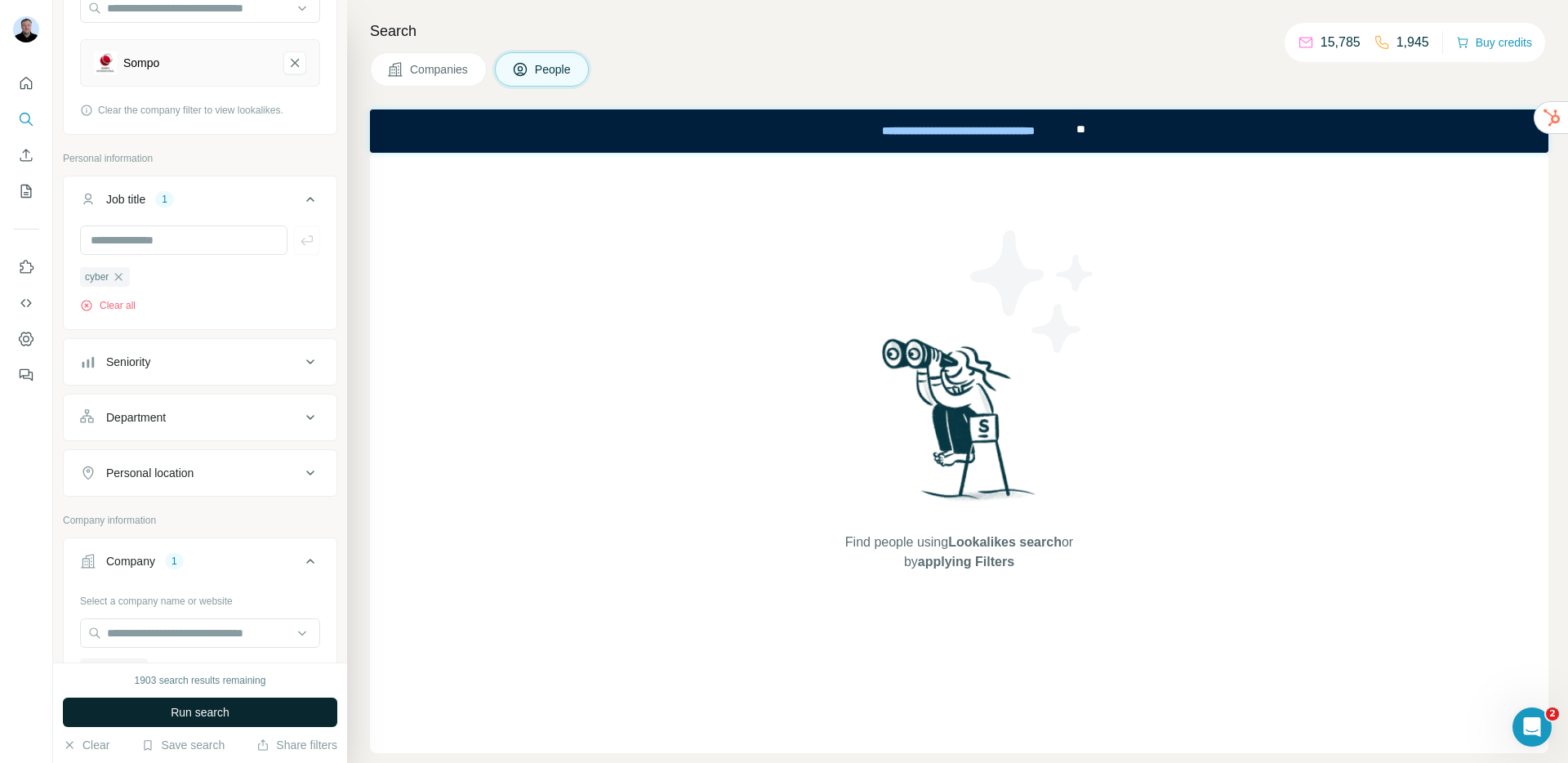
click at [205, 702] on button "Run search" at bounding box center [199, 712] width 274 height 29
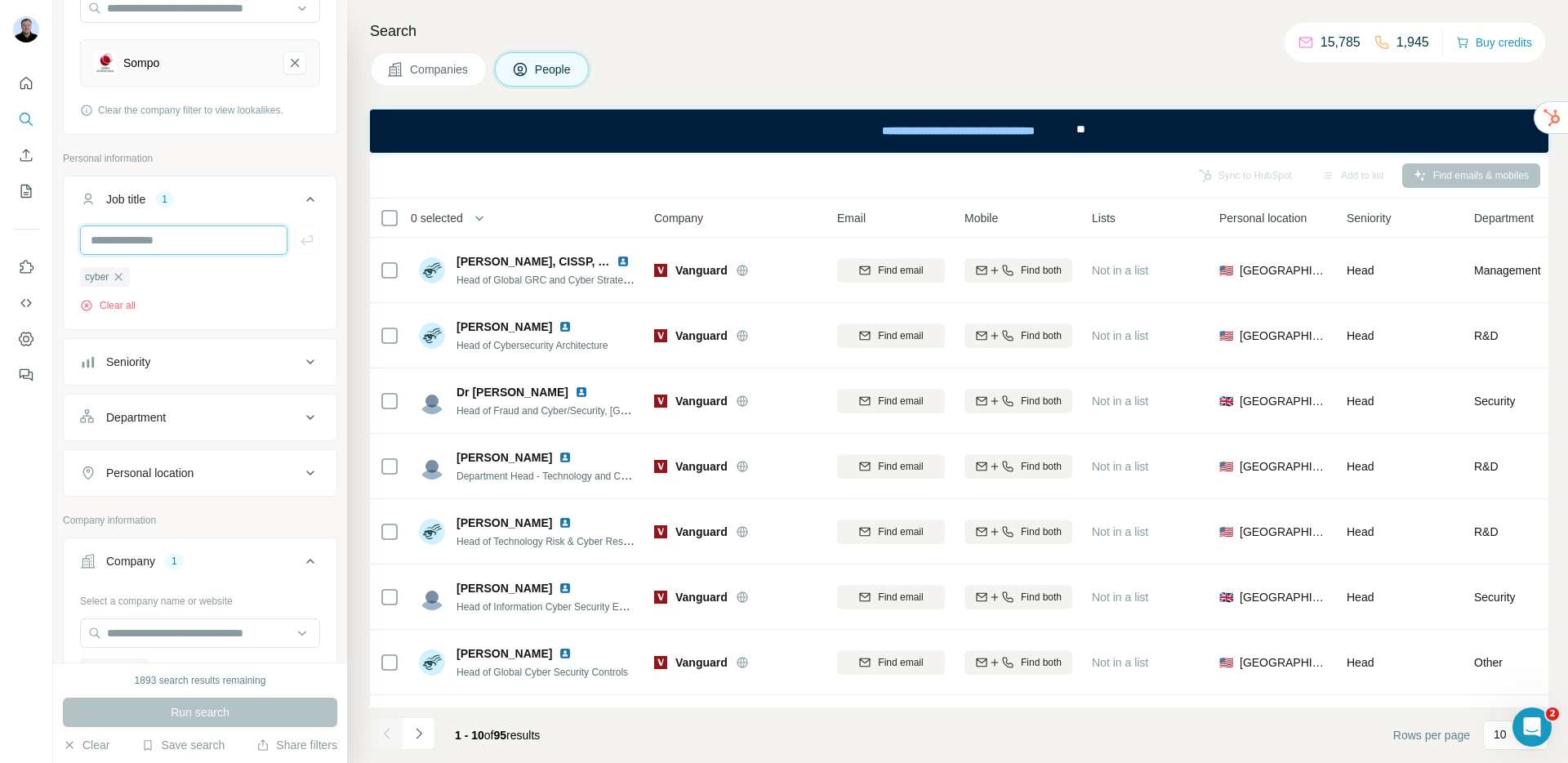
click at [161, 239] on input "text" at bounding box center [184, 239] width 207 height 29
type input "****"
click at [299, 247] on icon "button" at bounding box center [307, 240] width 16 height 16
click at [176, 241] on input "text" at bounding box center [184, 239] width 207 height 29
type input "********"
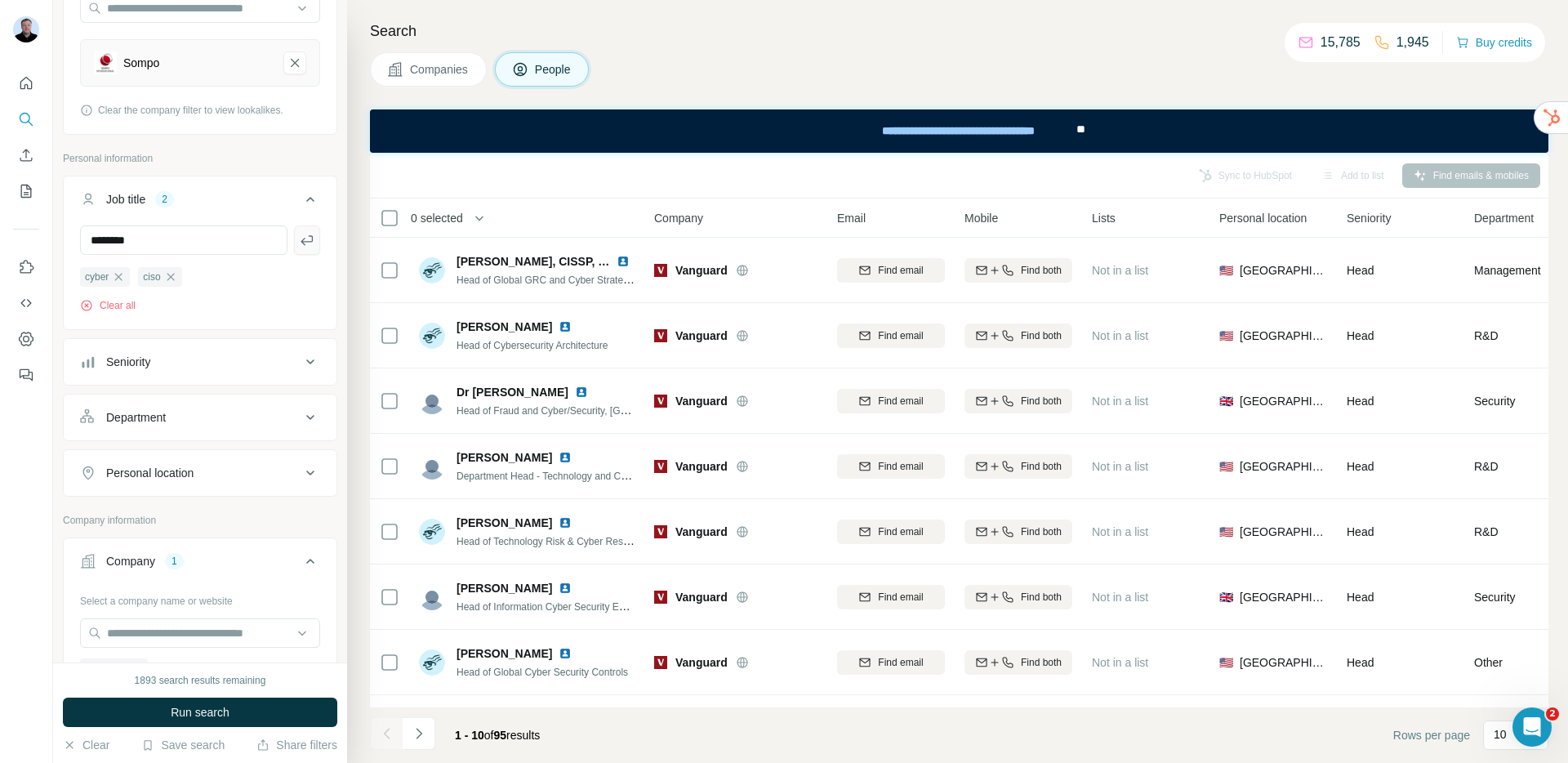
click at [299, 236] on icon "button" at bounding box center [307, 240] width 16 height 16
click at [192, 708] on span "Run search" at bounding box center [200, 712] width 59 height 16
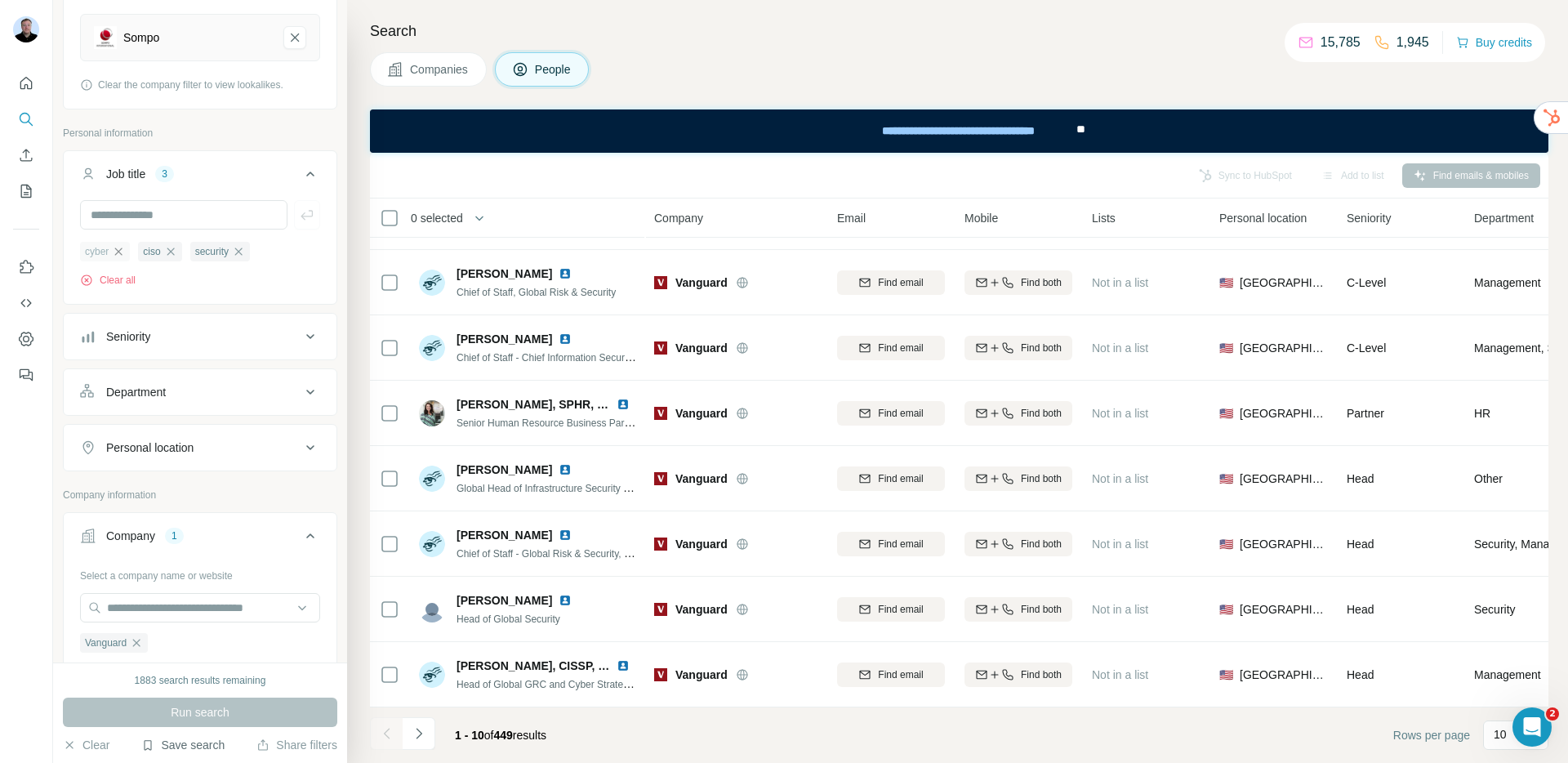
scroll to position [420, 0]
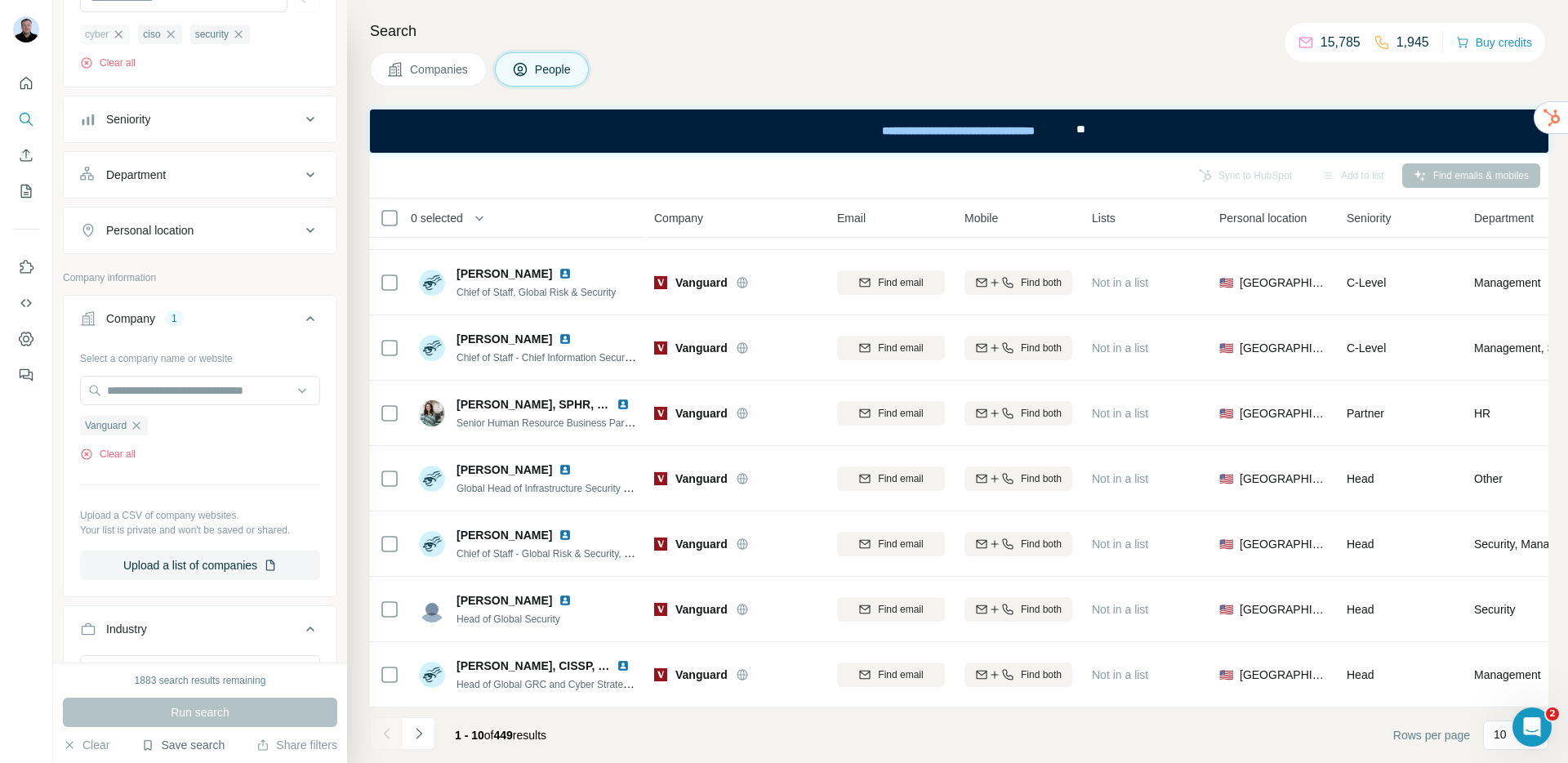
click at [170, 745] on button "Save search" at bounding box center [182, 745] width 83 height 16
click at [186, 683] on div "Save search" at bounding box center [229, 683] width 172 height 33
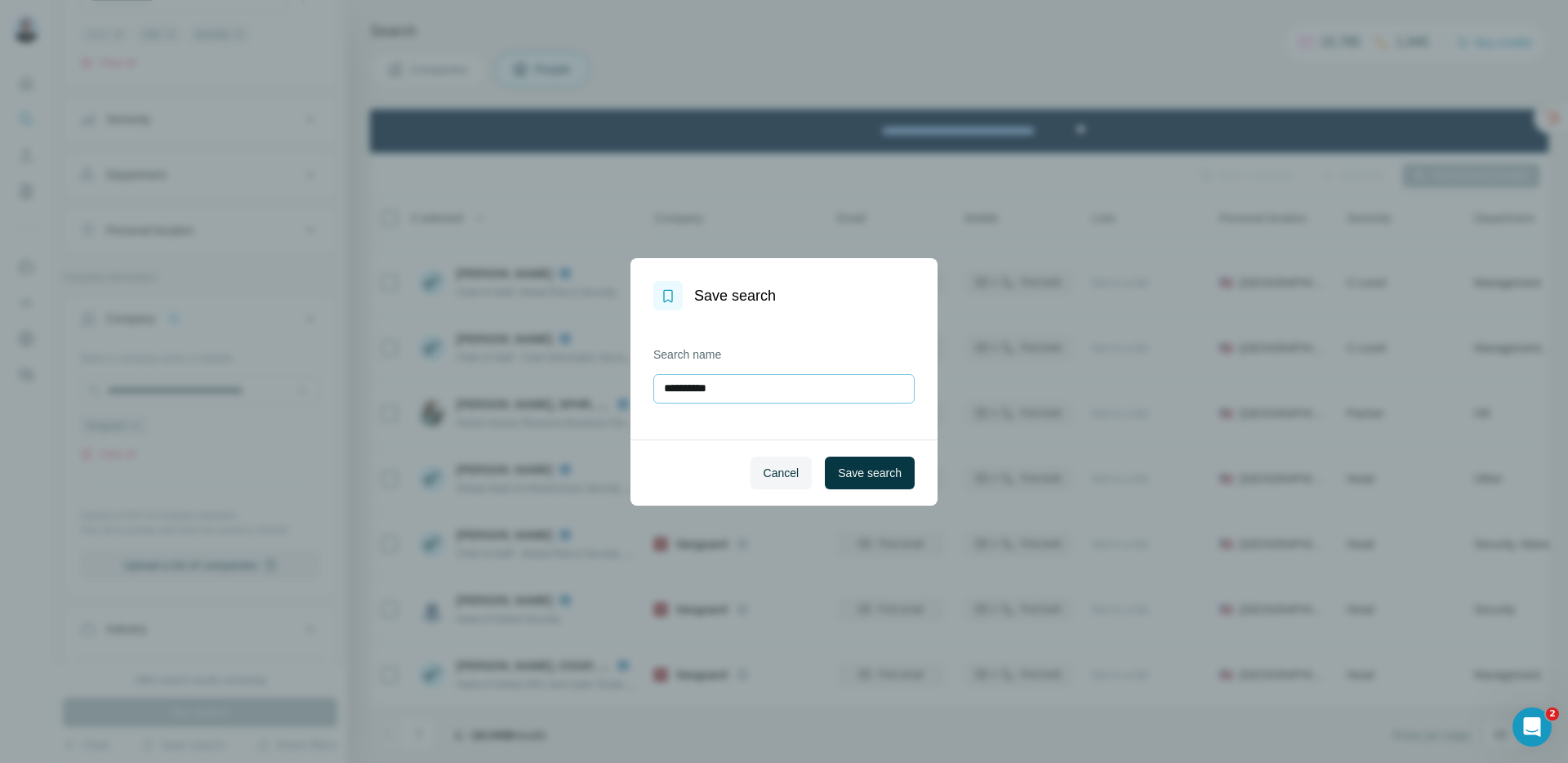
click at [724, 377] on input "**********" at bounding box center [784, 389] width 262 height 29
click at [713, 390] on input "**********" at bounding box center [784, 389] width 262 height 29
click at [713, 391] on input "**********" at bounding box center [784, 389] width 262 height 29
type input "********"
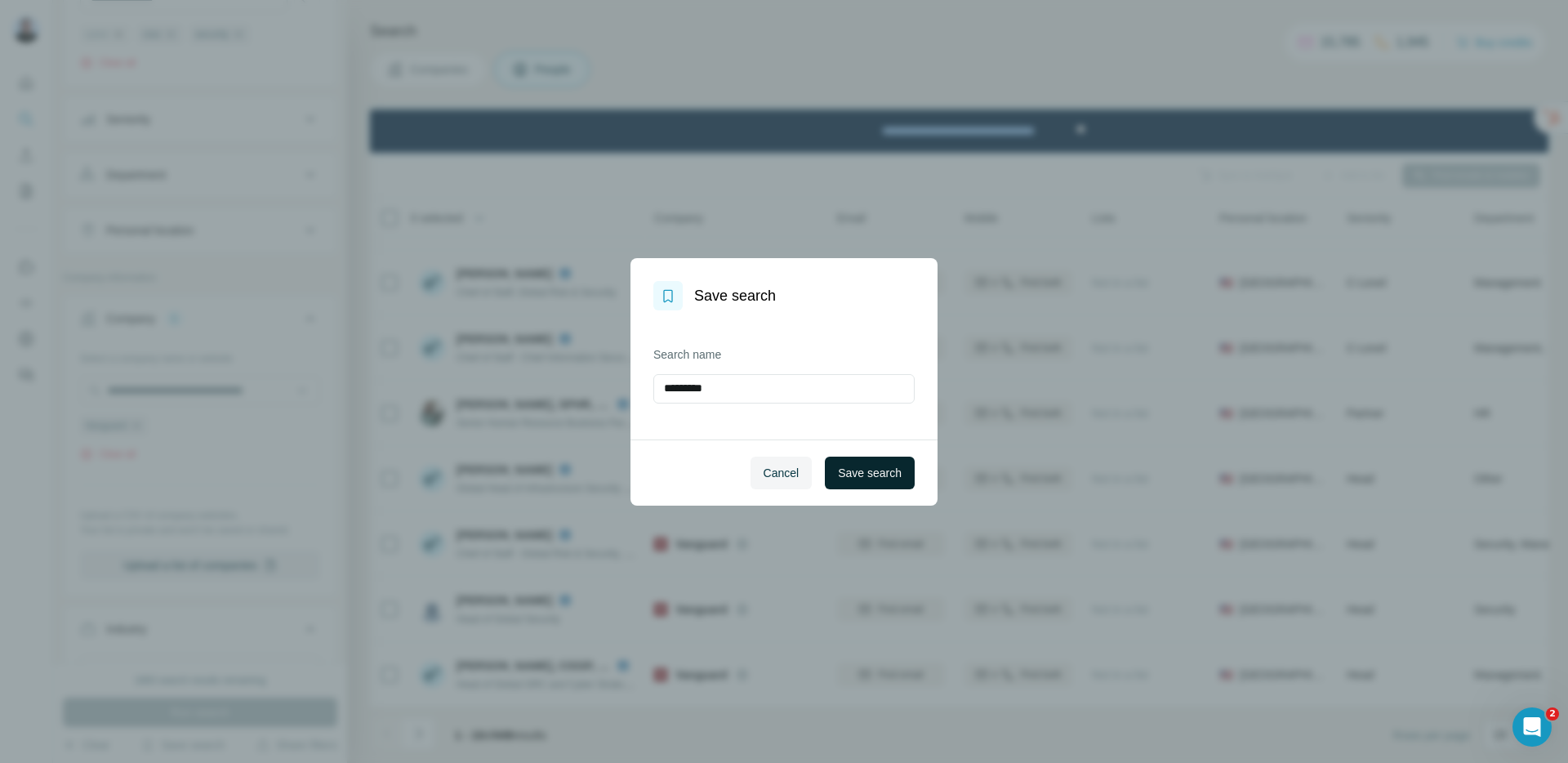
click at [868, 469] on span "Save search" at bounding box center [869, 473] width 63 height 16
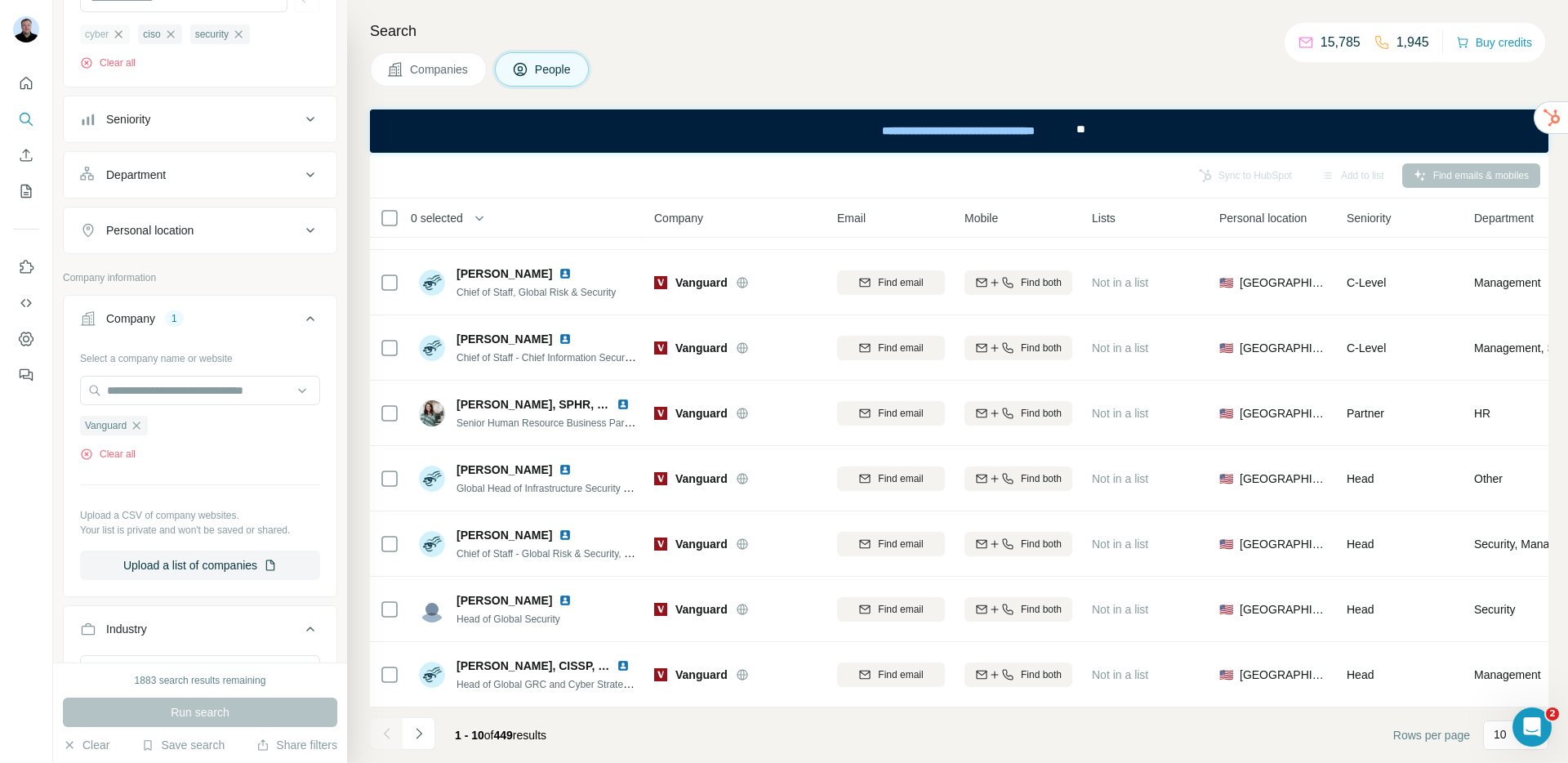
click at [413, 69] on span "Companies" at bounding box center [440, 70] width 60 height 16
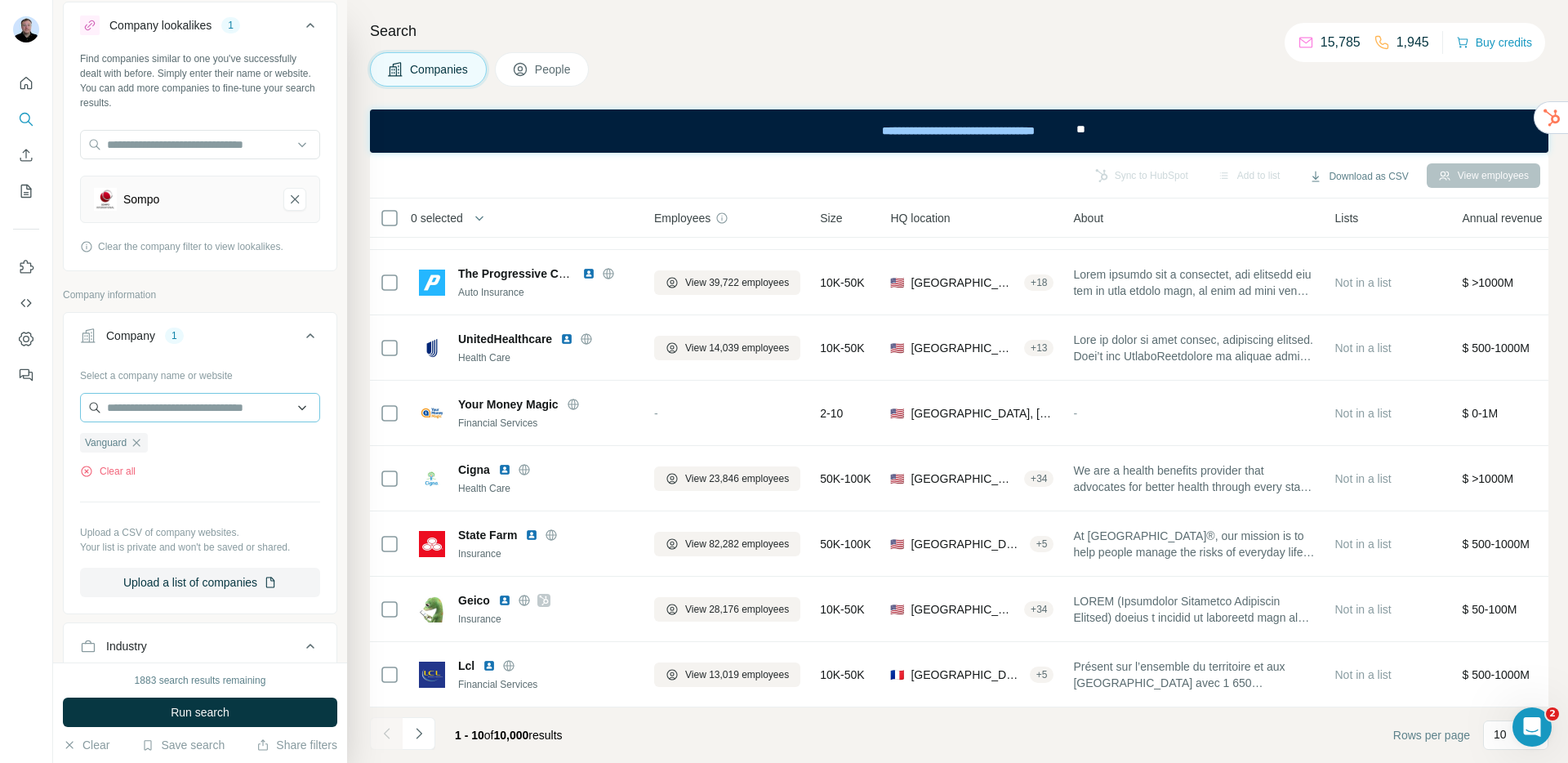
scroll to position [33, 0]
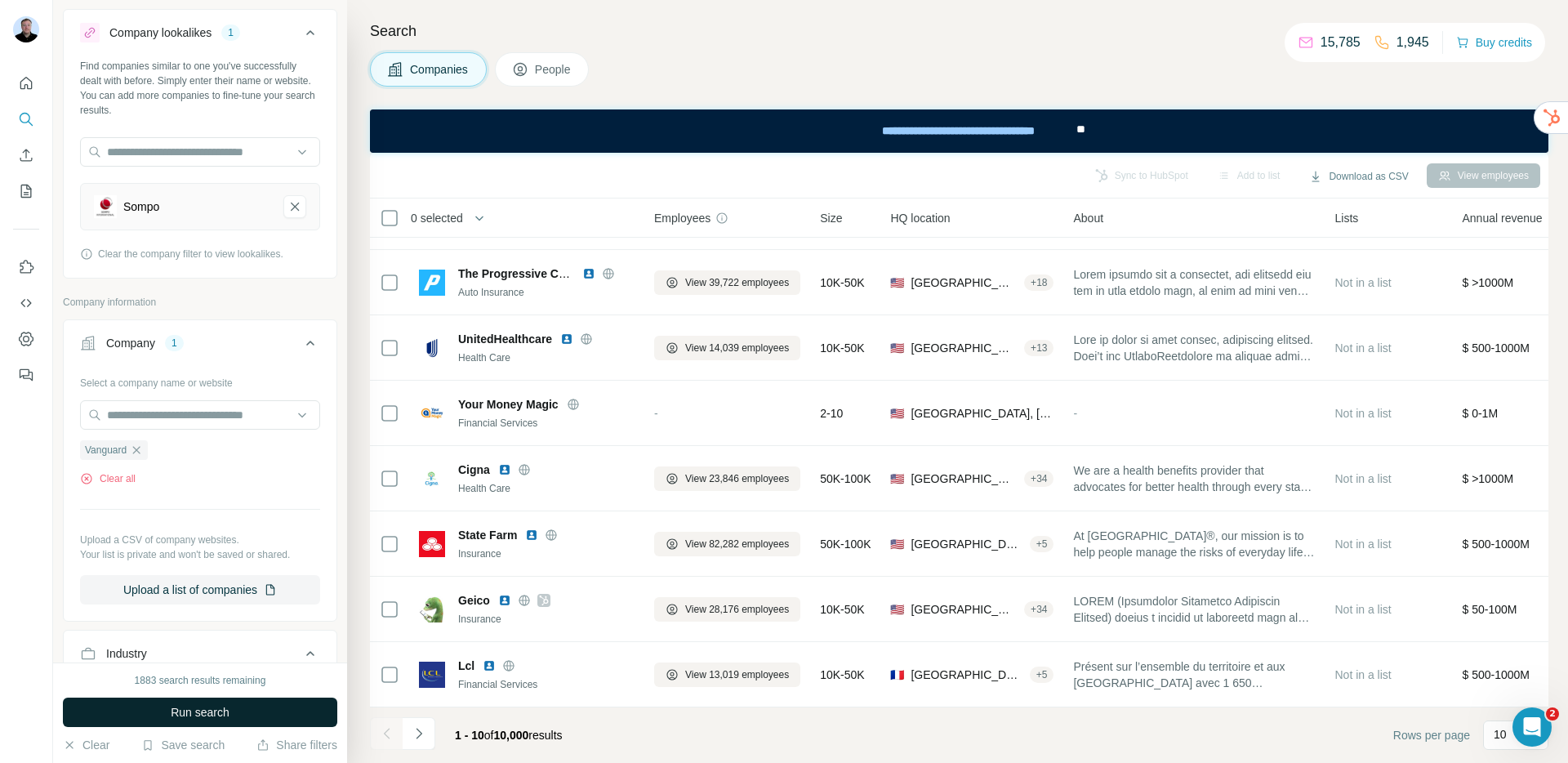
click at [195, 708] on span "Run search" at bounding box center [200, 712] width 59 height 16
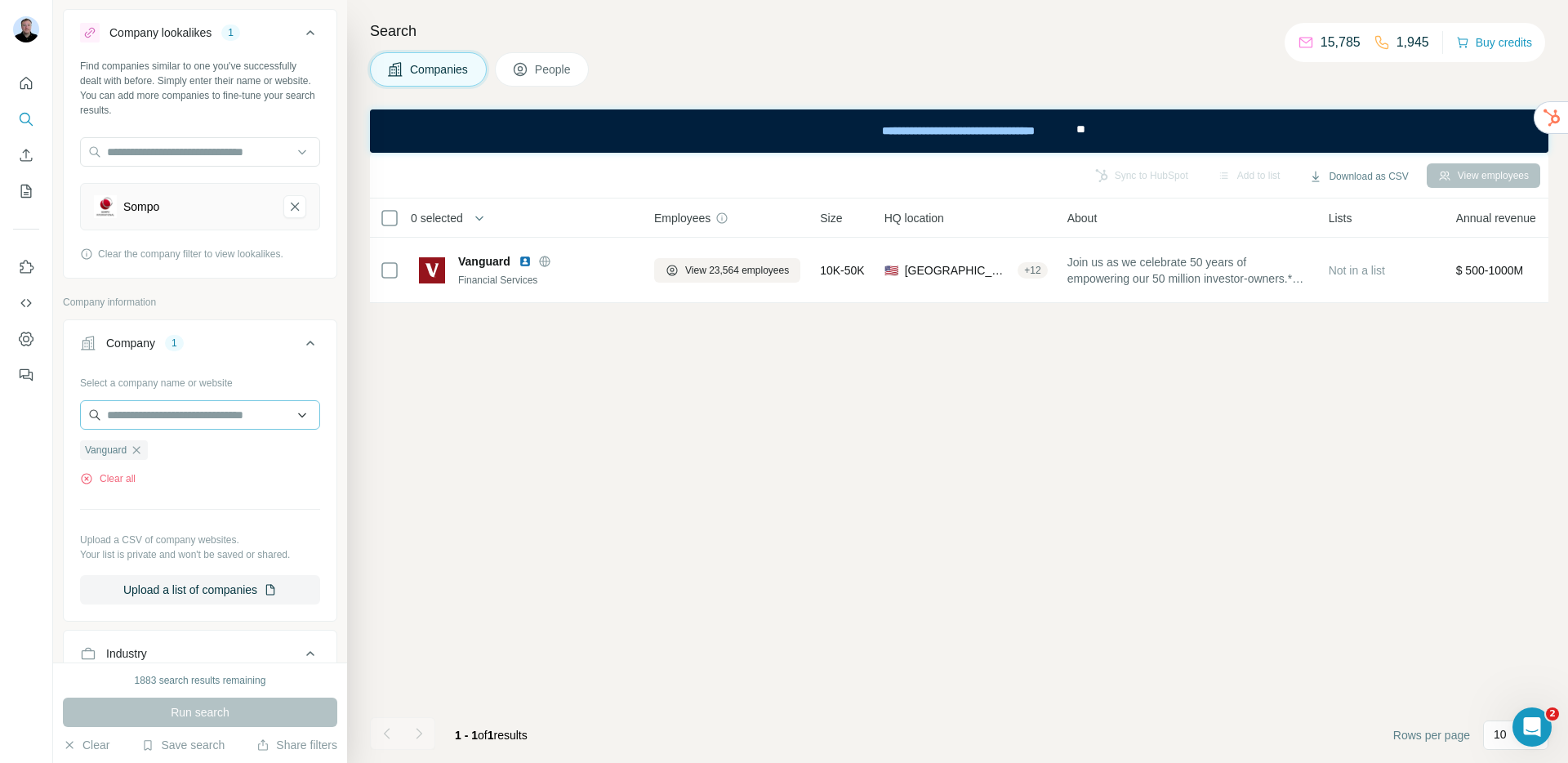
scroll to position [0, 0]
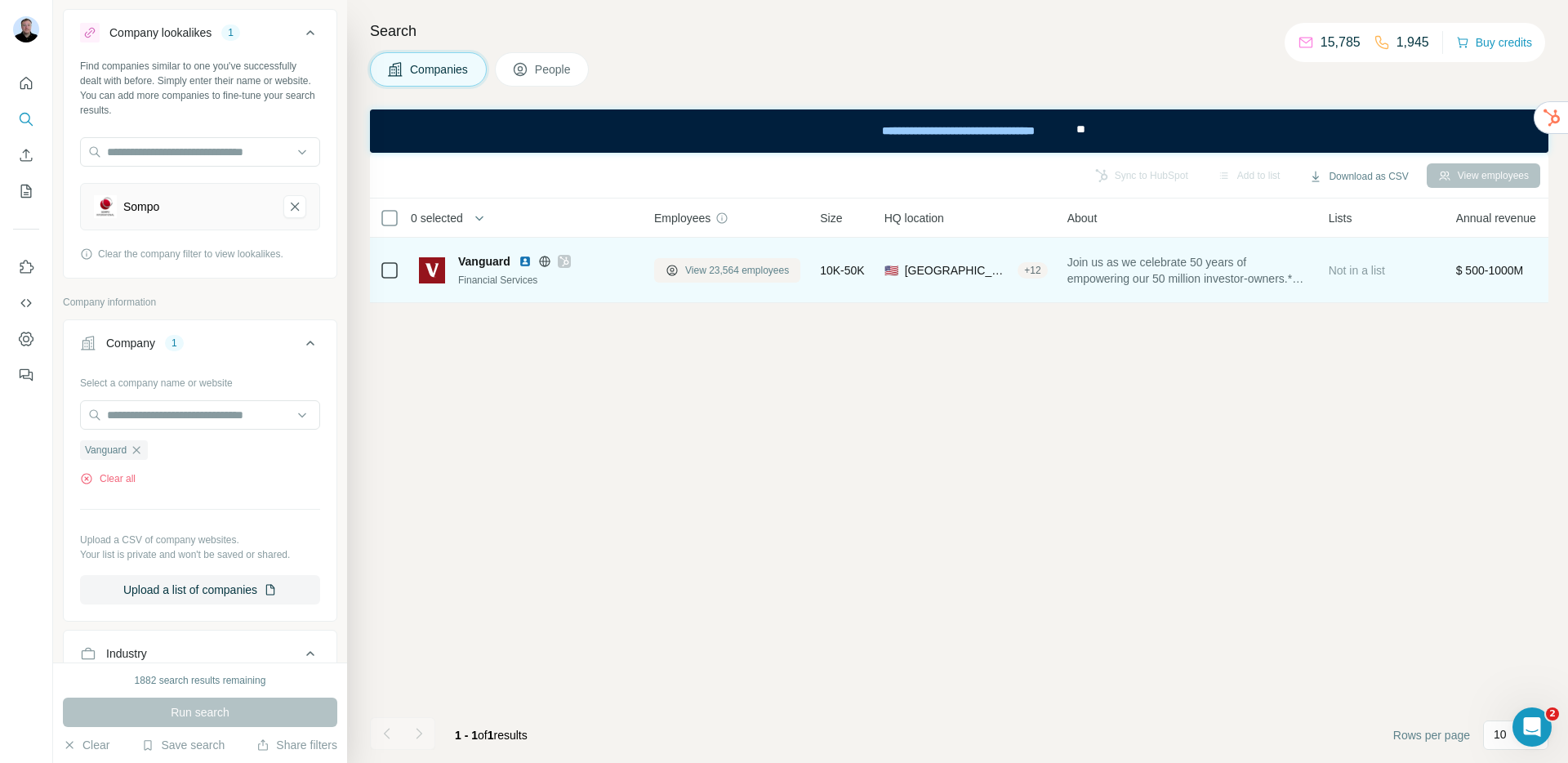
click at [729, 272] on span "View 23,564 employees" at bounding box center [737, 270] width 104 height 14
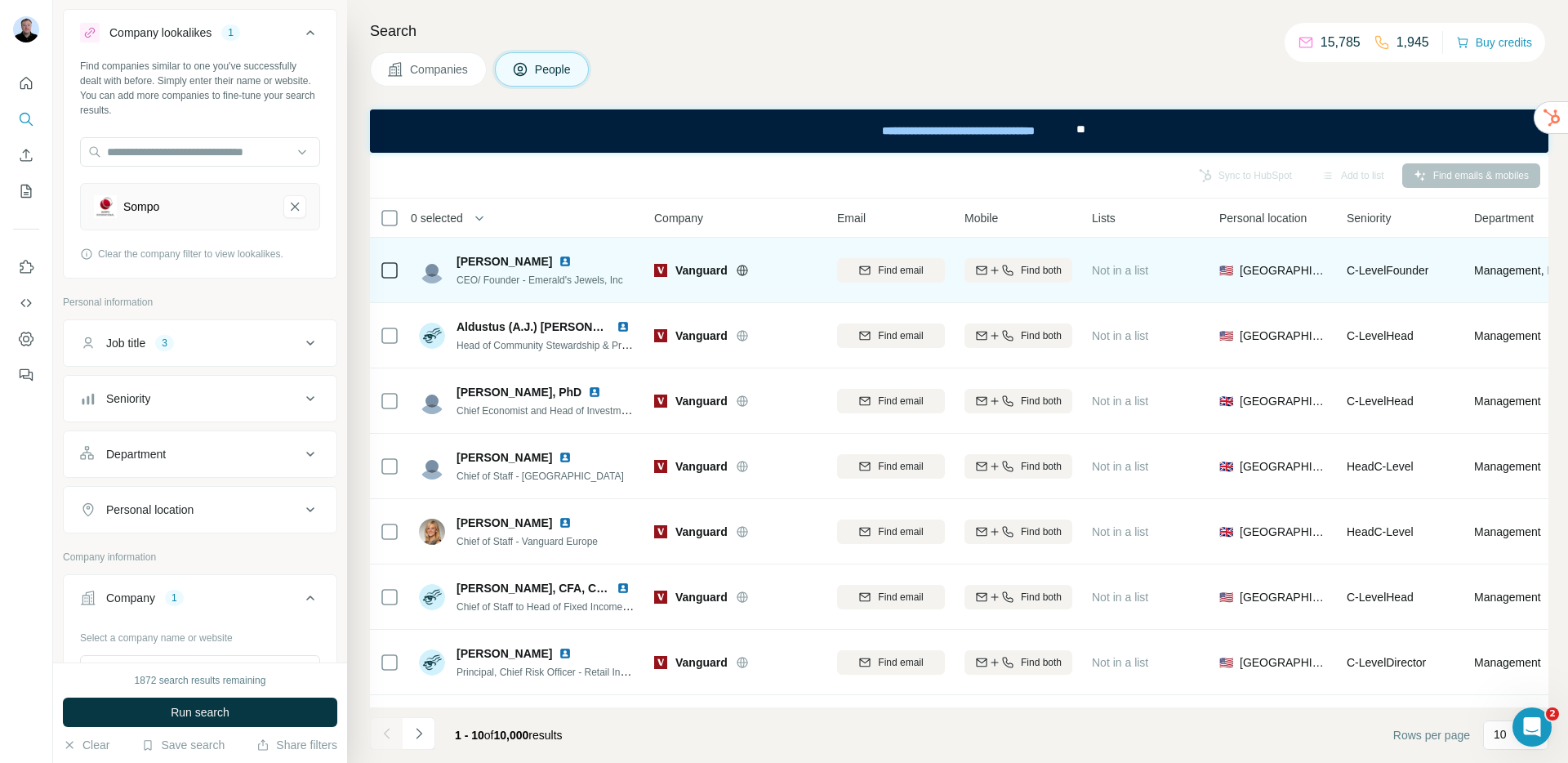
scroll to position [57, 0]
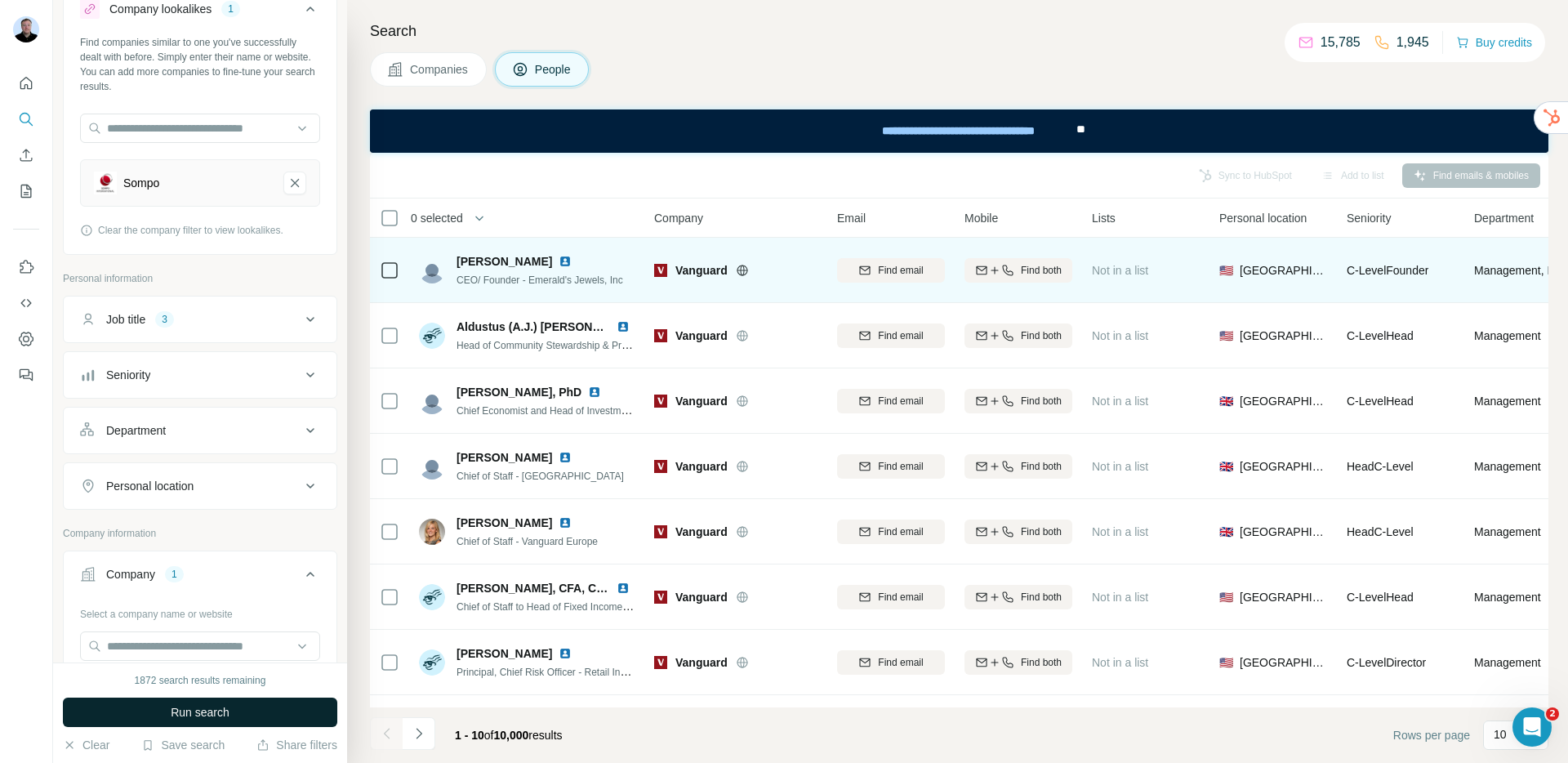
click at [247, 712] on button "Run search" at bounding box center [199, 712] width 274 height 29
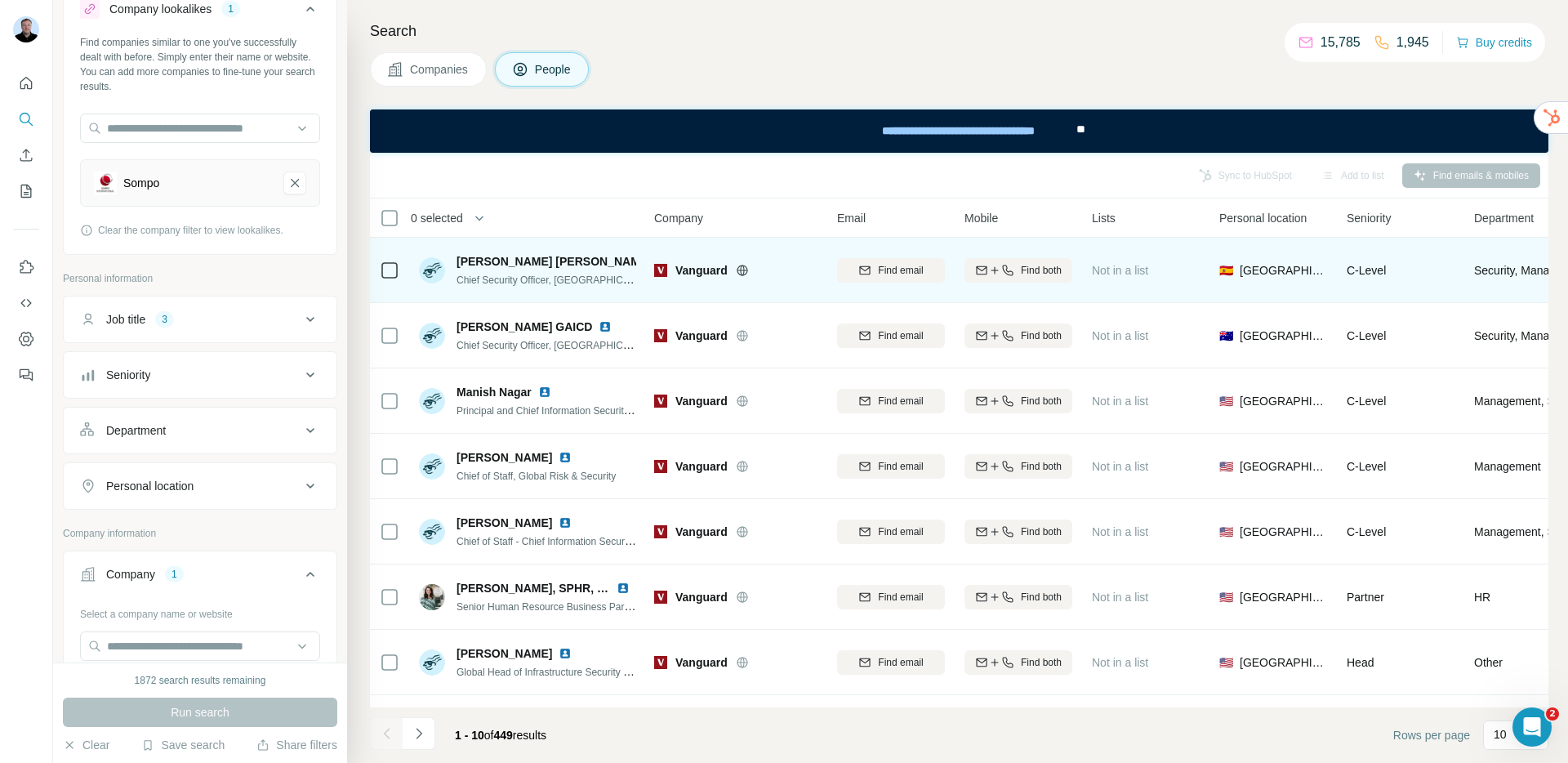
click at [255, 327] on div "Job title 3" at bounding box center [190, 319] width 221 height 16
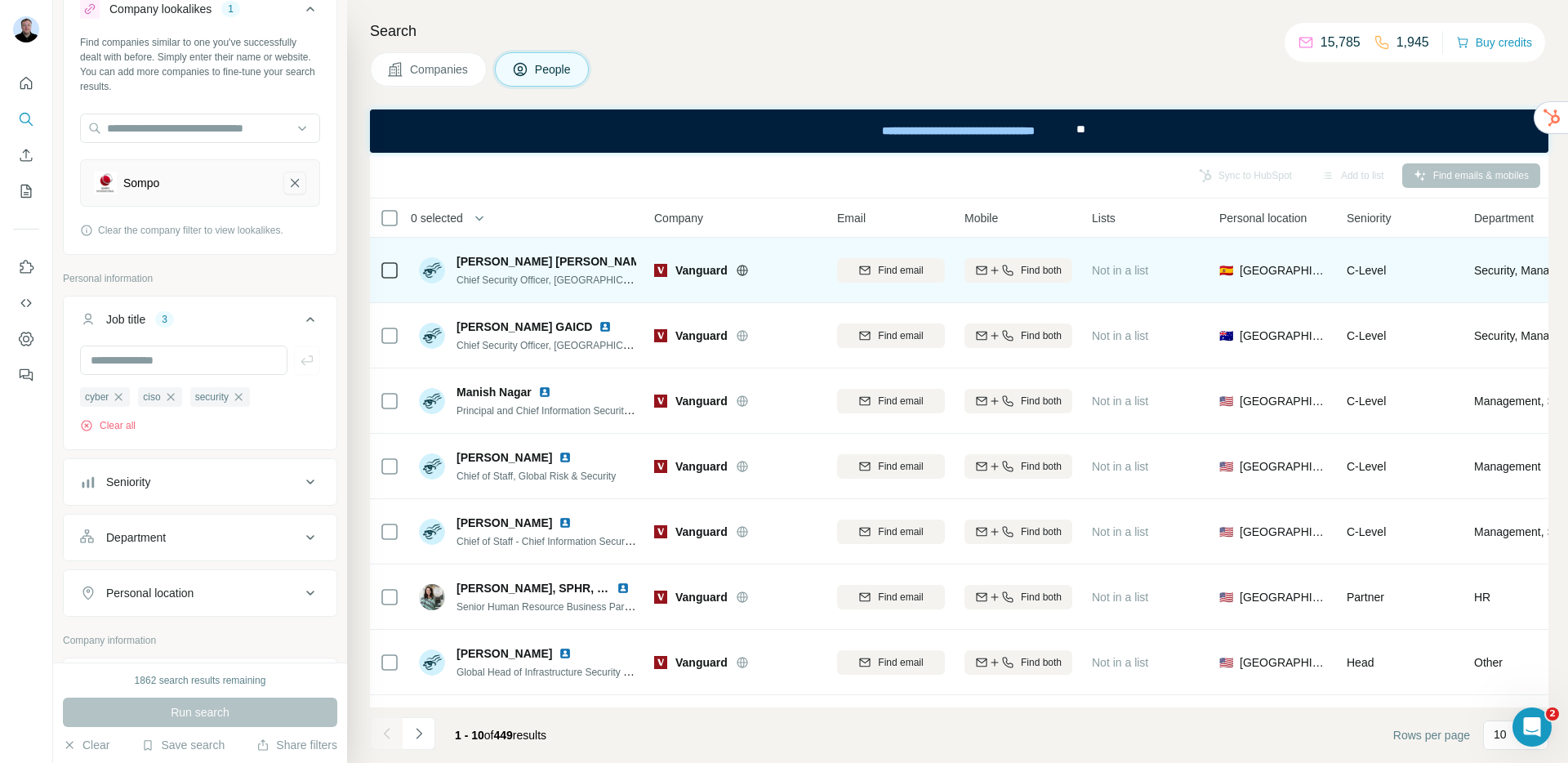
click at [290, 183] on icon "Sompo-remove-button" at bounding box center [294, 182] width 8 height 8
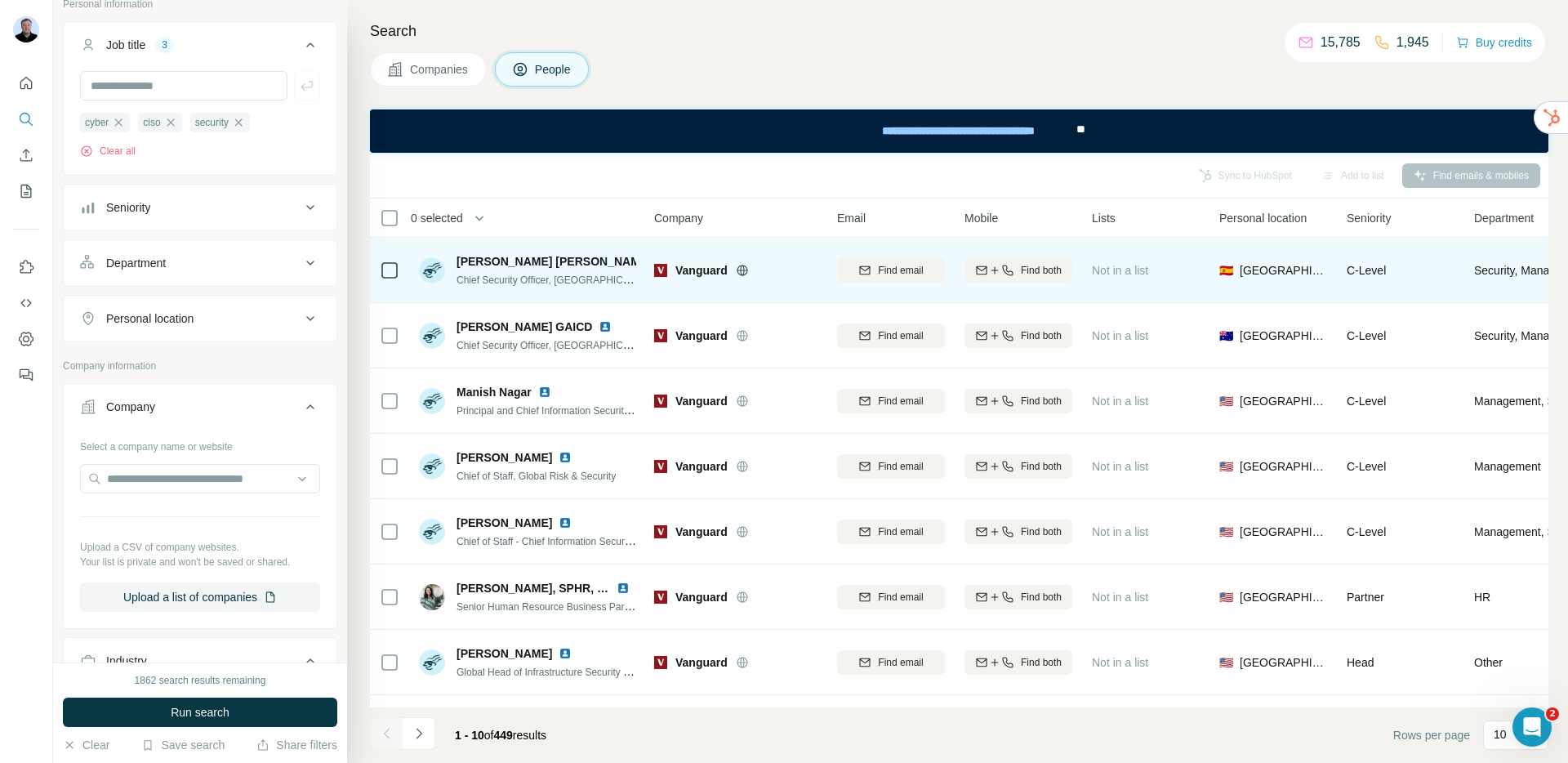
scroll to position [264, 0]
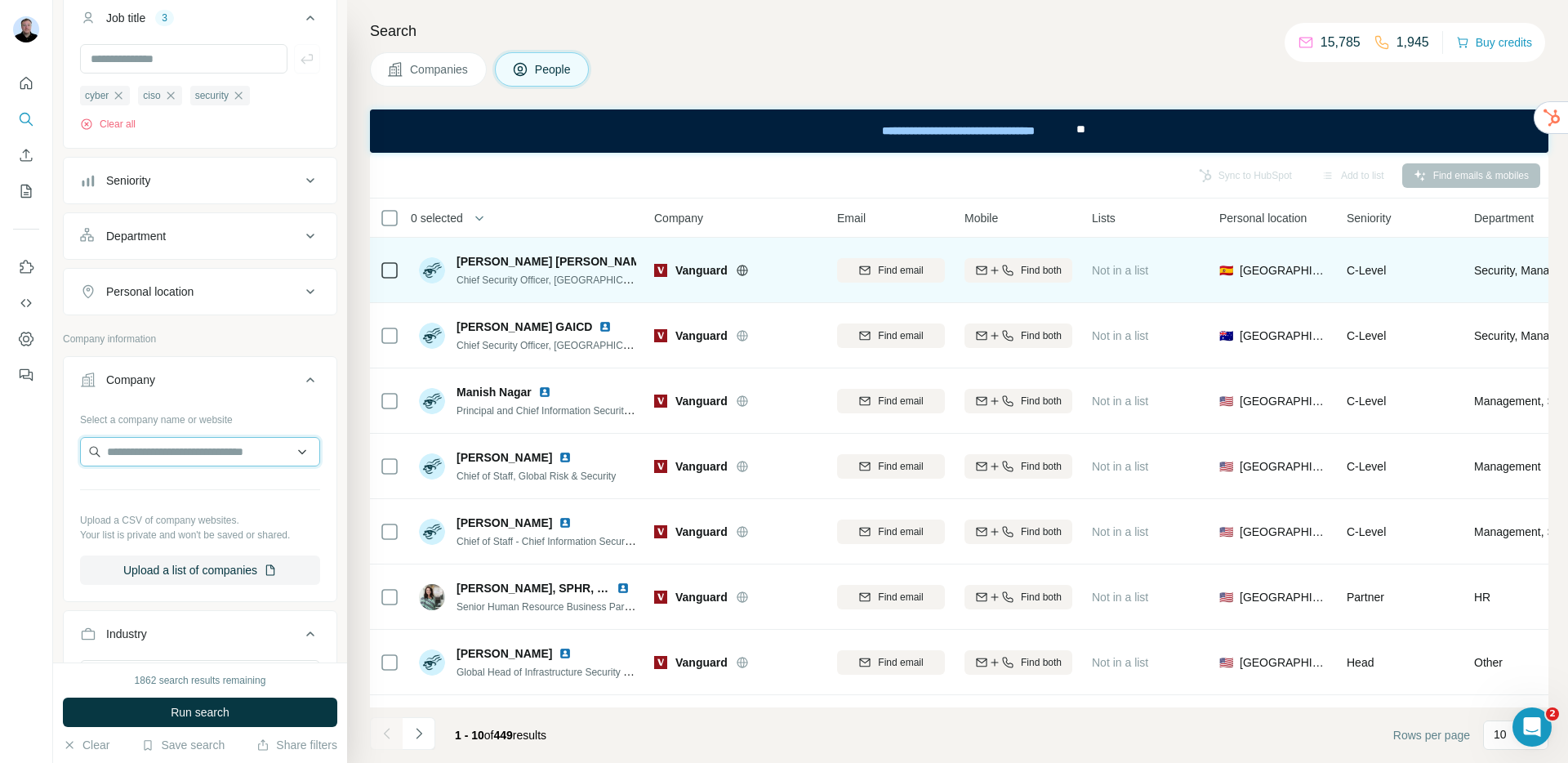
click at [189, 457] on input "text" at bounding box center [200, 451] width 240 height 29
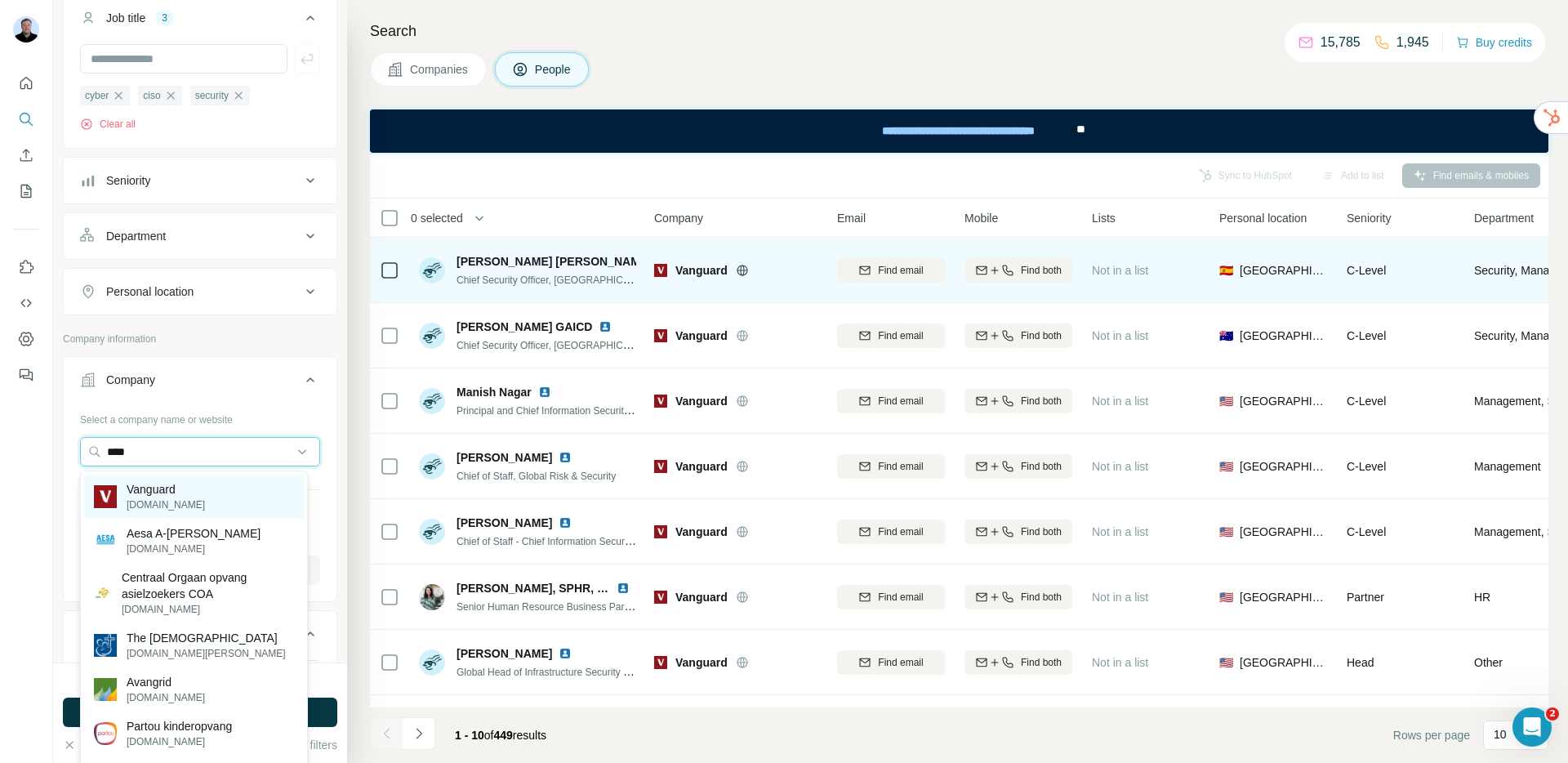
type input "****"
click at [205, 492] on div "Vanguard vanguard.com" at bounding box center [194, 496] width 220 height 44
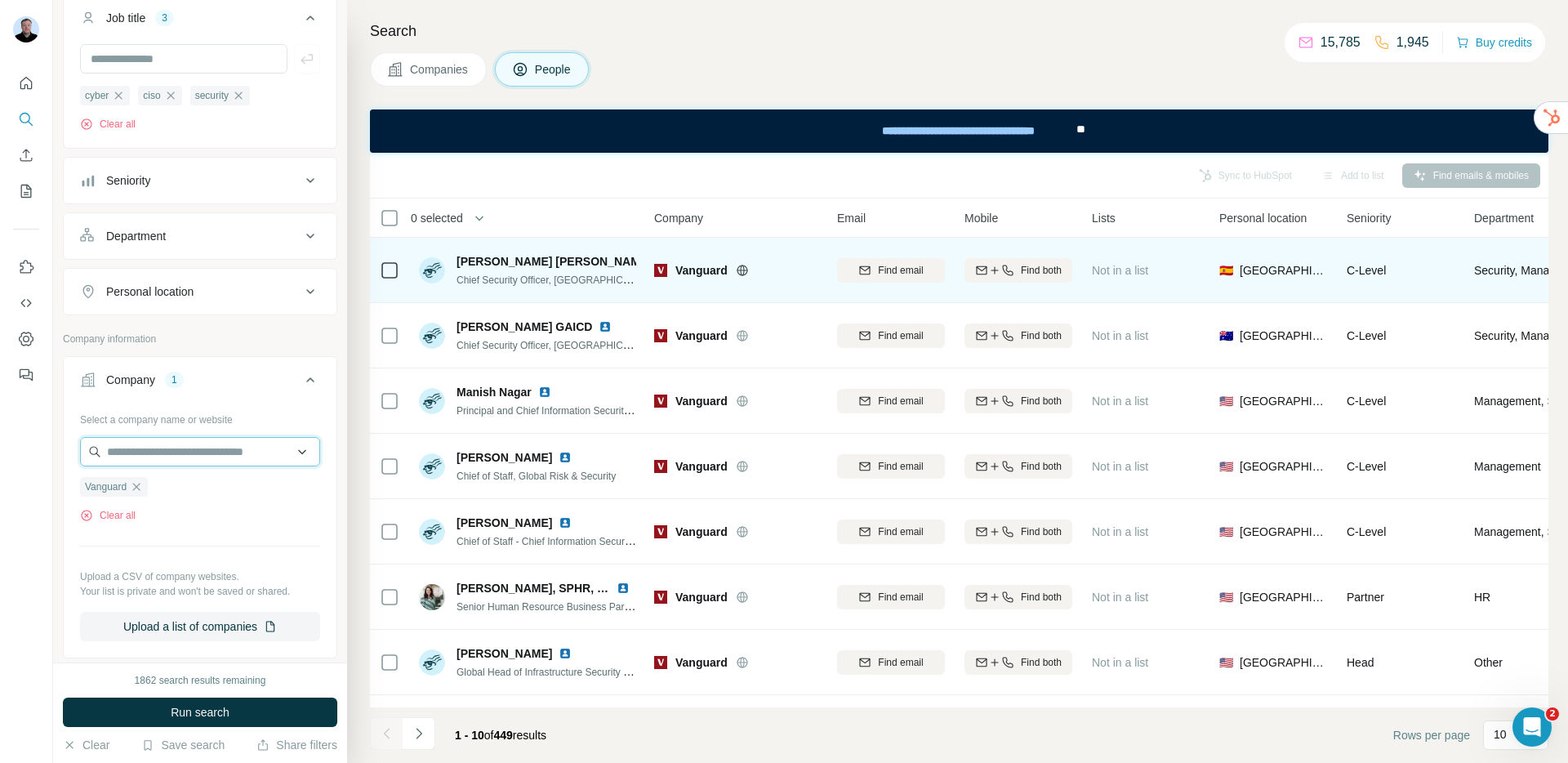
click at [190, 456] on input "text" at bounding box center [200, 451] width 240 height 29
click at [147, 457] on input "**********" at bounding box center [200, 451] width 240 height 29
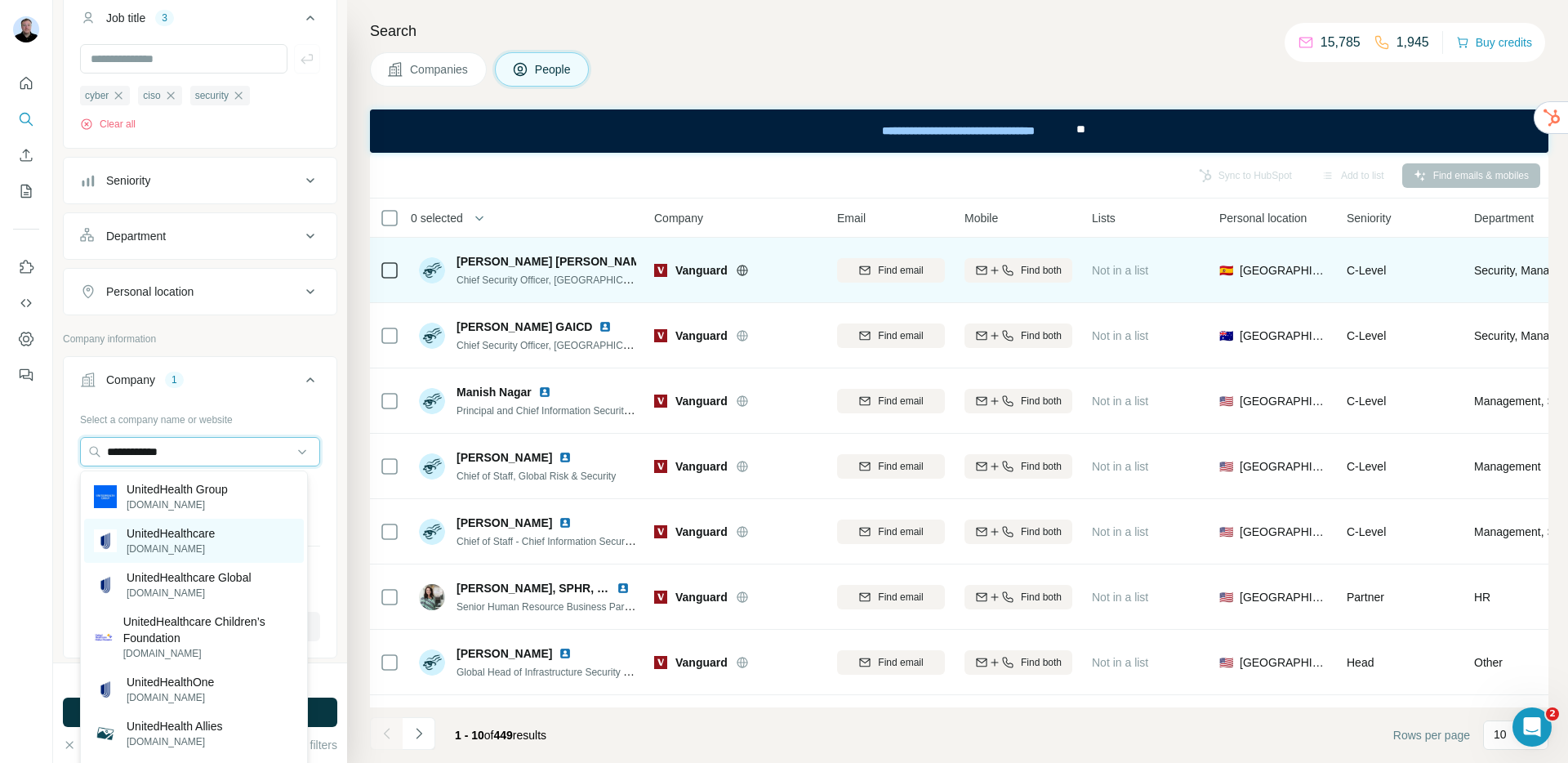
type input "**********"
click at [184, 551] on p "uhc.com" at bounding box center [171, 549] width 88 height 14
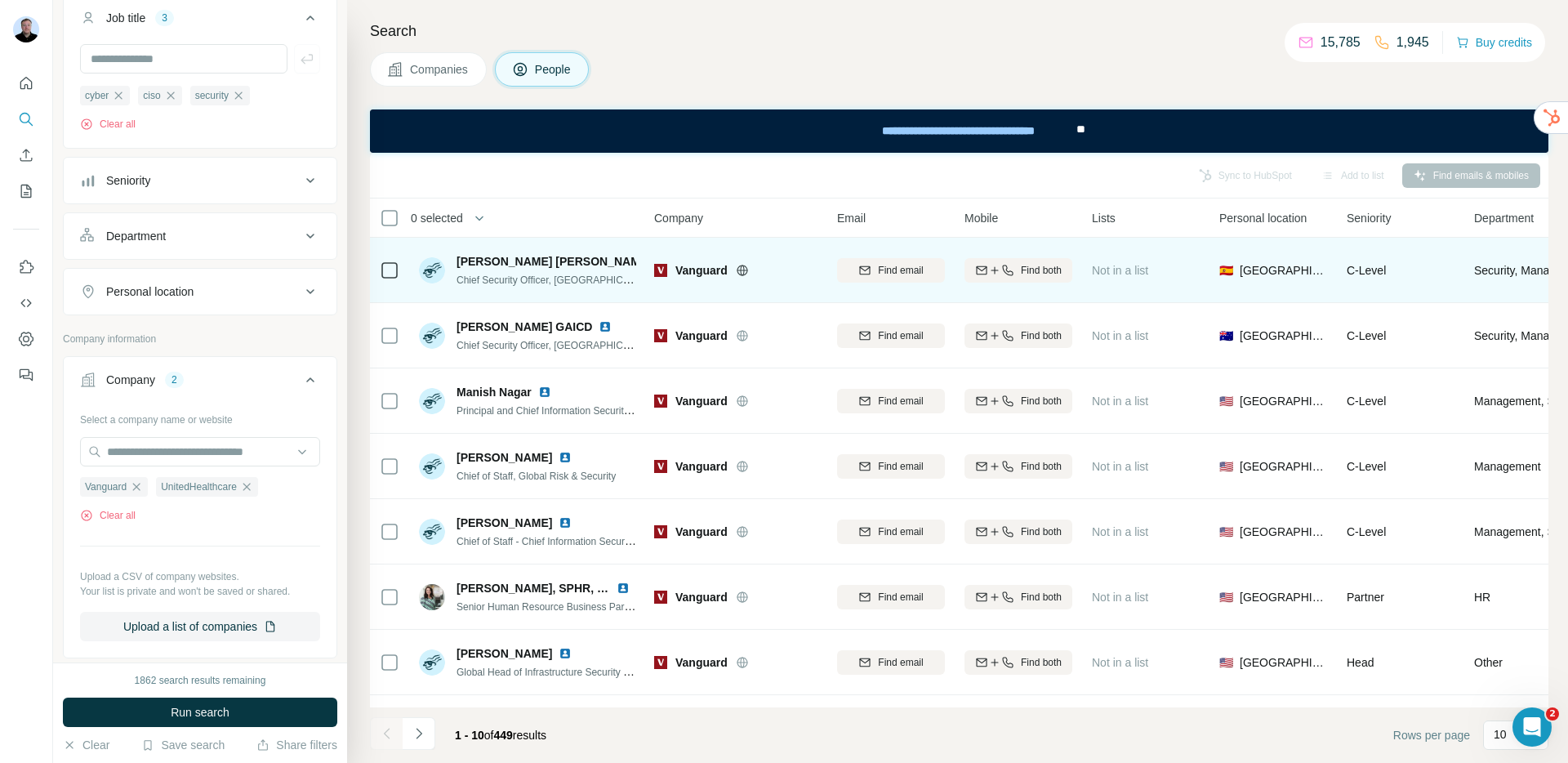
click at [239, 729] on div "1862 search results remaining Run search Clear Save search Share filters" at bounding box center [199, 712] width 294 height 100
click at [233, 709] on button "Run search" at bounding box center [199, 712] width 274 height 29
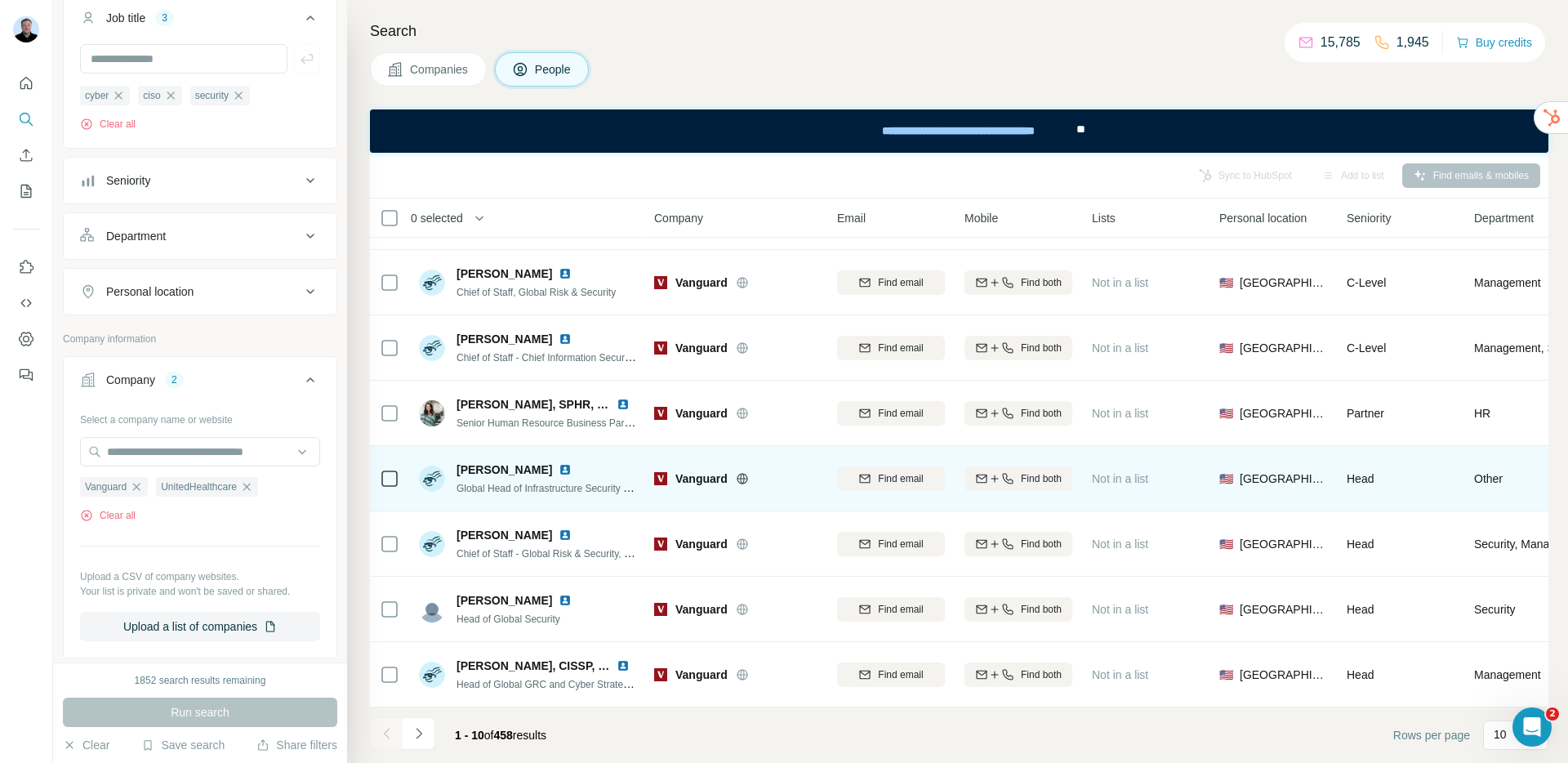
scroll to position [193, 0]
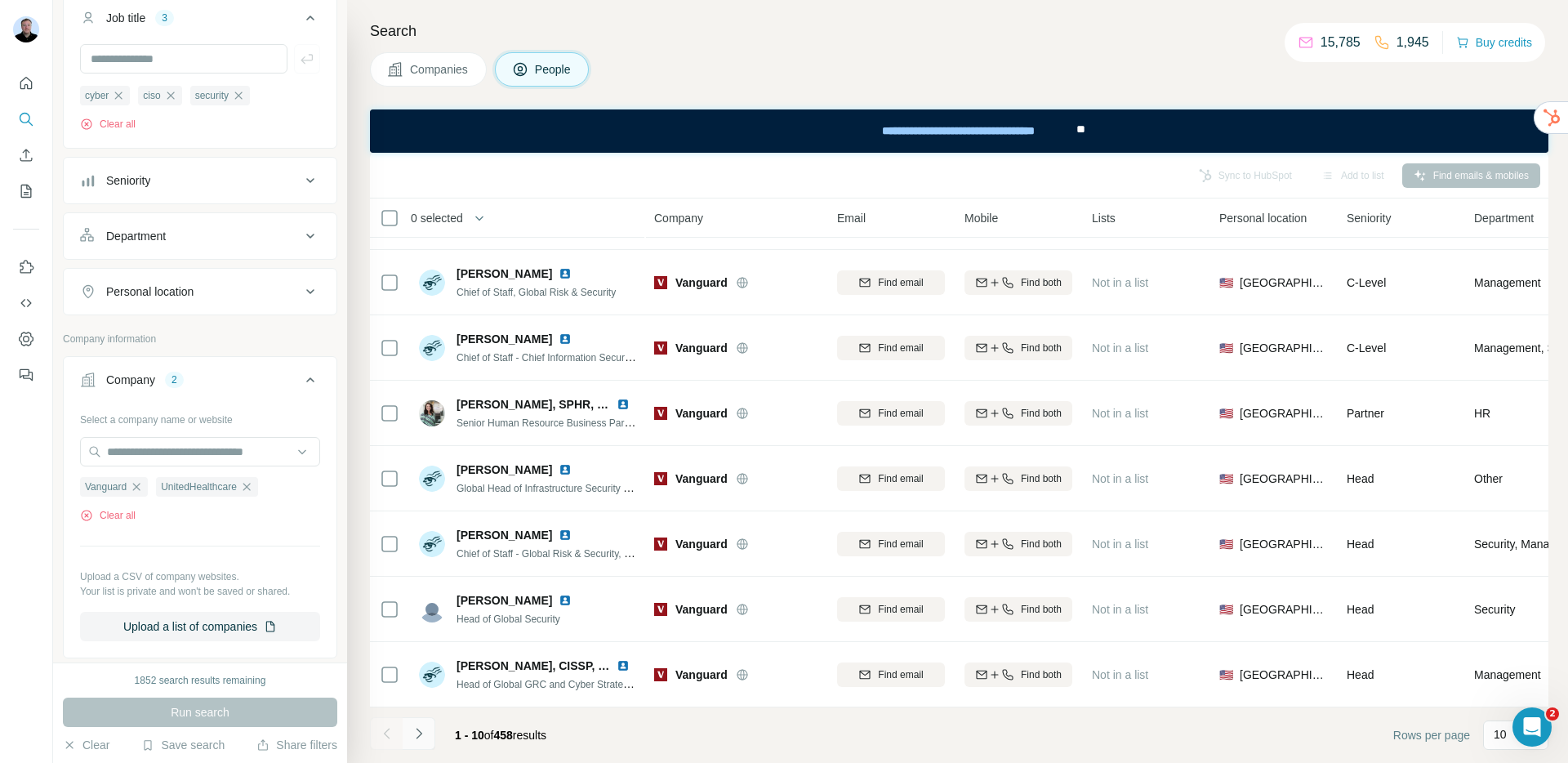
click at [412, 739] on icon "Navigate to next page" at bounding box center [419, 734] width 16 height 16
click at [419, 739] on icon "Navigate to next page" at bounding box center [419, 734] width 16 height 16
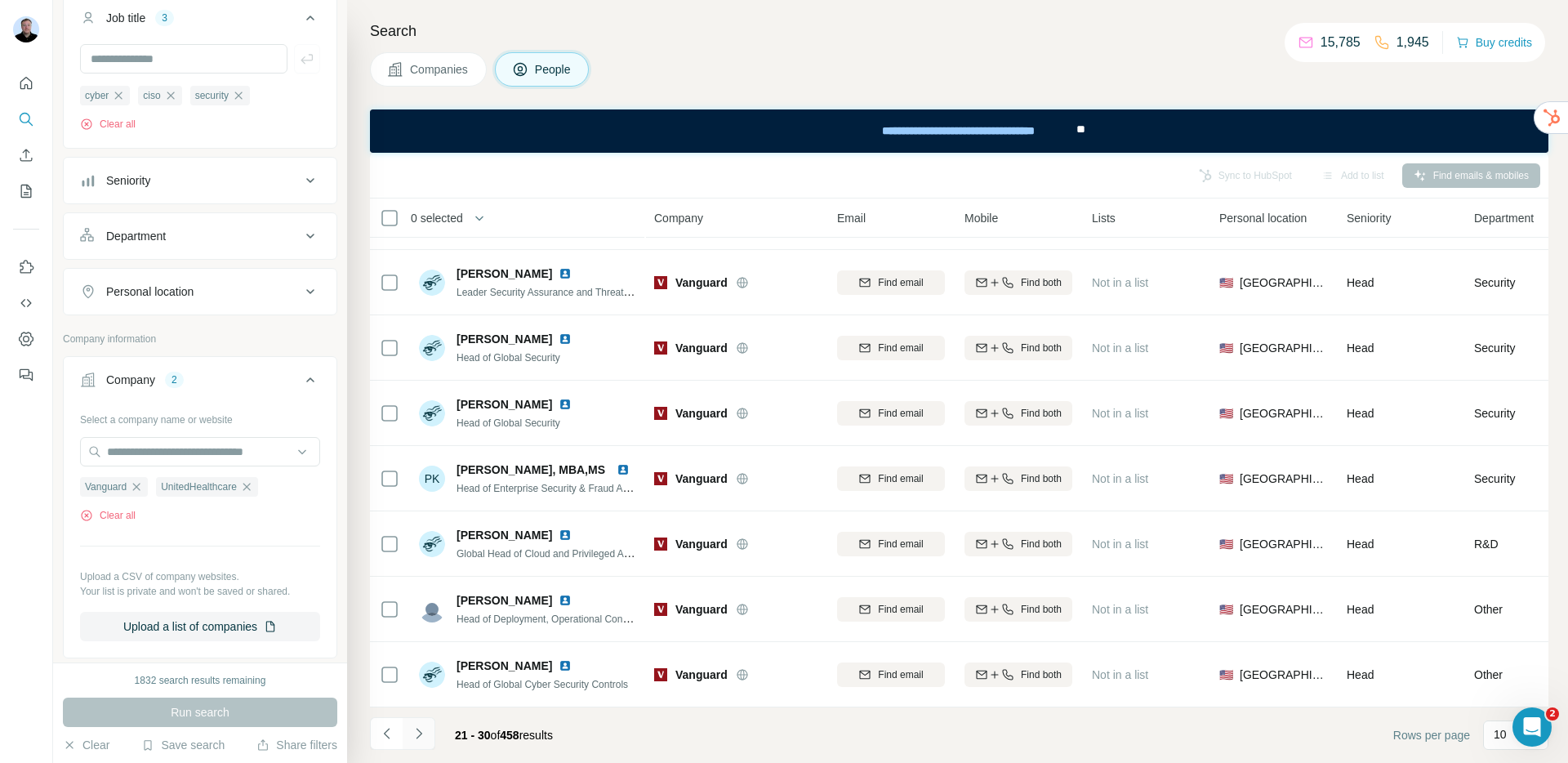
click at [417, 739] on icon "Navigate to next page" at bounding box center [419, 734] width 16 height 16
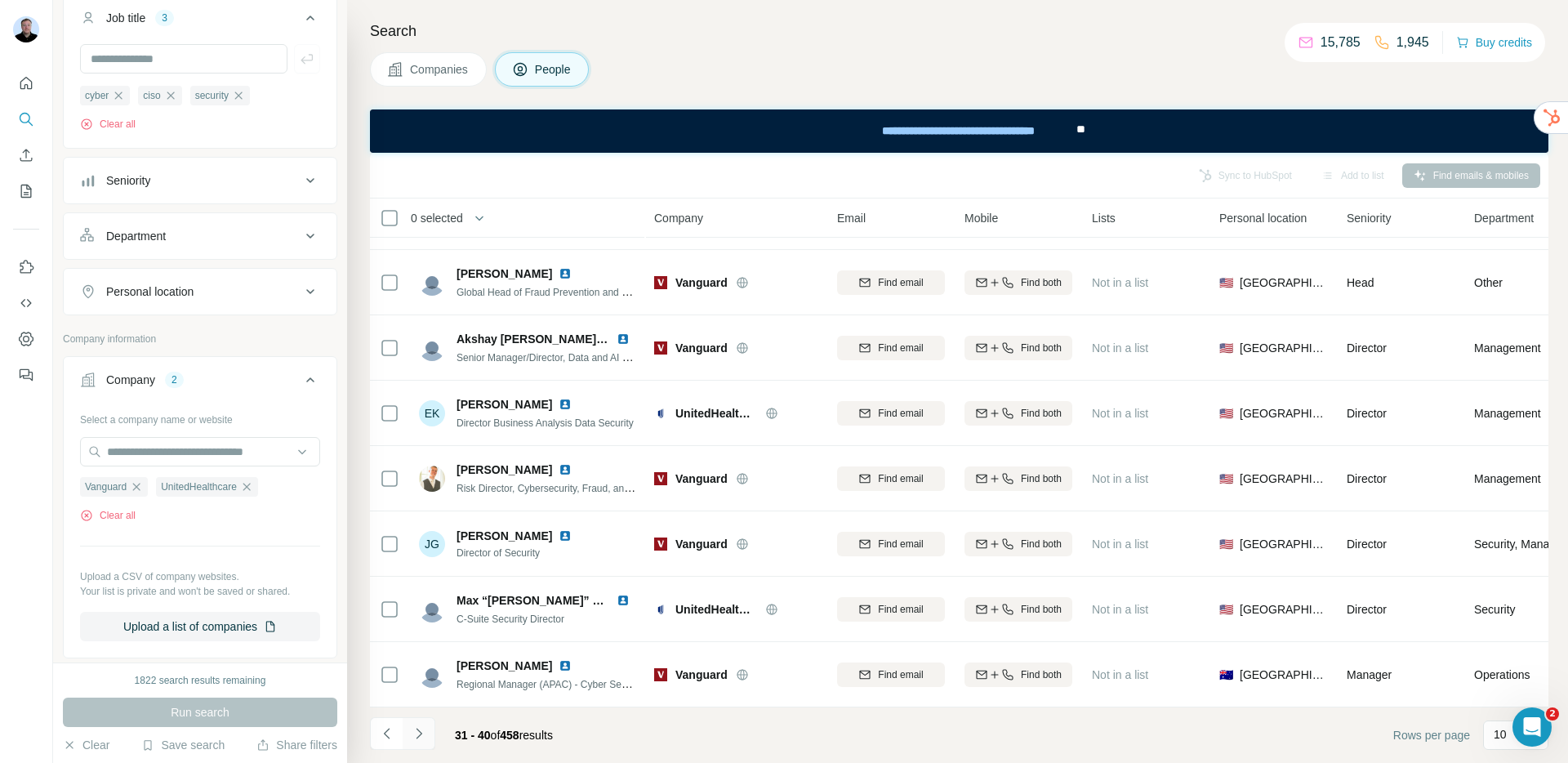
click at [416, 739] on icon "Navigate to next page" at bounding box center [419, 734] width 16 height 16
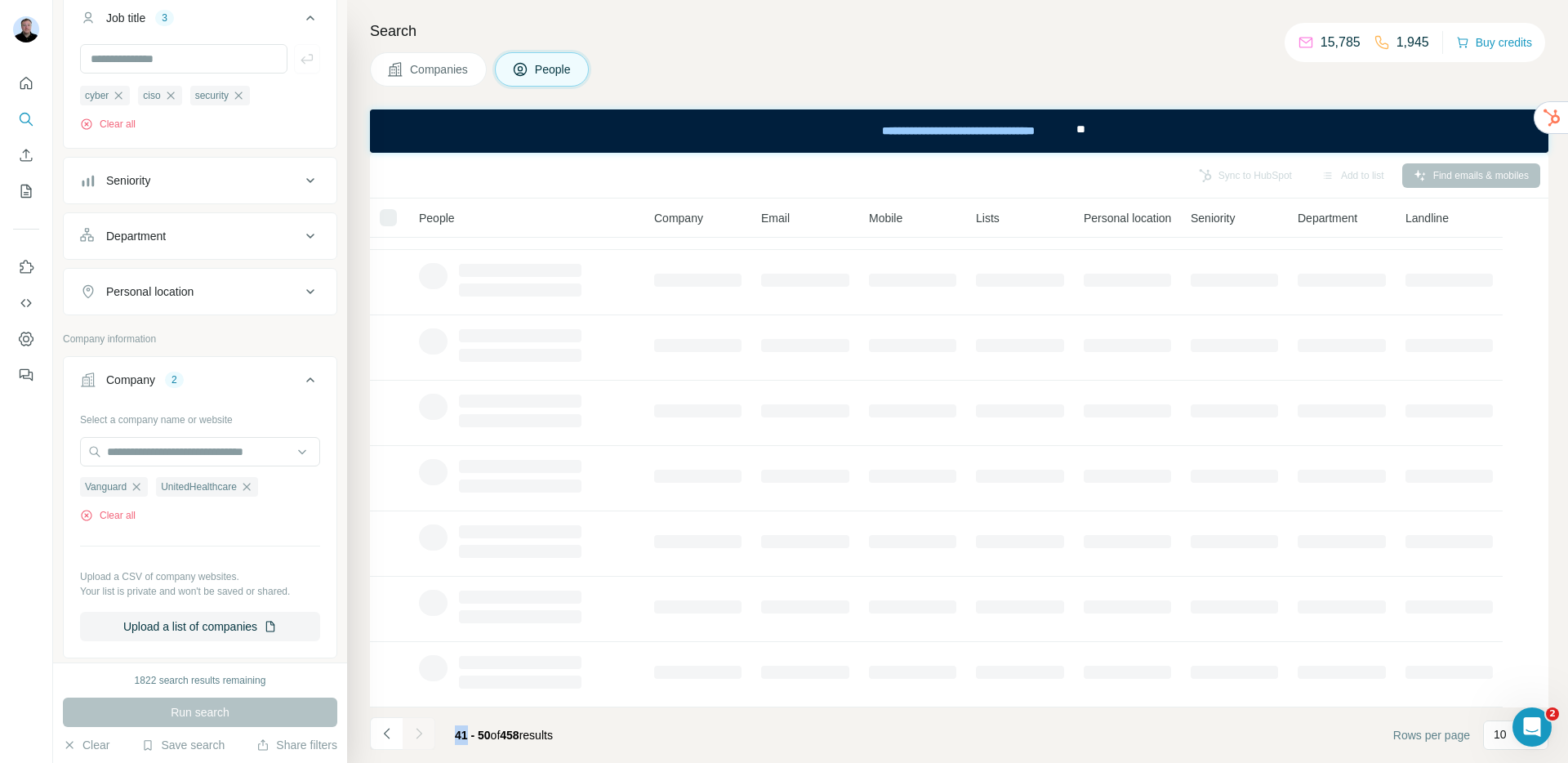
click at [416, 739] on div at bounding box center [419, 734] width 33 height 33
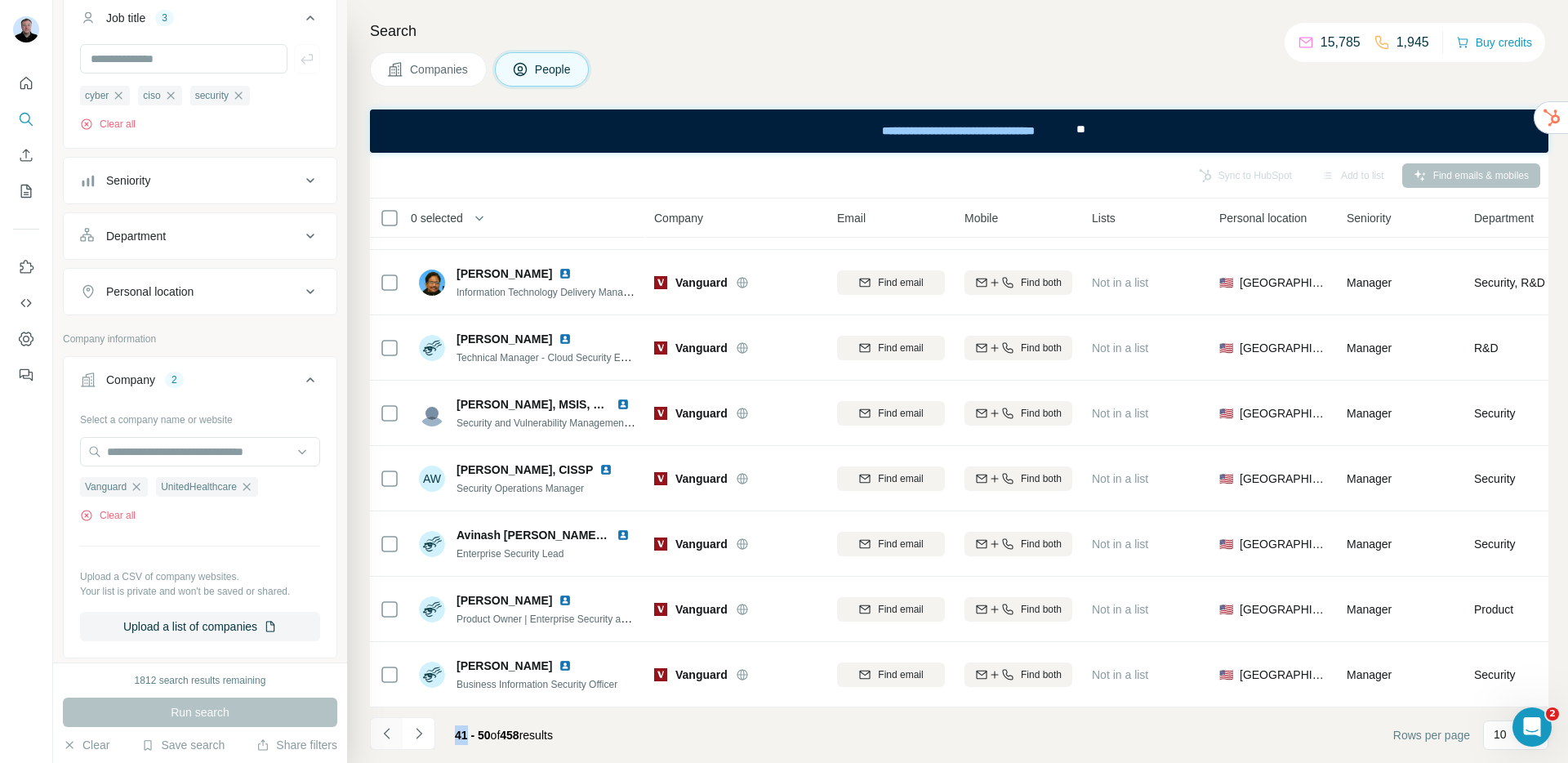
click at [399, 738] on button "Navigate to previous page" at bounding box center [386, 734] width 33 height 33
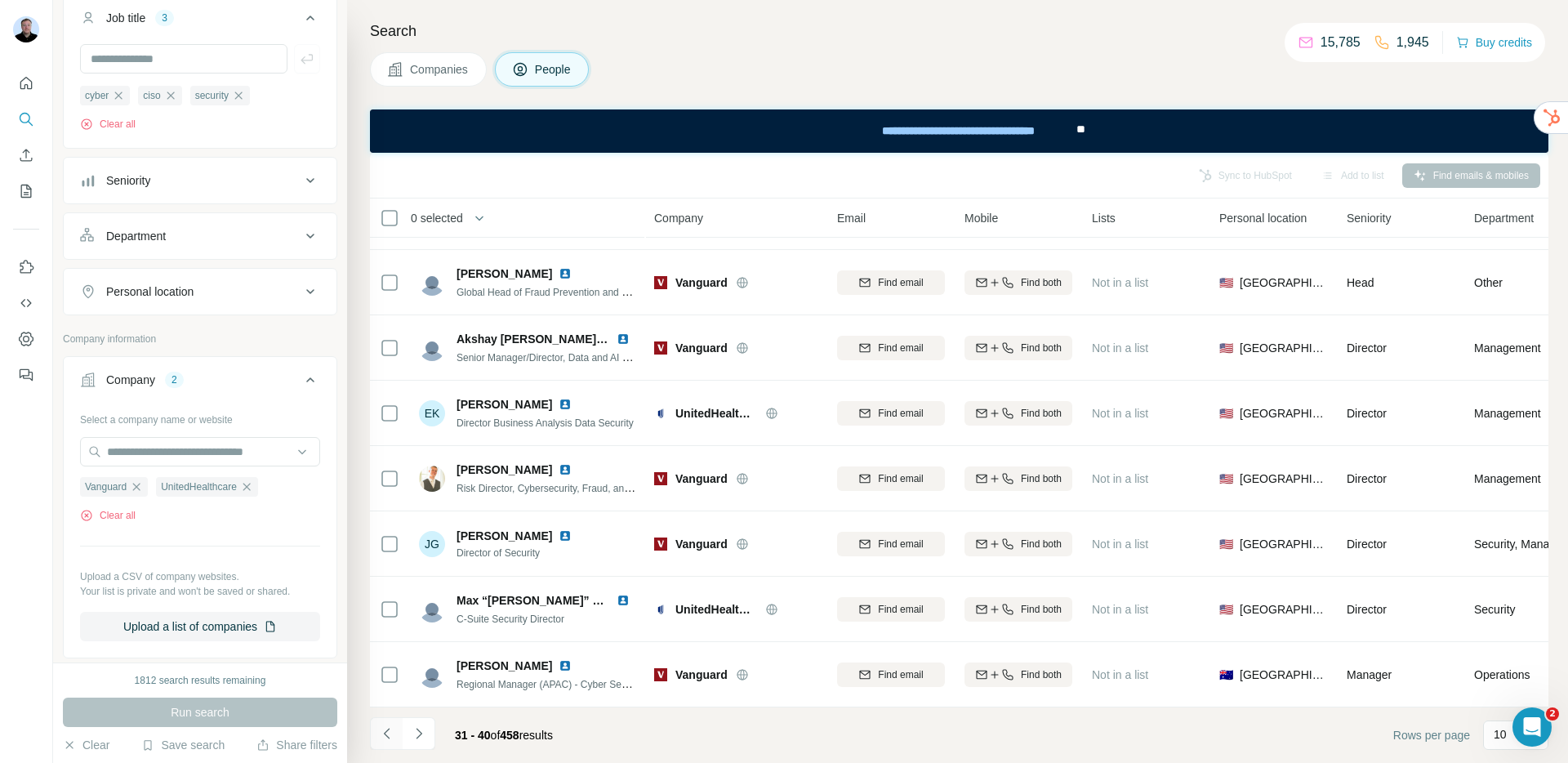
click at [399, 738] on button "Navigate to previous page" at bounding box center [386, 734] width 33 height 33
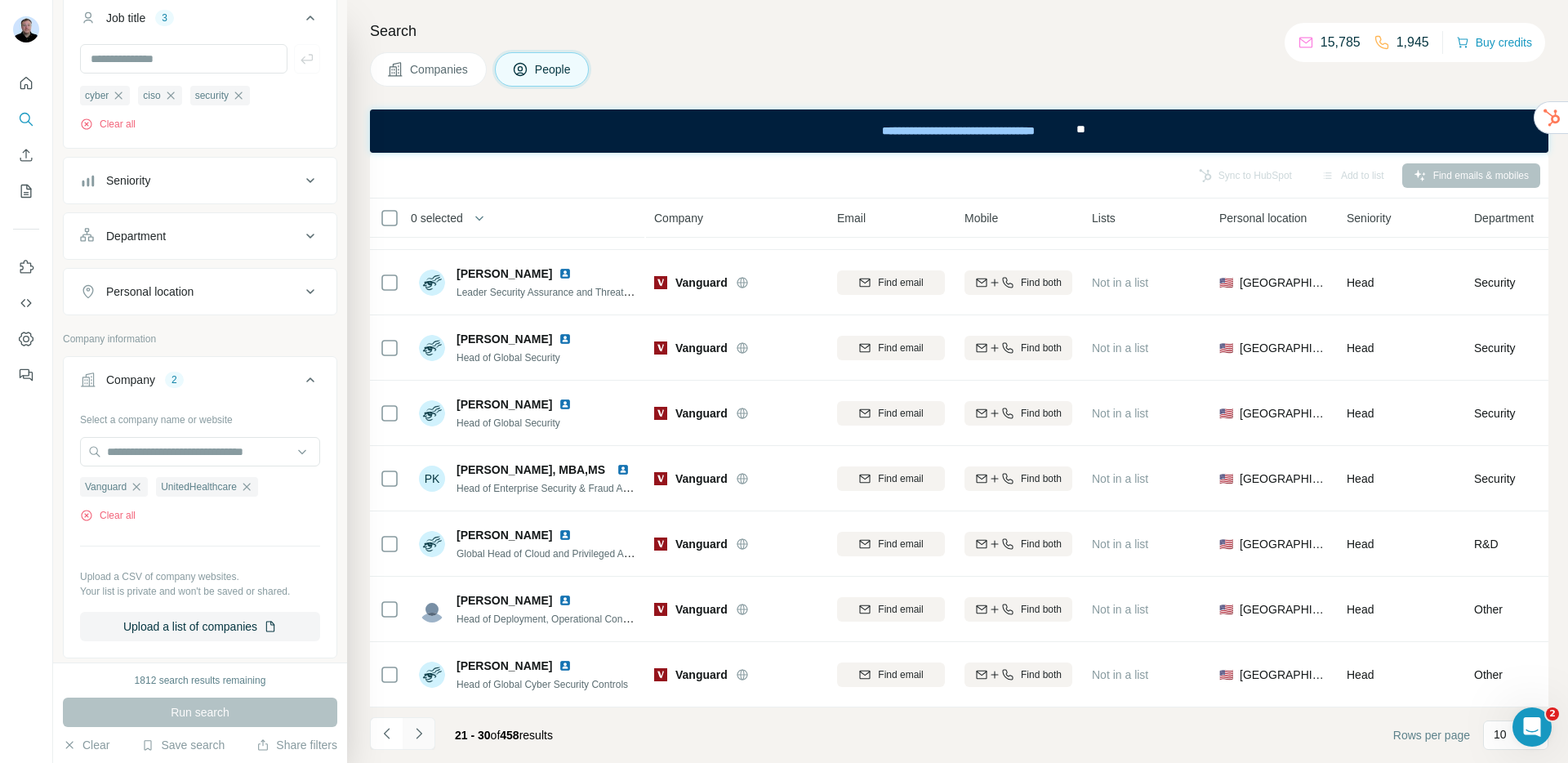
click at [423, 733] on icon "Navigate to next page" at bounding box center [419, 734] width 16 height 16
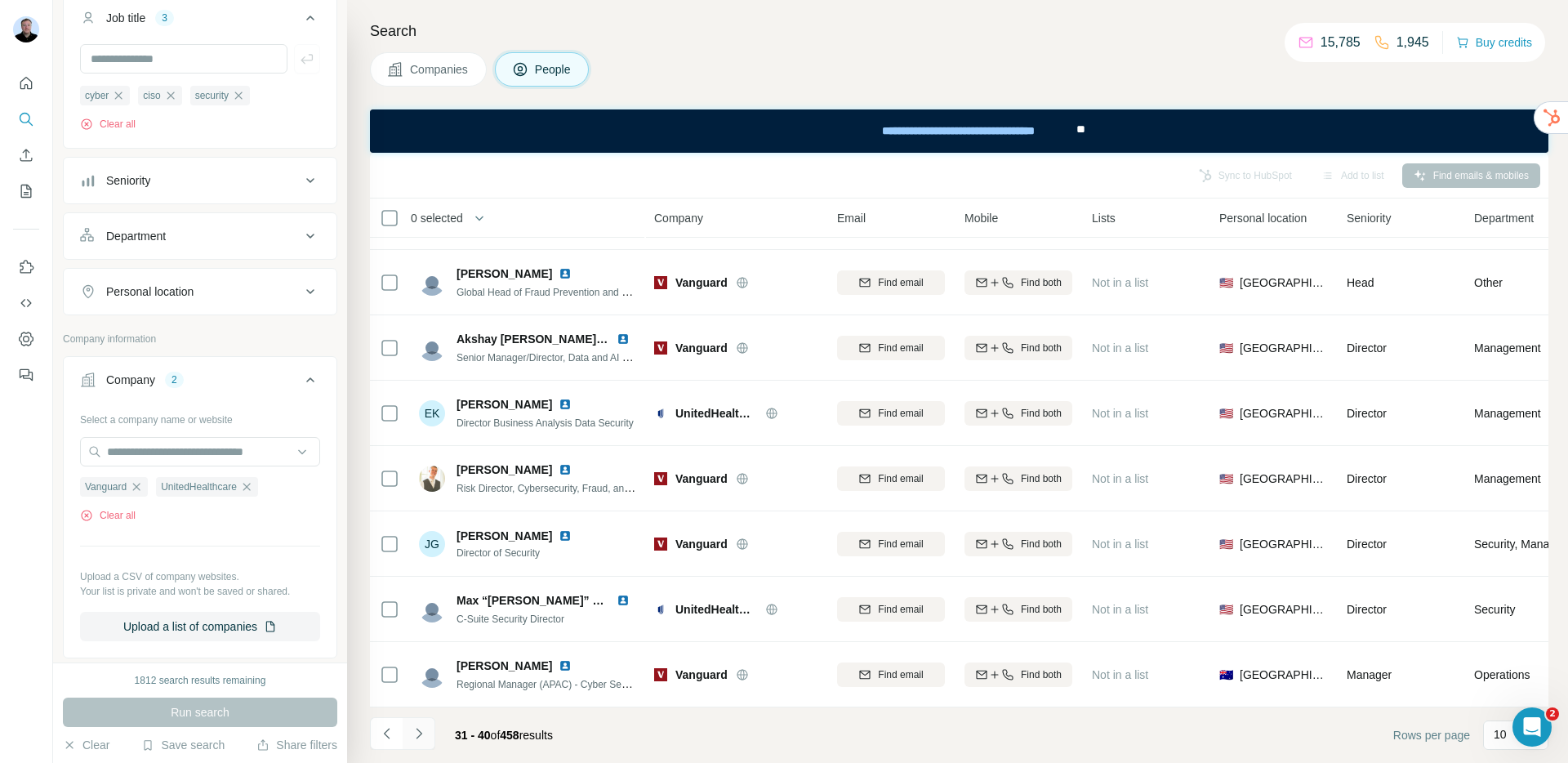
click at [416, 732] on icon "Navigate to next page" at bounding box center [419, 734] width 16 height 16
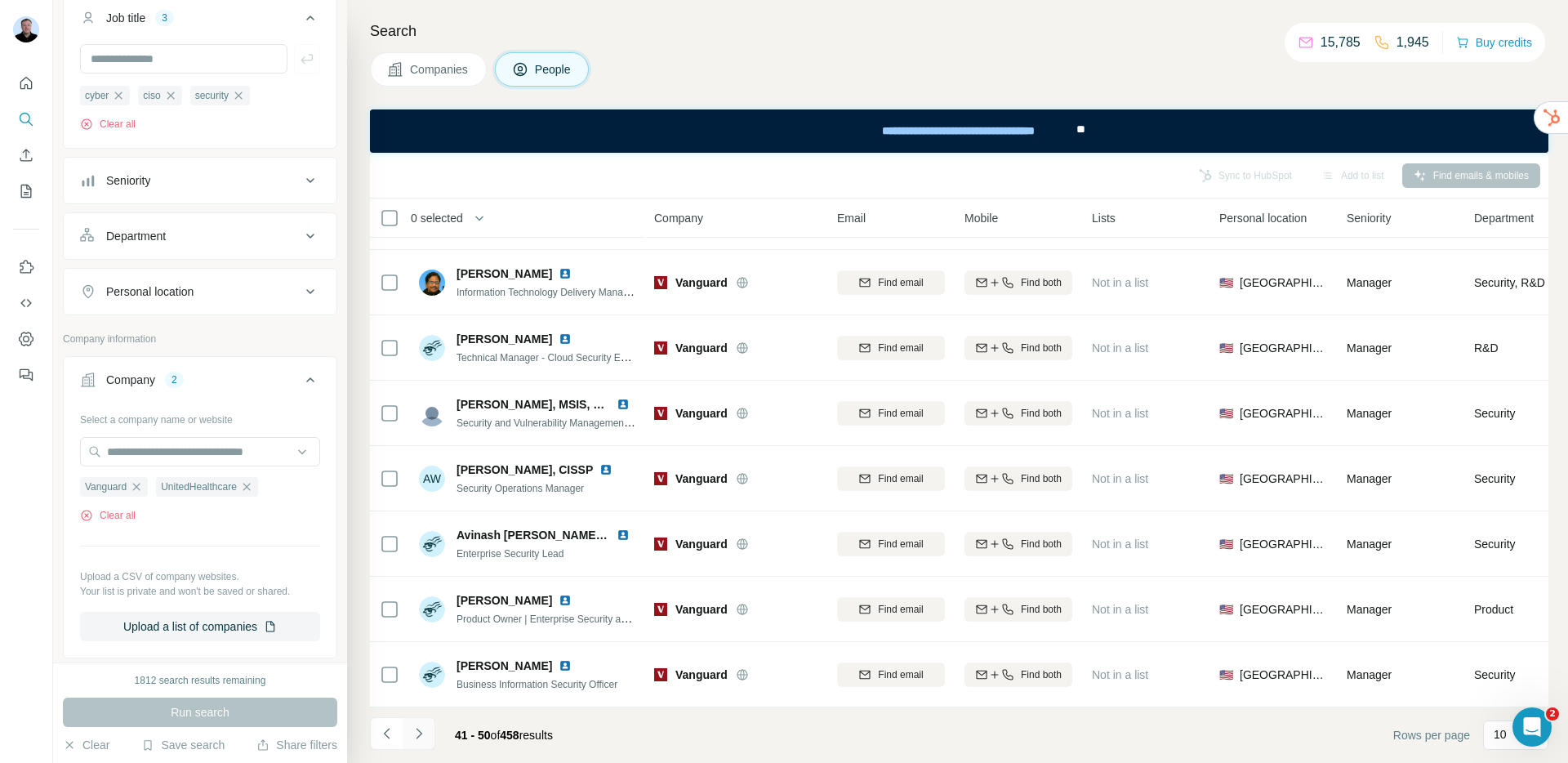
click at [416, 732] on icon "Navigate to next page" at bounding box center [419, 734] width 16 height 16
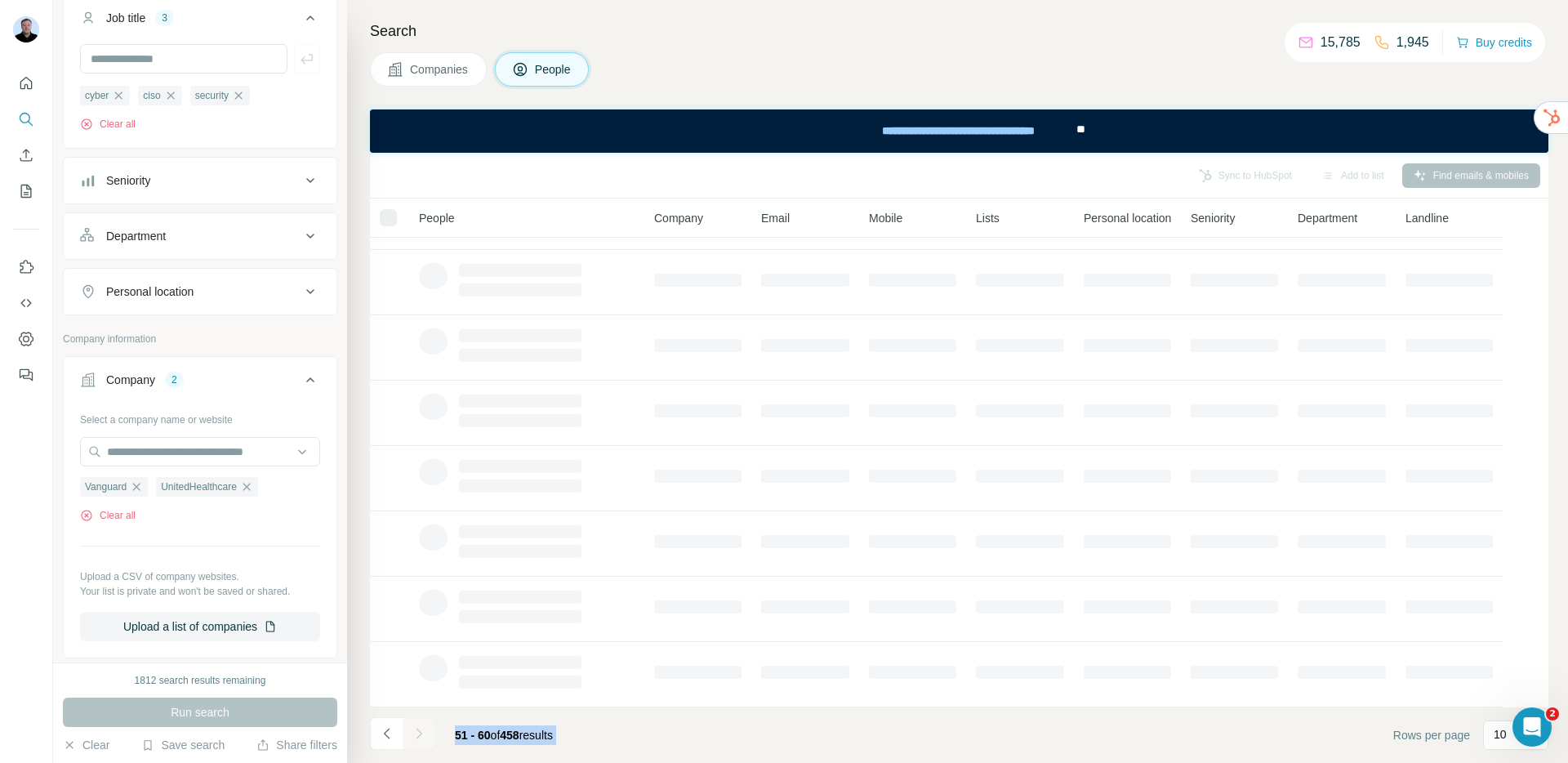
click at [416, 732] on div at bounding box center [419, 734] width 33 height 33
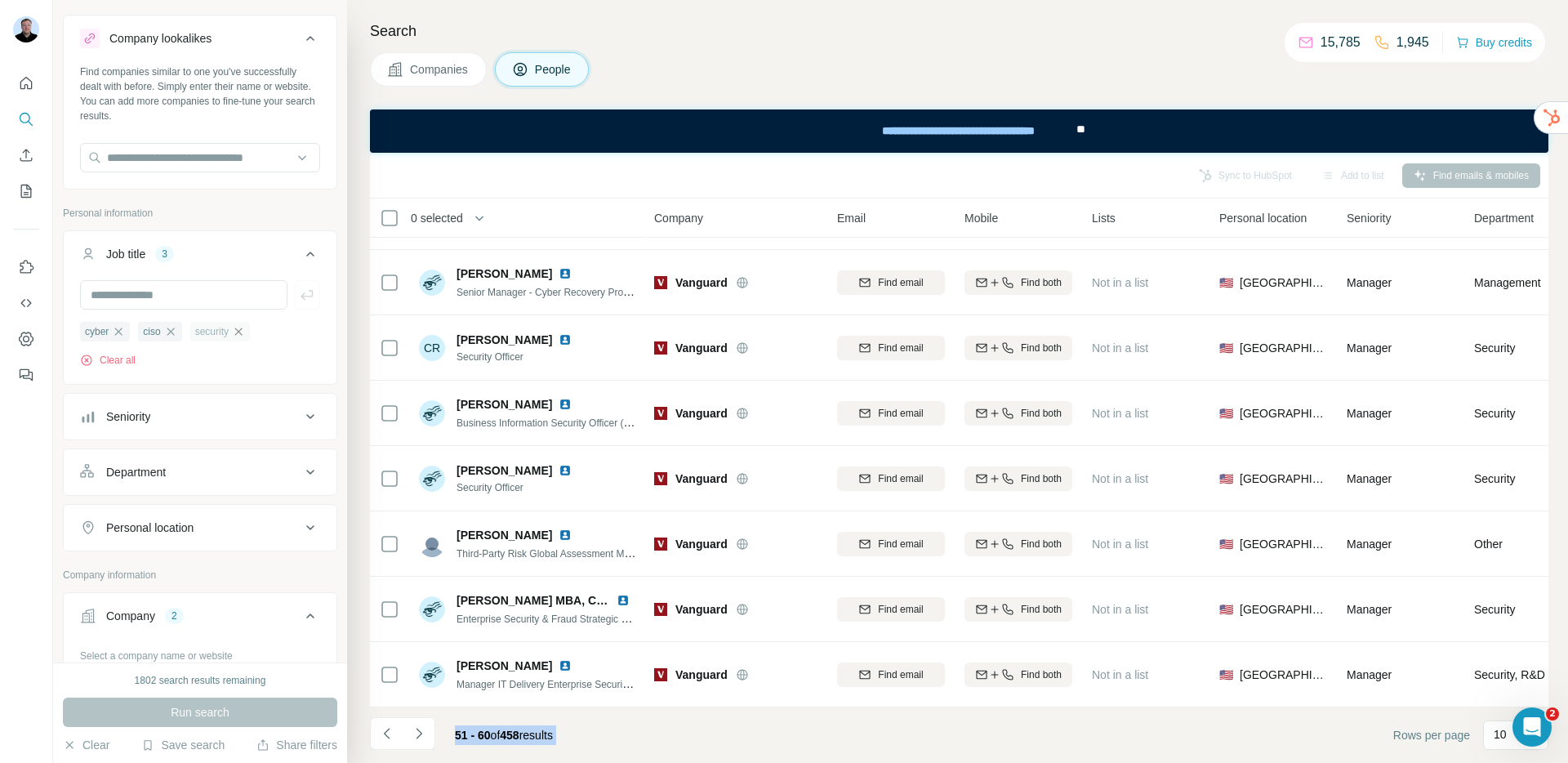
scroll to position [151, 0]
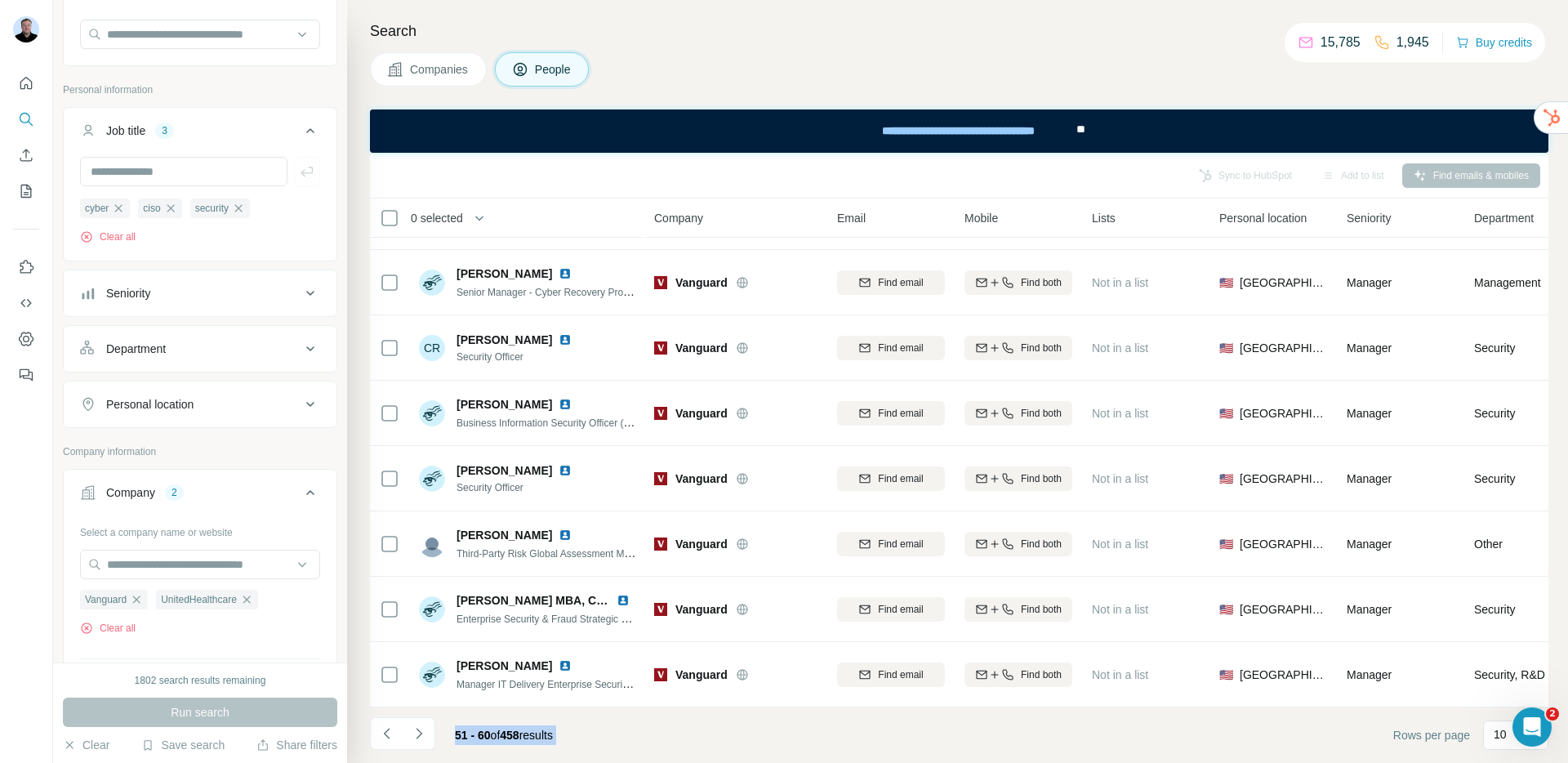
click at [226, 356] on div "Department" at bounding box center [190, 348] width 221 height 16
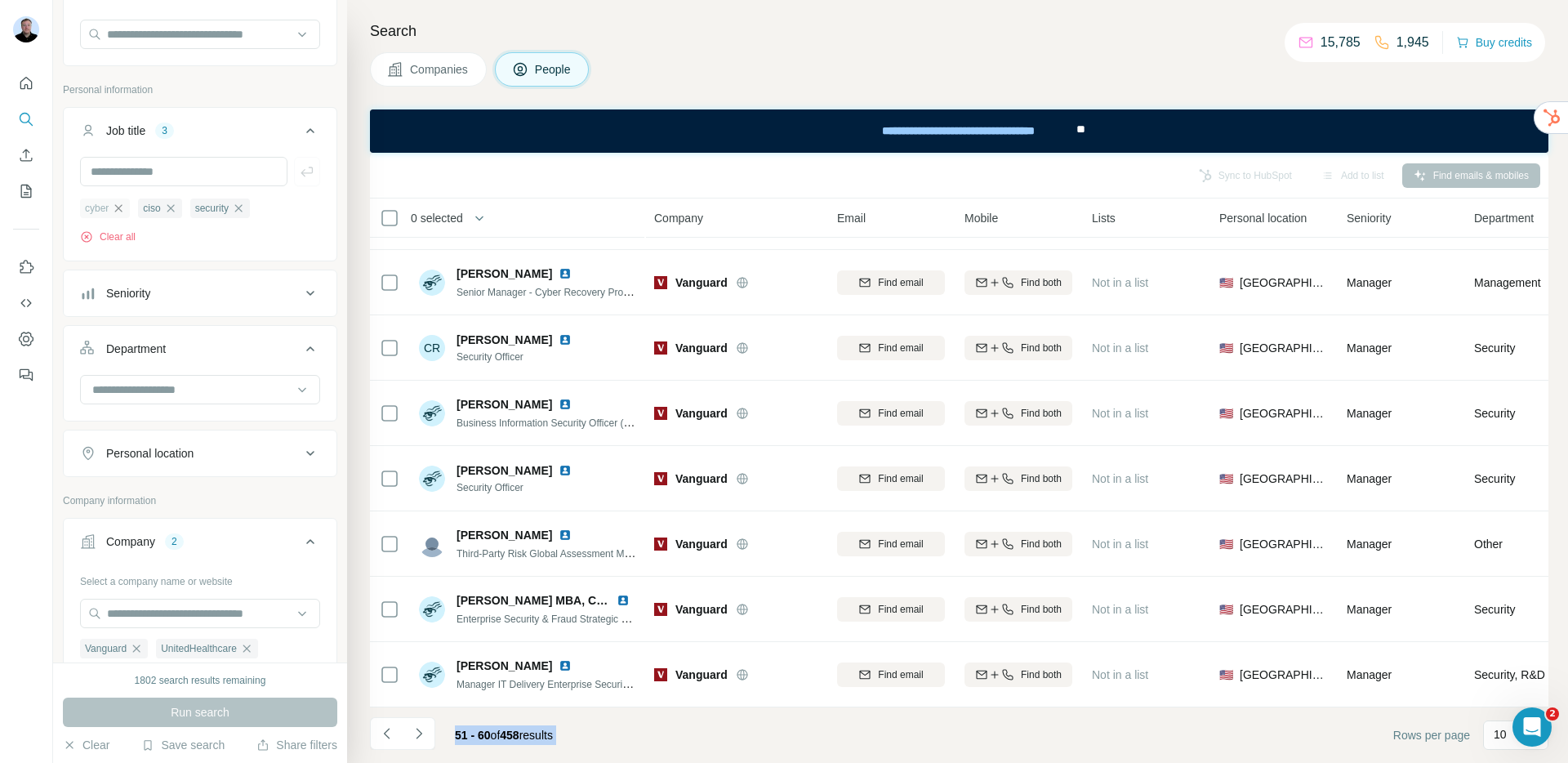
click at [123, 209] on icon "button" at bounding box center [118, 208] width 13 height 13
click at [119, 209] on icon "button" at bounding box center [112, 208] width 13 height 13
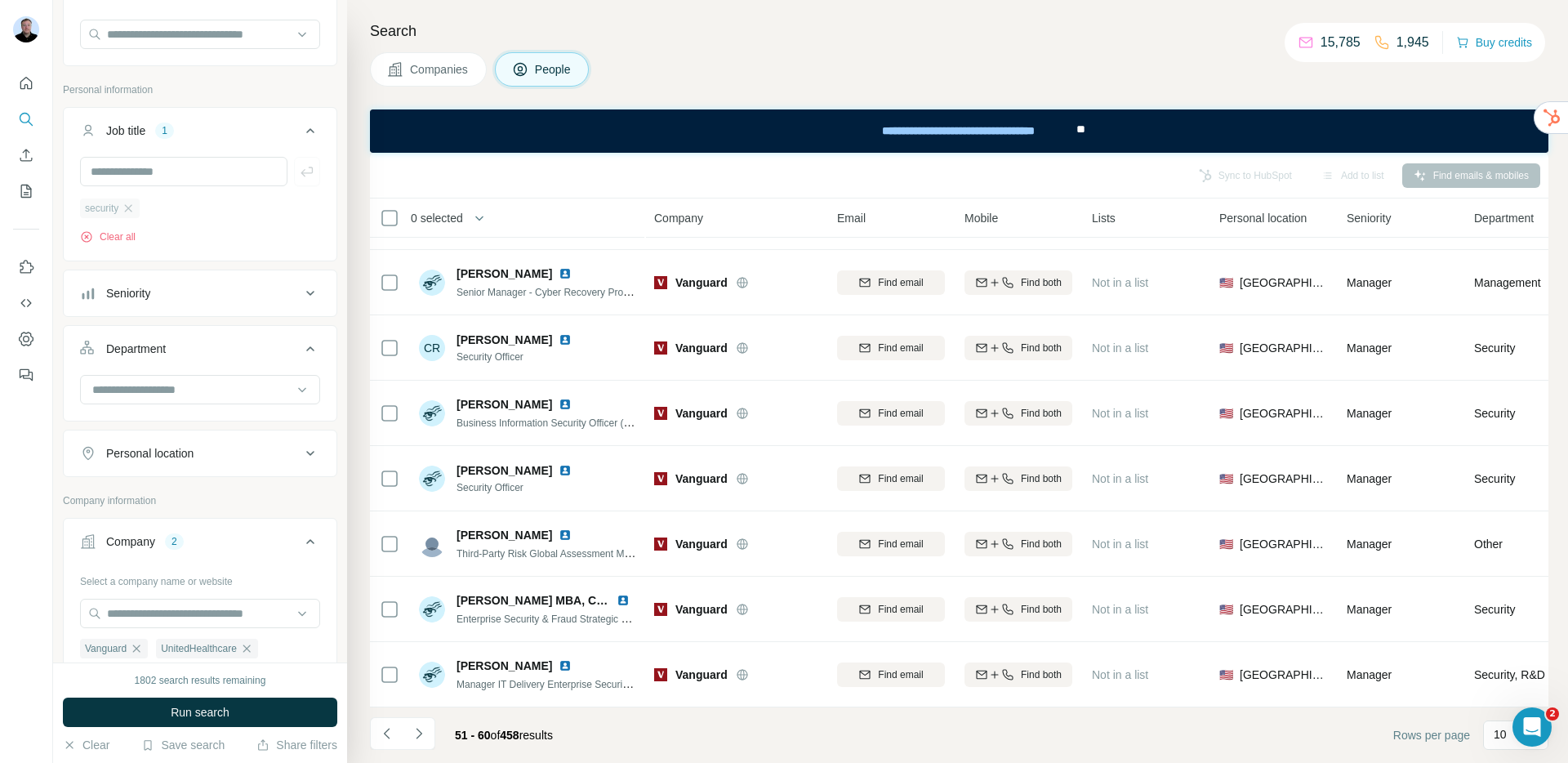
click at [119, 210] on span "security" at bounding box center [101, 208] width 33 height 14
click at [129, 211] on icon "button" at bounding box center [128, 208] width 13 height 13
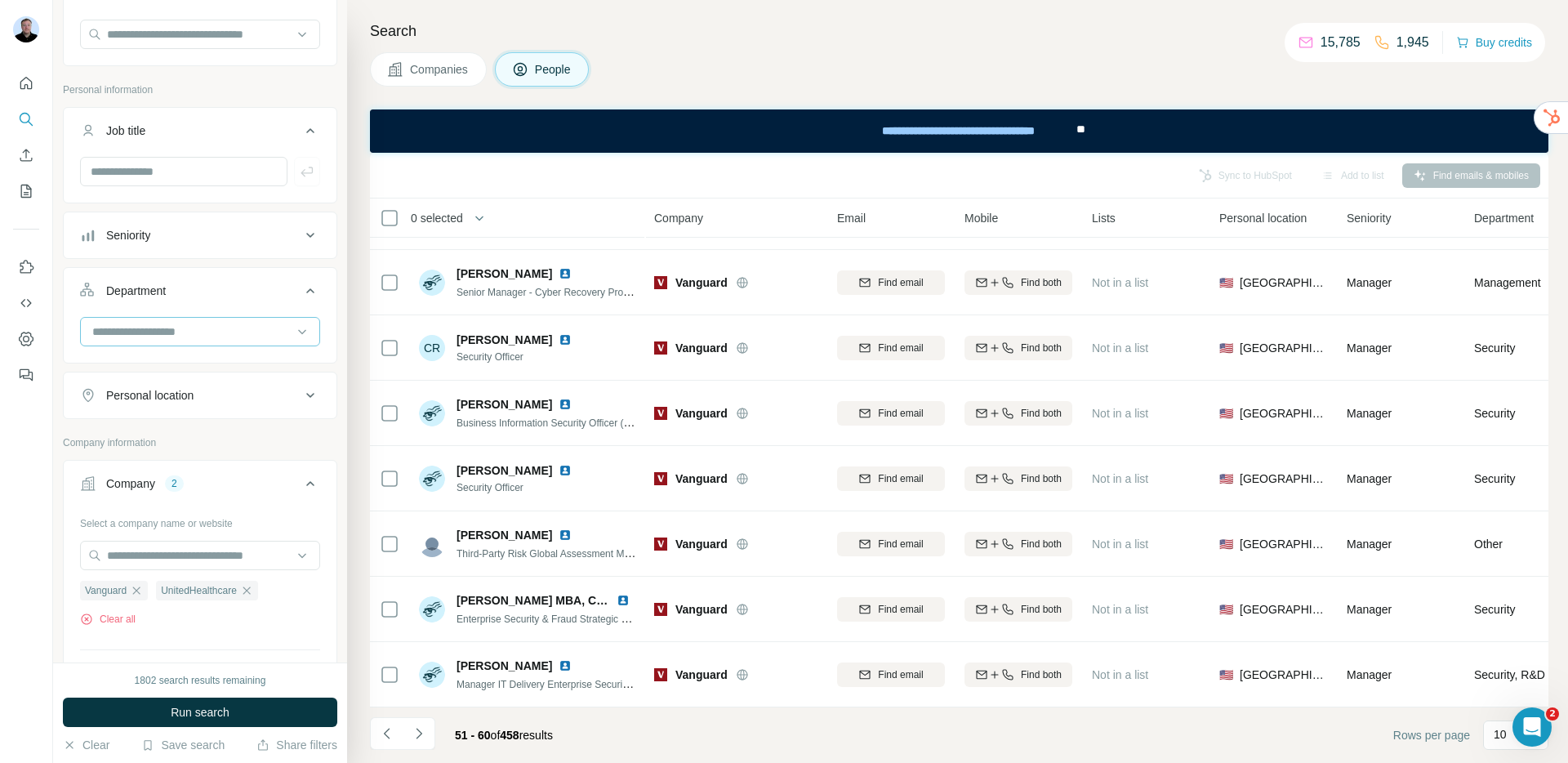
click at [180, 339] on input at bounding box center [191, 331] width 202 height 18
click at [165, 422] on div "Security" at bounding box center [194, 427] width 200 height 16
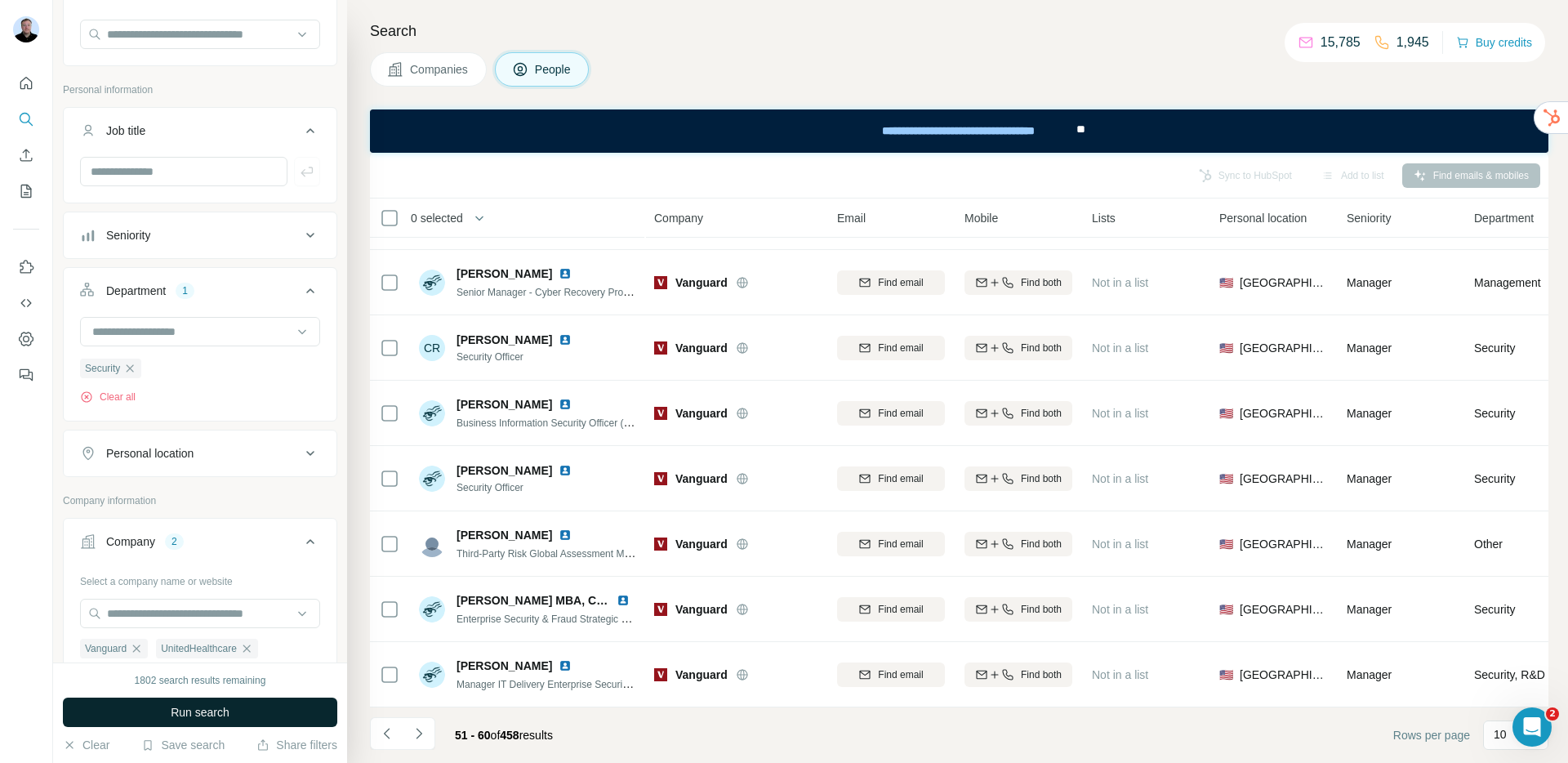
click at [247, 706] on button "Run search" at bounding box center [199, 712] width 274 height 29
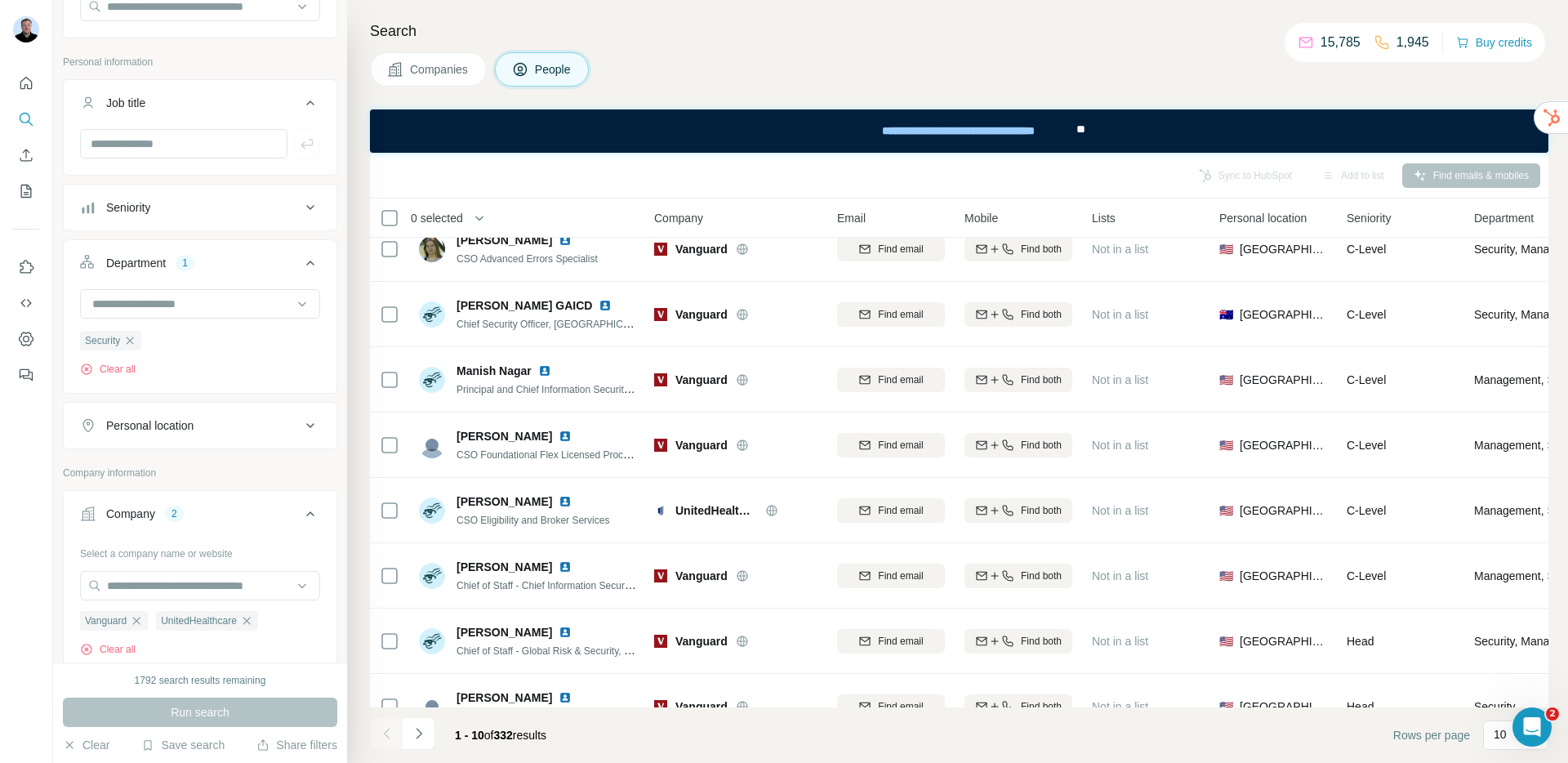
scroll to position [177, 0]
click at [161, 218] on button "Seniority" at bounding box center [199, 209] width 273 height 39
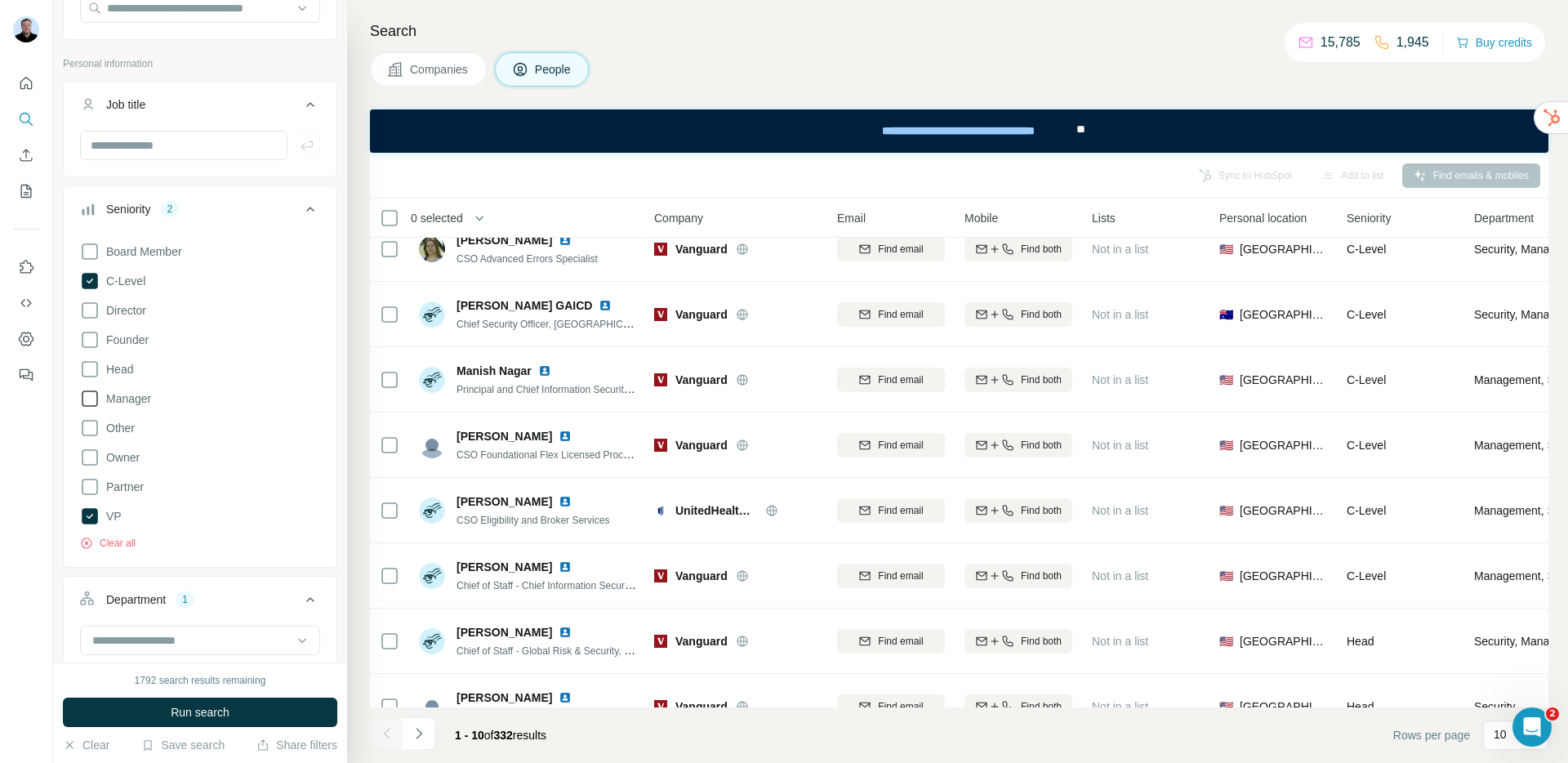
click at [92, 398] on icon at bounding box center [90, 398] width 20 height 20
click at [186, 710] on span "Run search" at bounding box center [200, 712] width 59 height 16
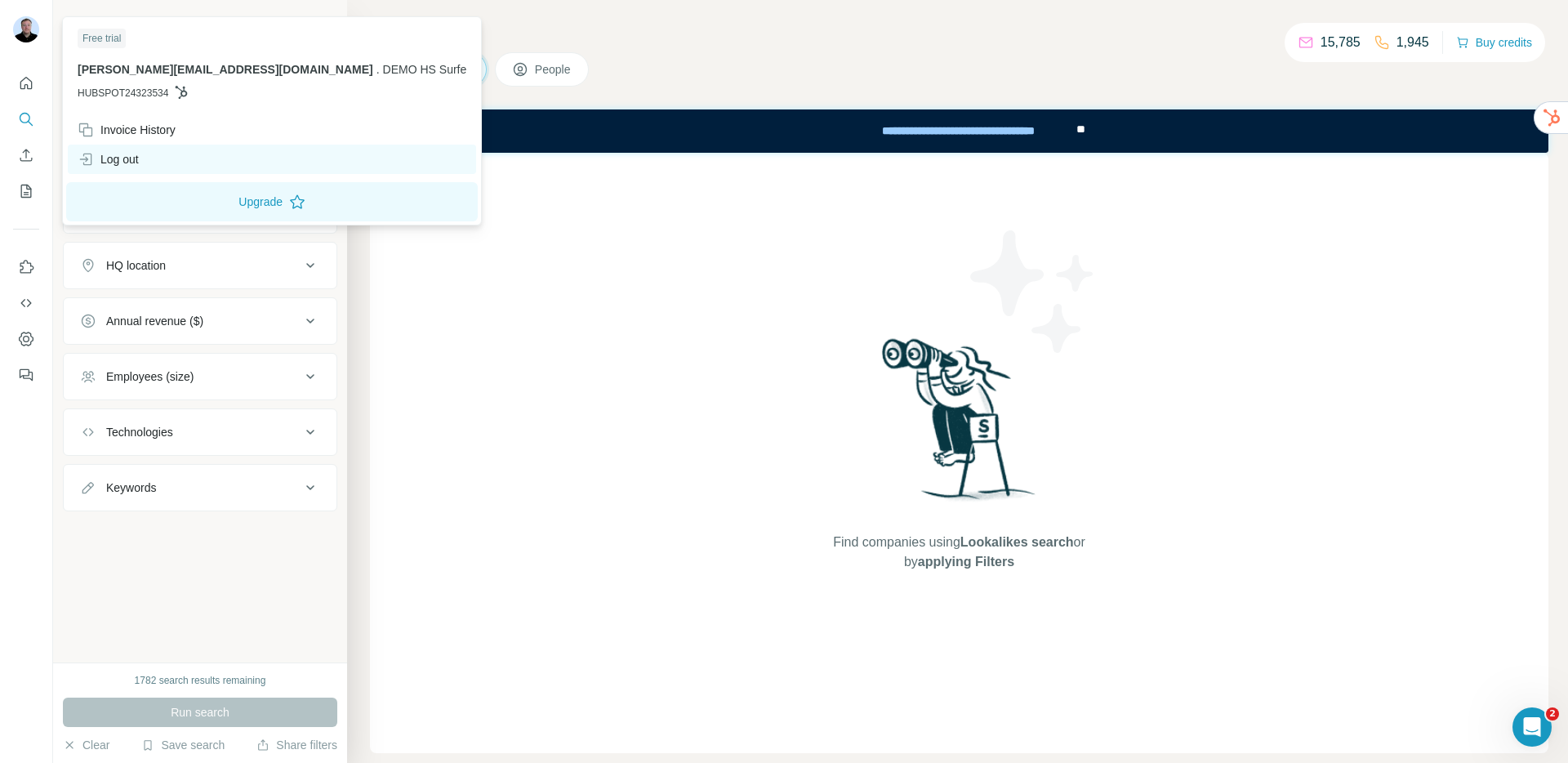
click at [141, 168] on div "Log out" at bounding box center [272, 159] width 408 height 29
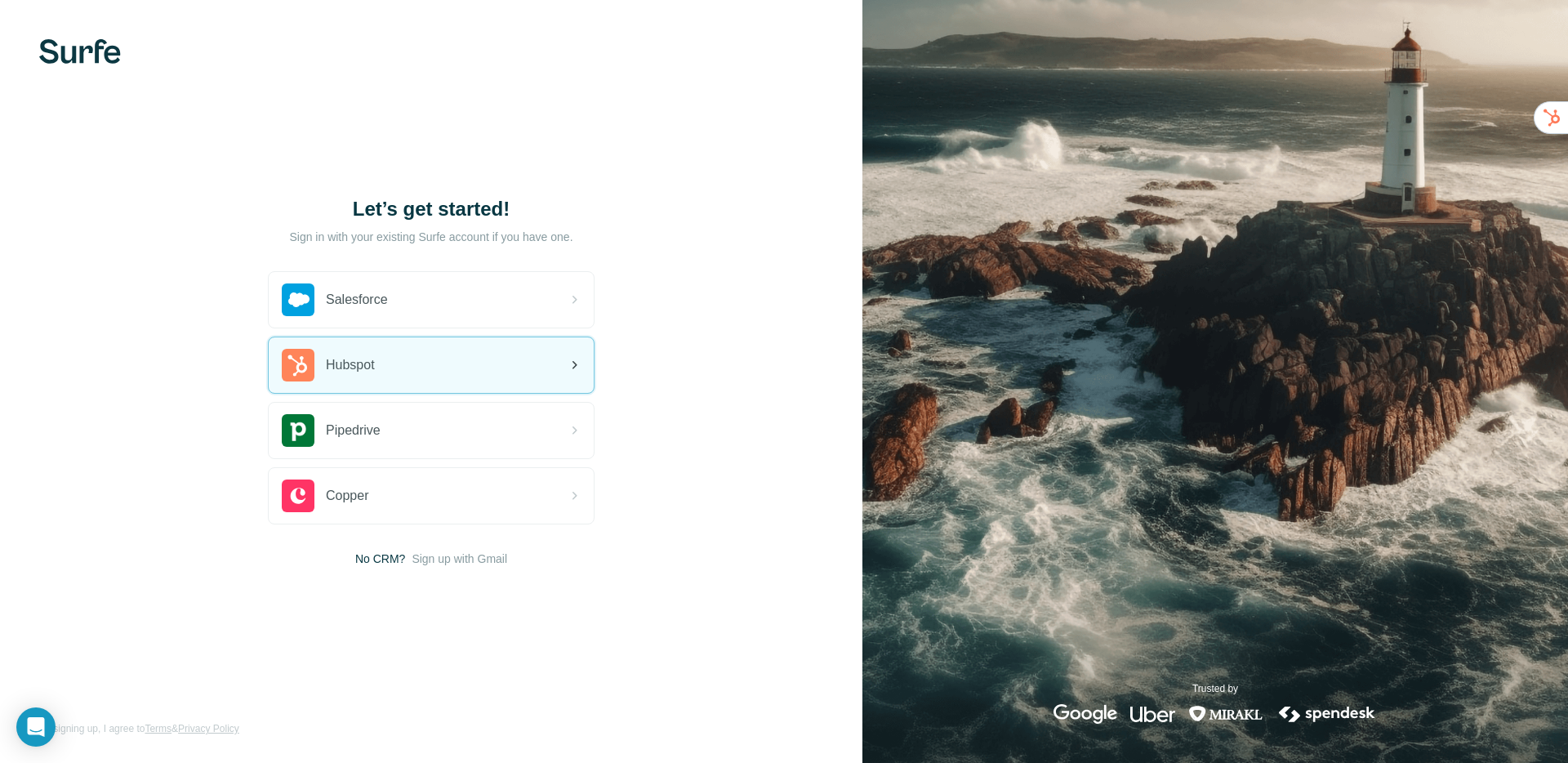
click at [368, 370] on span "Hubspot" at bounding box center [350, 365] width 49 height 20
